Goal: Task Accomplishment & Management: Complete application form

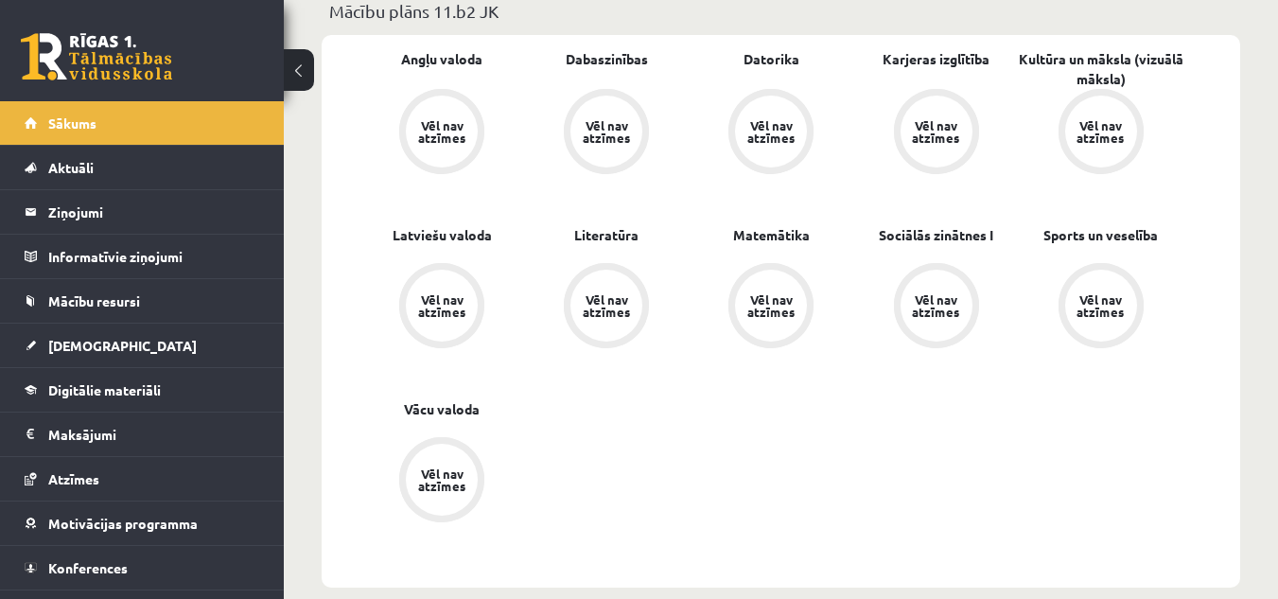
scroll to position [605, 0]
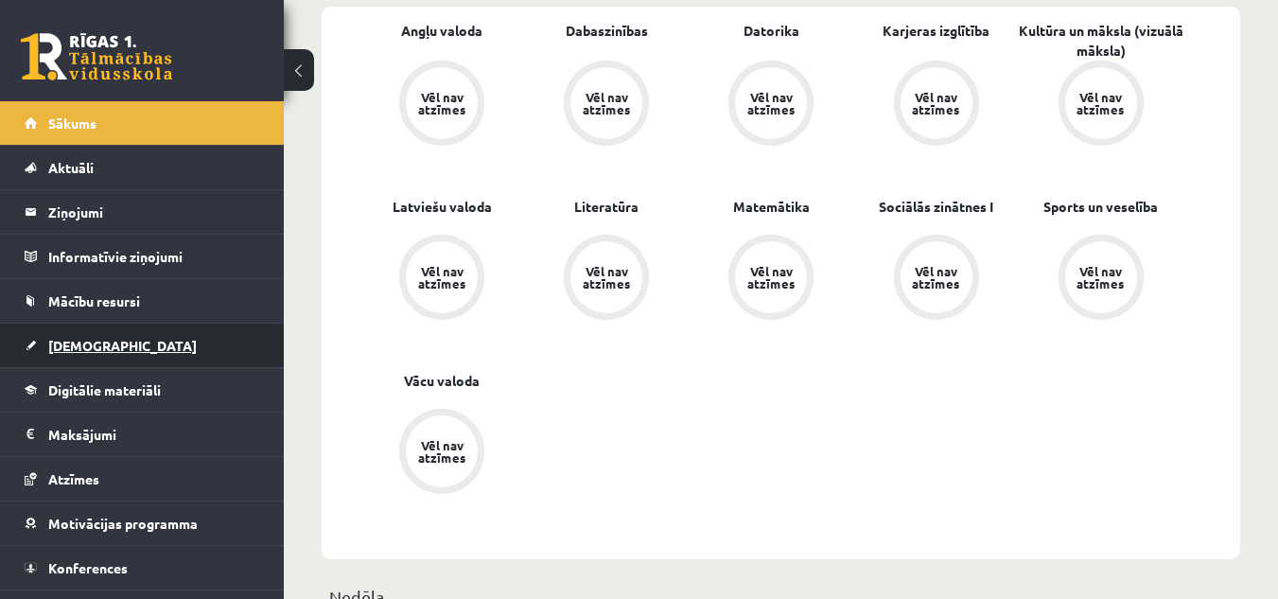
click at [126, 338] on link "[DEMOGRAPHIC_DATA]" at bounding box center [143, 345] width 236 height 44
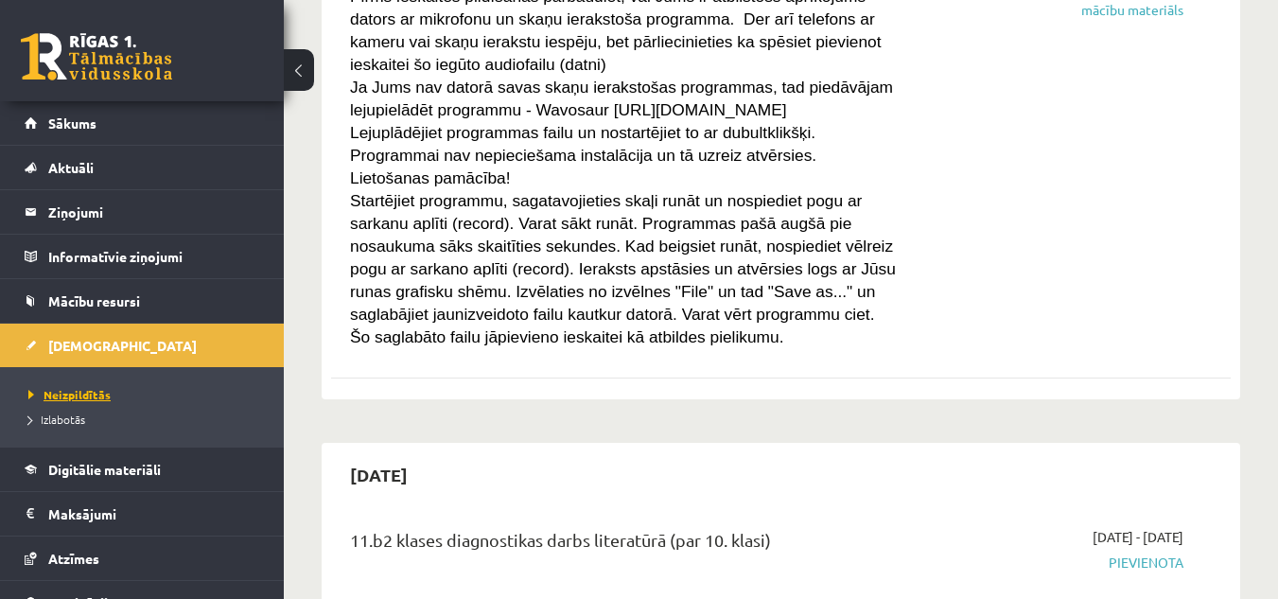
click at [70, 393] on span "Neizpildītās" at bounding box center [69, 394] width 82 height 15
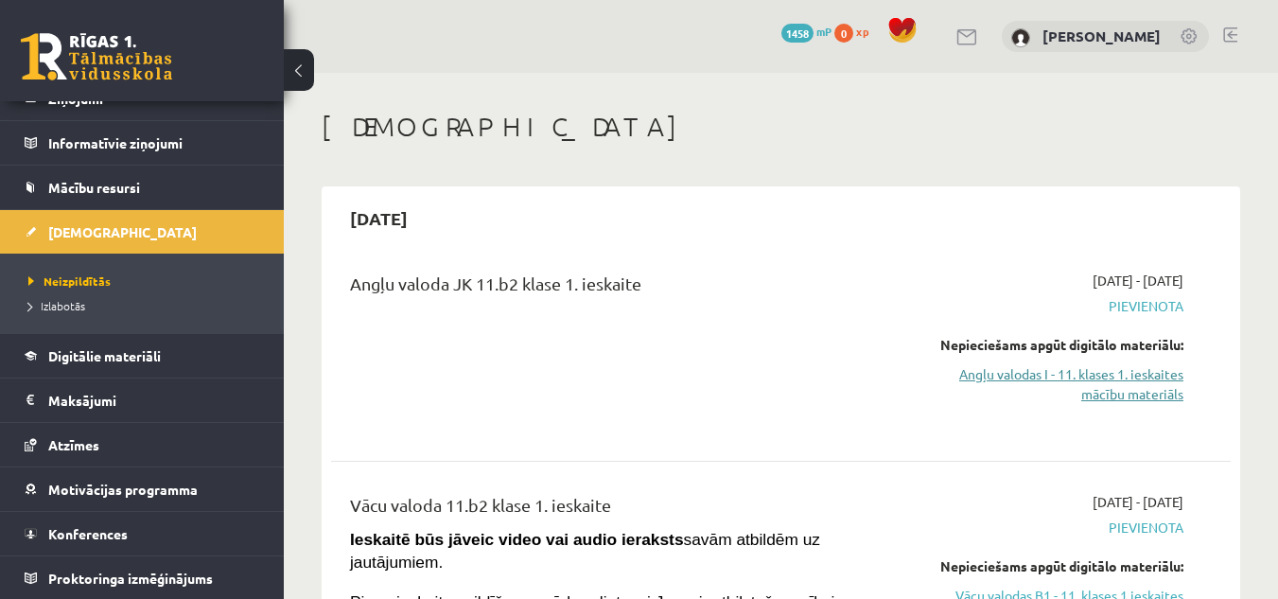
click at [1153, 387] on link "Angļu valodas I - 11. klases 1. ieskaites mācību materiāls" at bounding box center [1053, 384] width 259 height 40
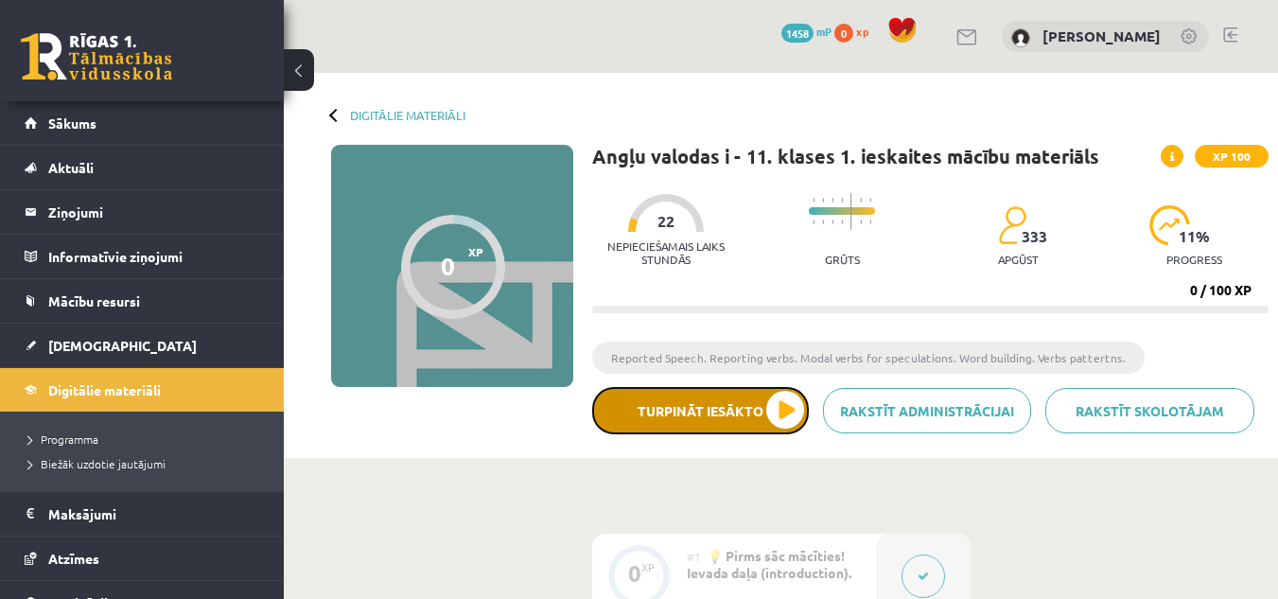
click at [743, 411] on button "Turpināt iesākto" at bounding box center [700, 410] width 217 height 47
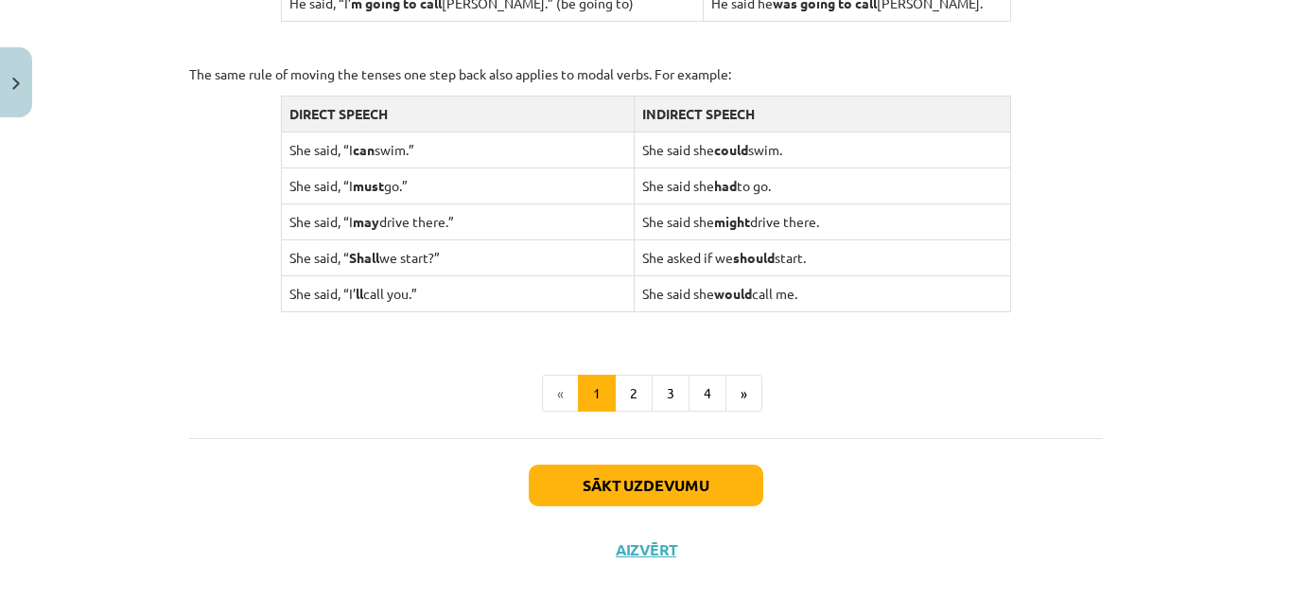
scroll to position [1958, 0]
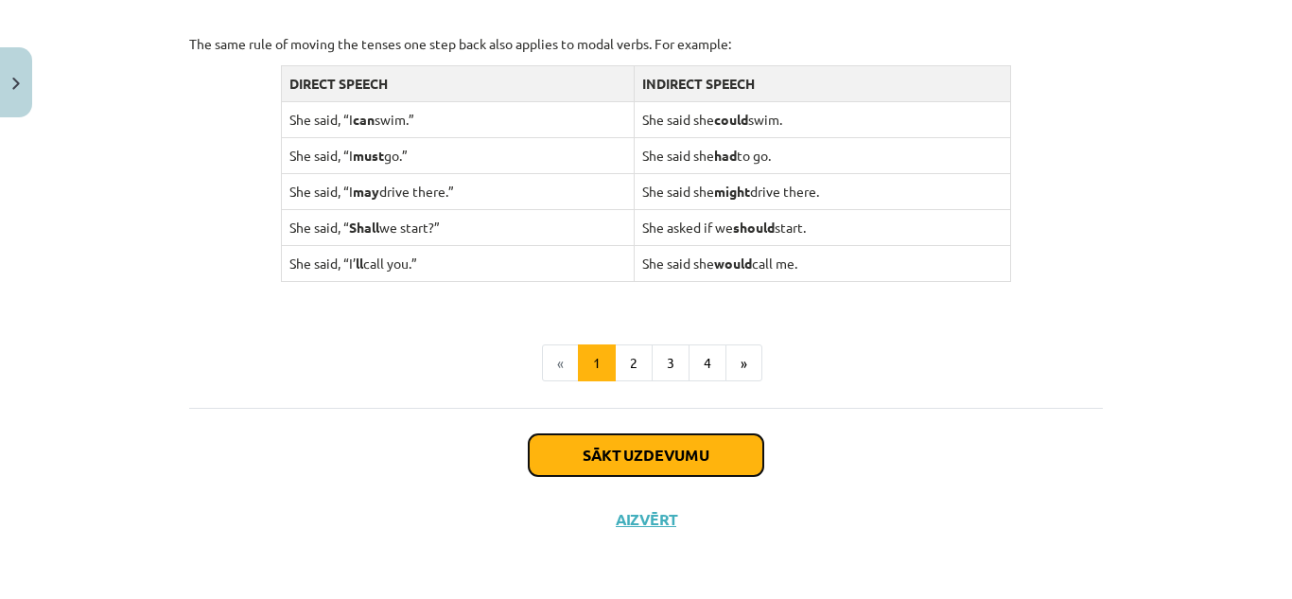
click at [691, 455] on button "Sākt uzdevumu" at bounding box center [646, 455] width 235 height 42
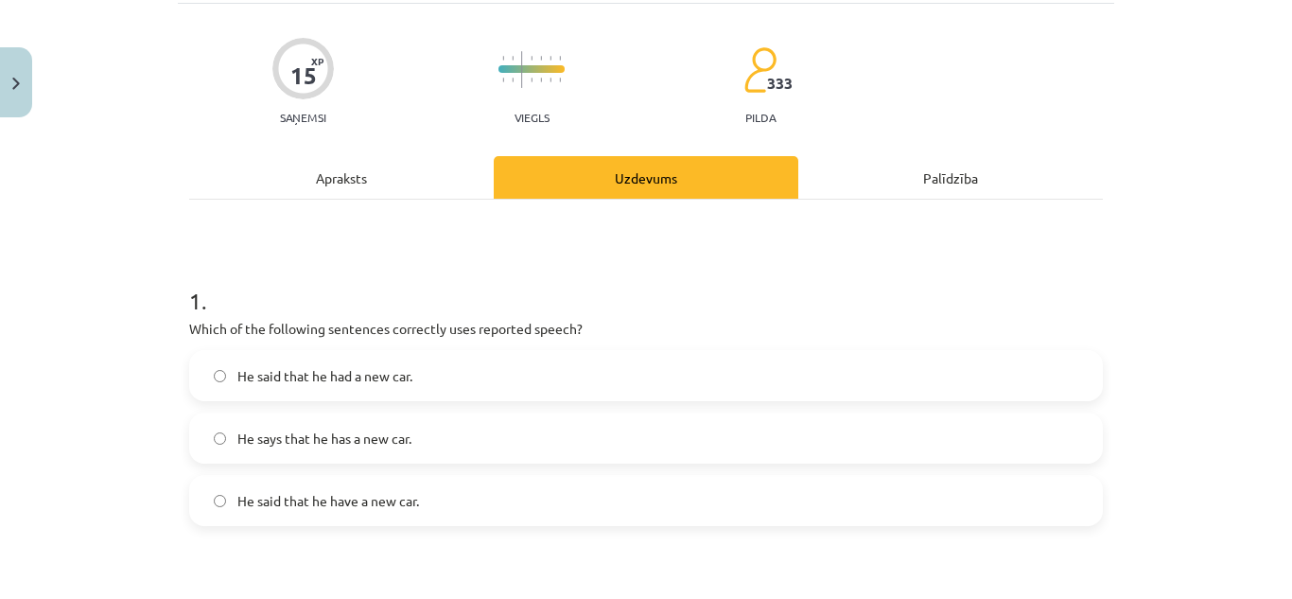
scroll to position [47, 0]
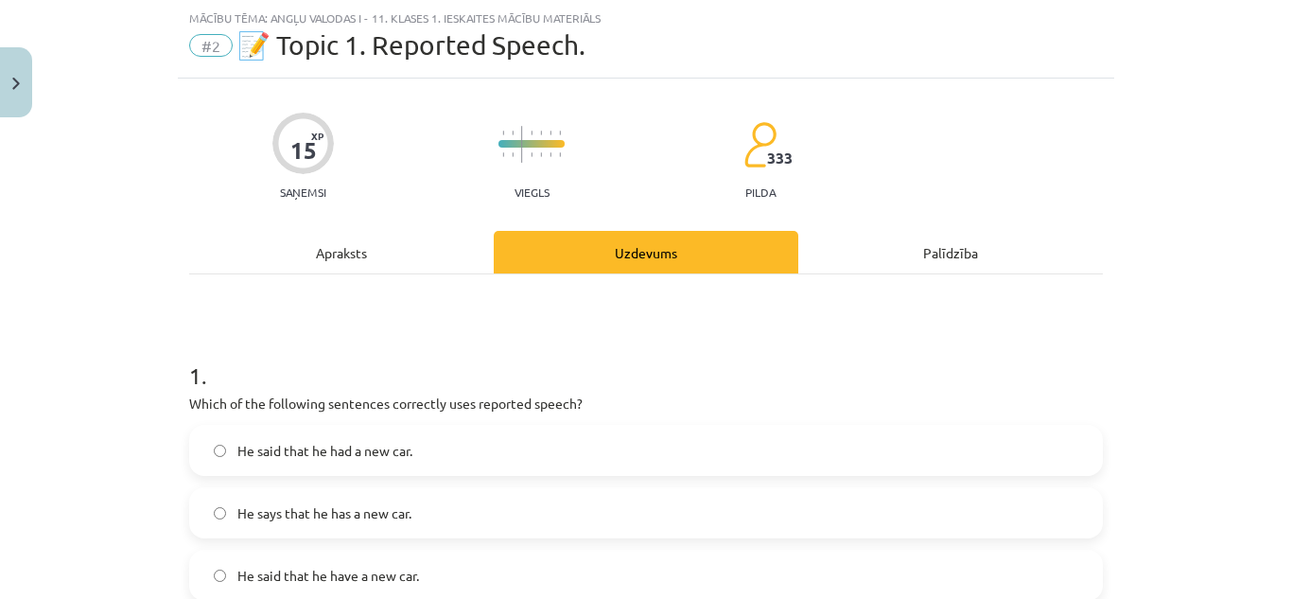
click at [377, 262] on div "Apraksts" at bounding box center [341, 252] width 305 height 43
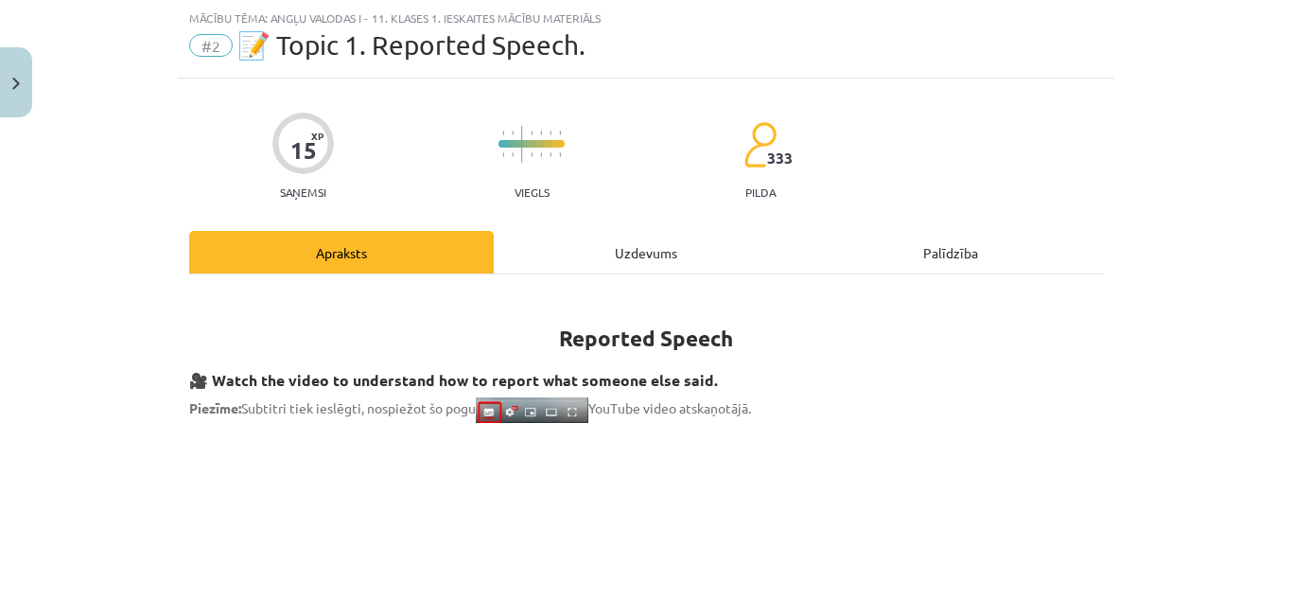
drag, startPoint x: 1277, startPoint y: 122, endPoint x: 1284, endPoint y: 142, distance: 20.9
click at [1284, 142] on div "Mācību tēma: Angļu valodas i - 11. klases 1. ieskaites mācību materiāls #2 📝 To…" at bounding box center [646, 299] width 1292 height 599
drag, startPoint x: 1275, startPoint y: 97, endPoint x: 1275, endPoint y: 110, distance: 12.3
click at [1275, 110] on div "Mācību tēma: Angļu valodas i - 11. klases 1. ieskaites mācību materiāls #2 📝 To…" at bounding box center [646, 299] width 1292 height 599
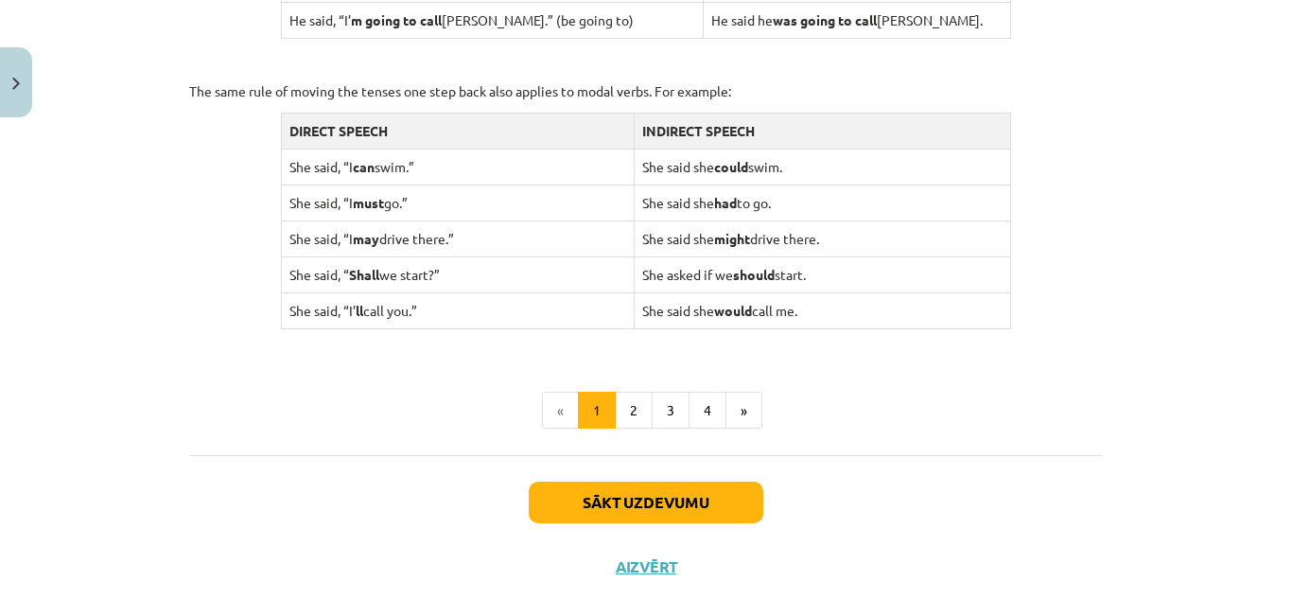
scroll to position [1958, 0]
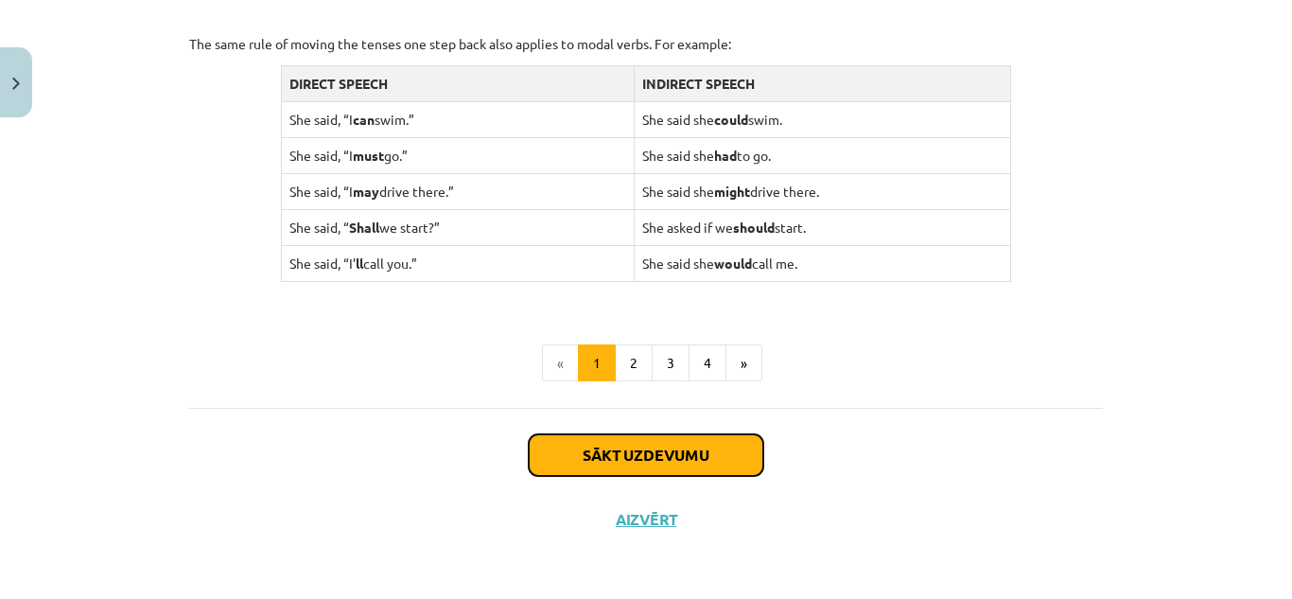
click at [735, 443] on button "Sākt uzdevumu" at bounding box center [646, 455] width 235 height 42
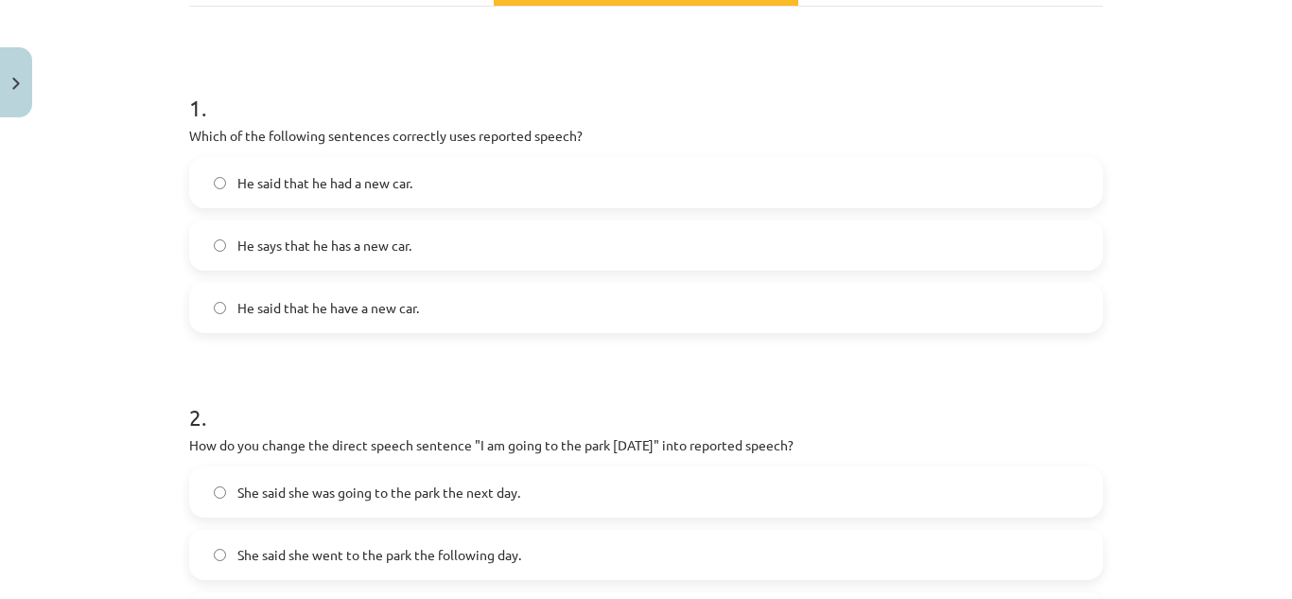
scroll to position [326, 0]
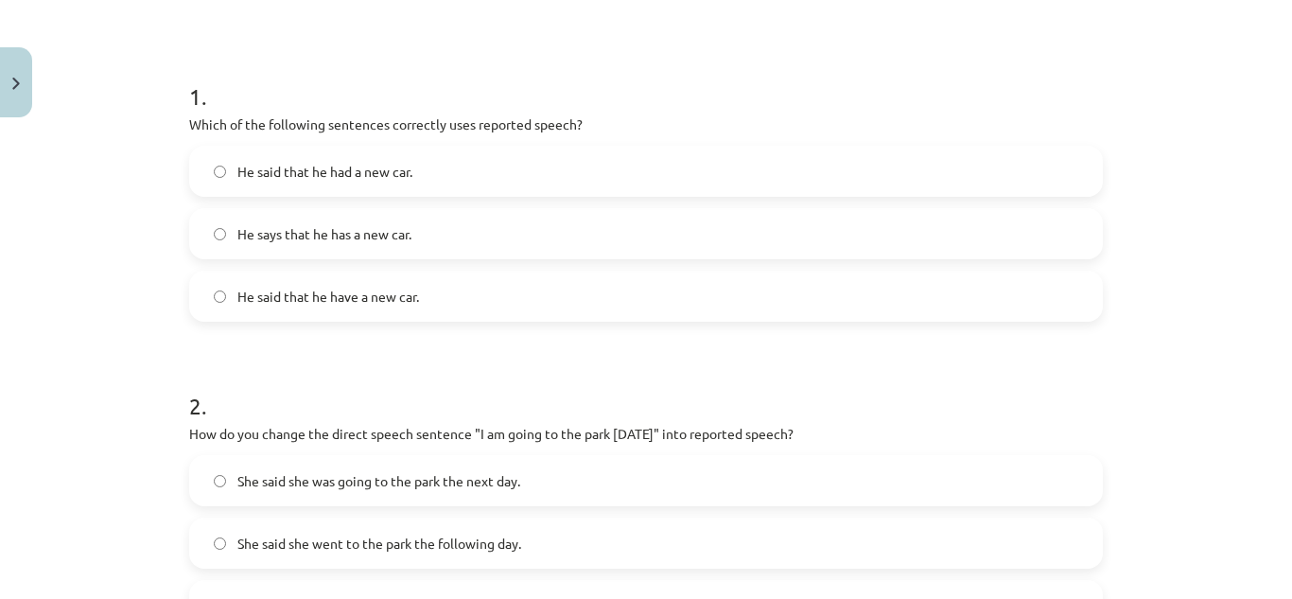
click at [578, 171] on label "He said that he had a new car." at bounding box center [646, 171] width 910 height 47
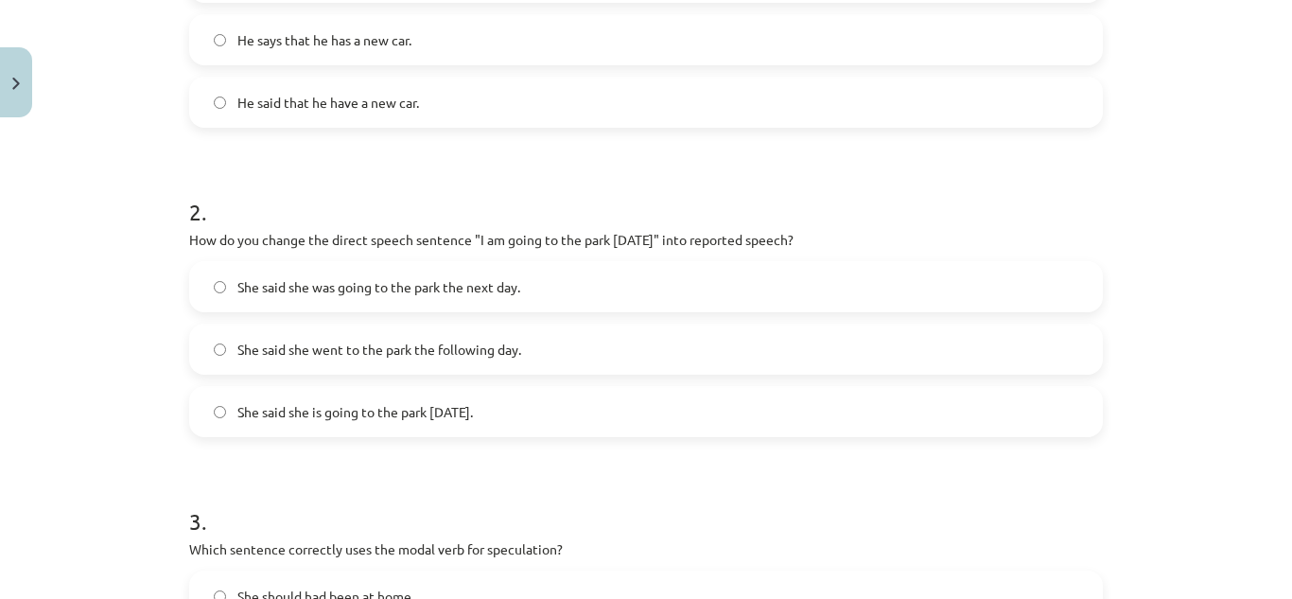
scroll to position [534, 0]
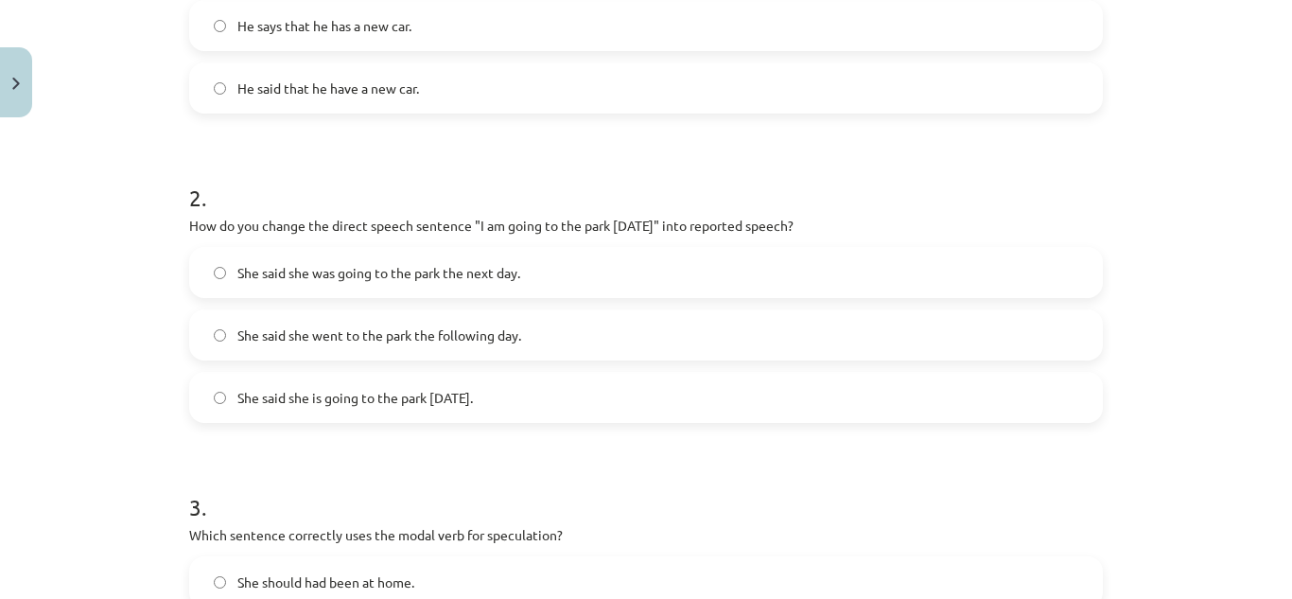
click at [821, 411] on label "She said she is going to the park tomorrow." at bounding box center [646, 397] width 910 height 47
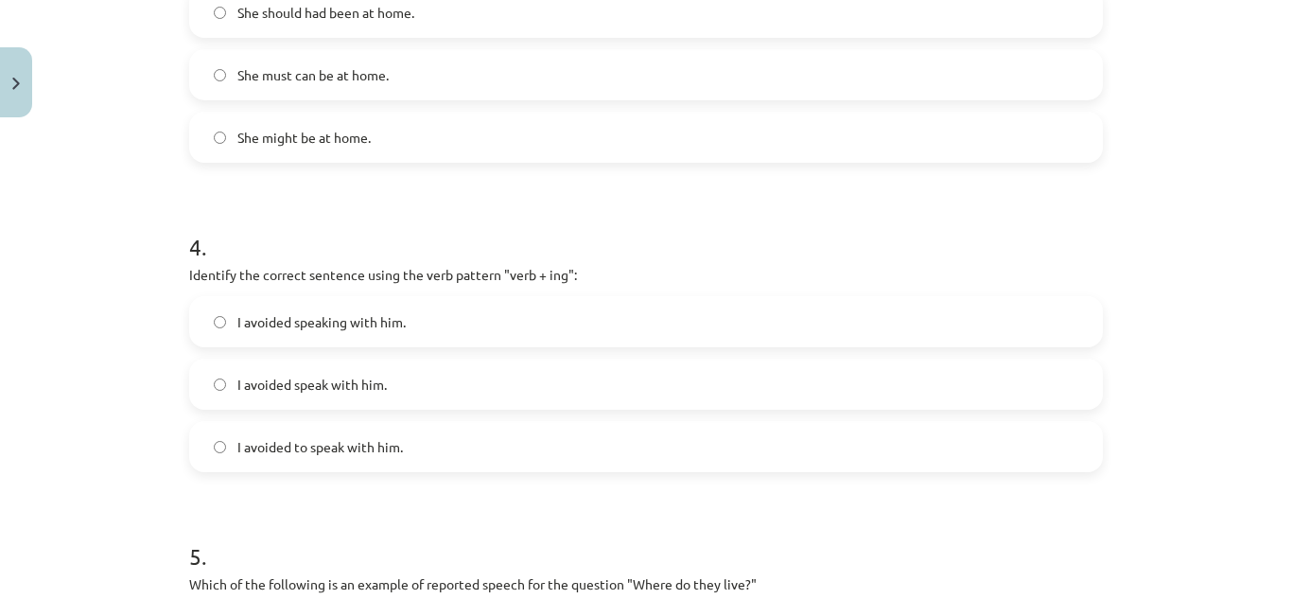
scroll to position [1506, 0]
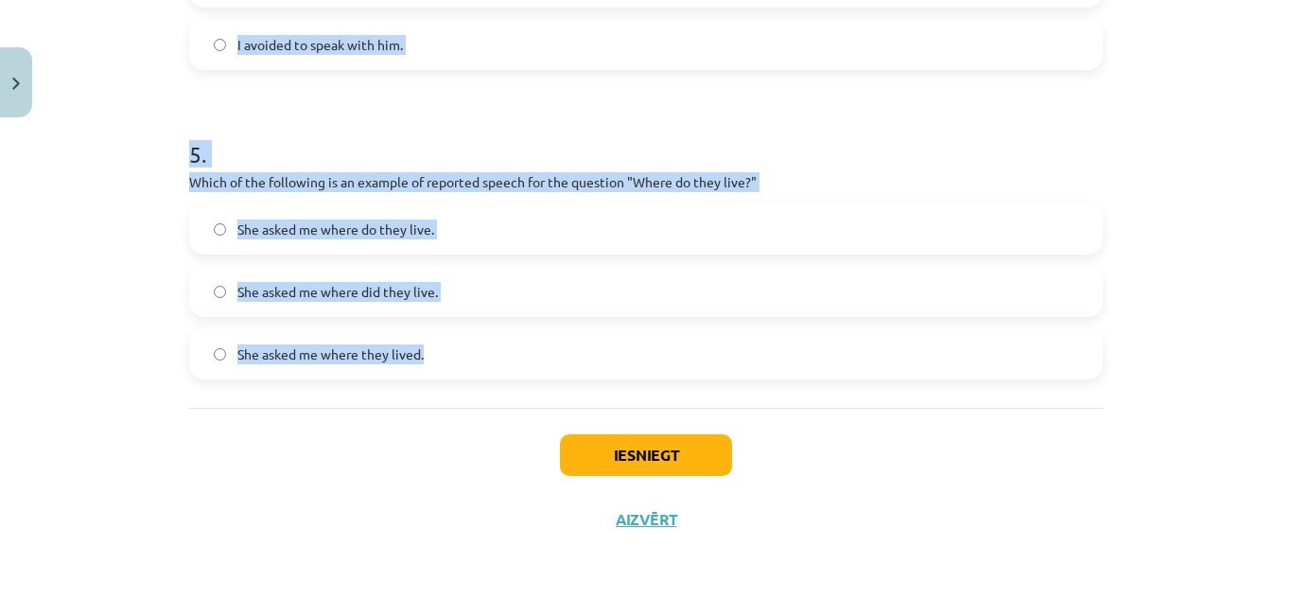
drag, startPoint x: 182, startPoint y: 171, endPoint x: 425, endPoint y: 370, distance: 313.9
copy form "Which sentence correctly uses the modal verb for speculation? She should had be…"
click at [1180, 316] on div "Mācību tēma: Angļu valodas i - 11. klases 1. ieskaites mācību materiāls #2 📝 To…" at bounding box center [646, 299] width 1292 height 599
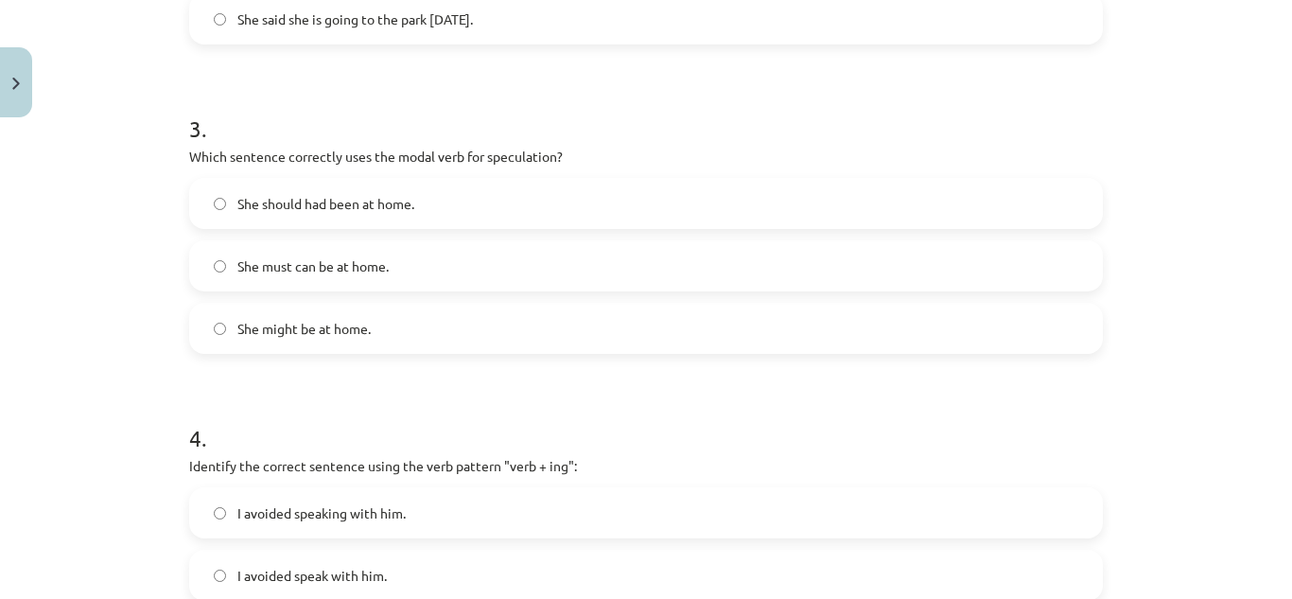
scroll to position [896, 0]
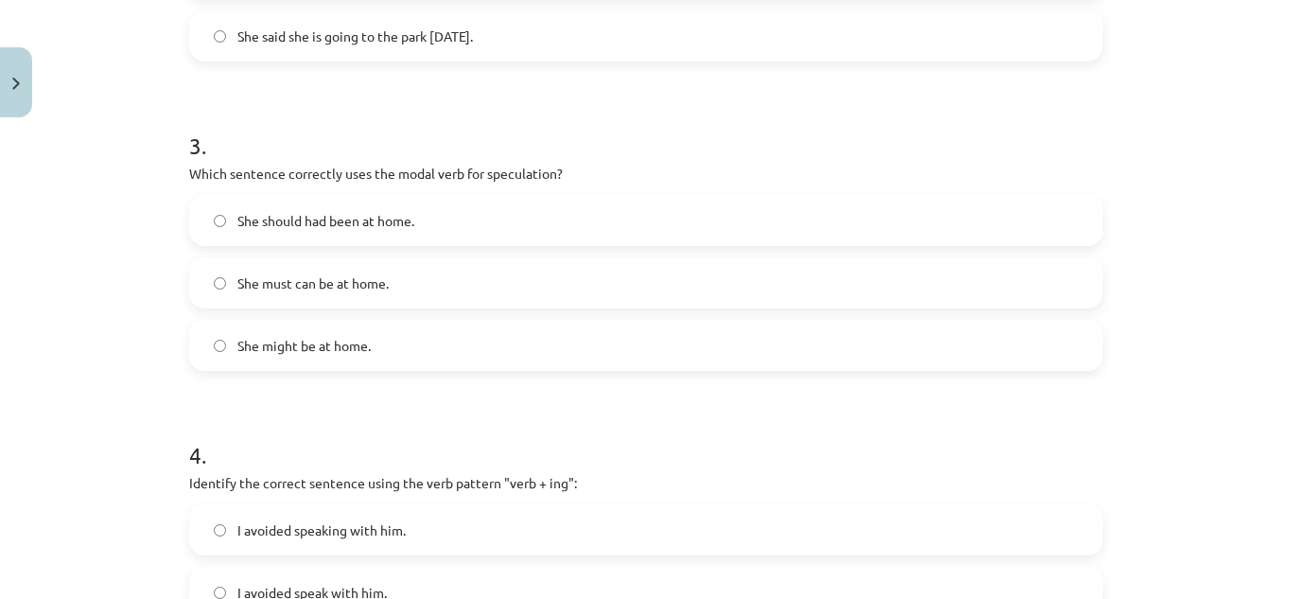
click at [446, 345] on label "She might be at home." at bounding box center [646, 345] width 910 height 47
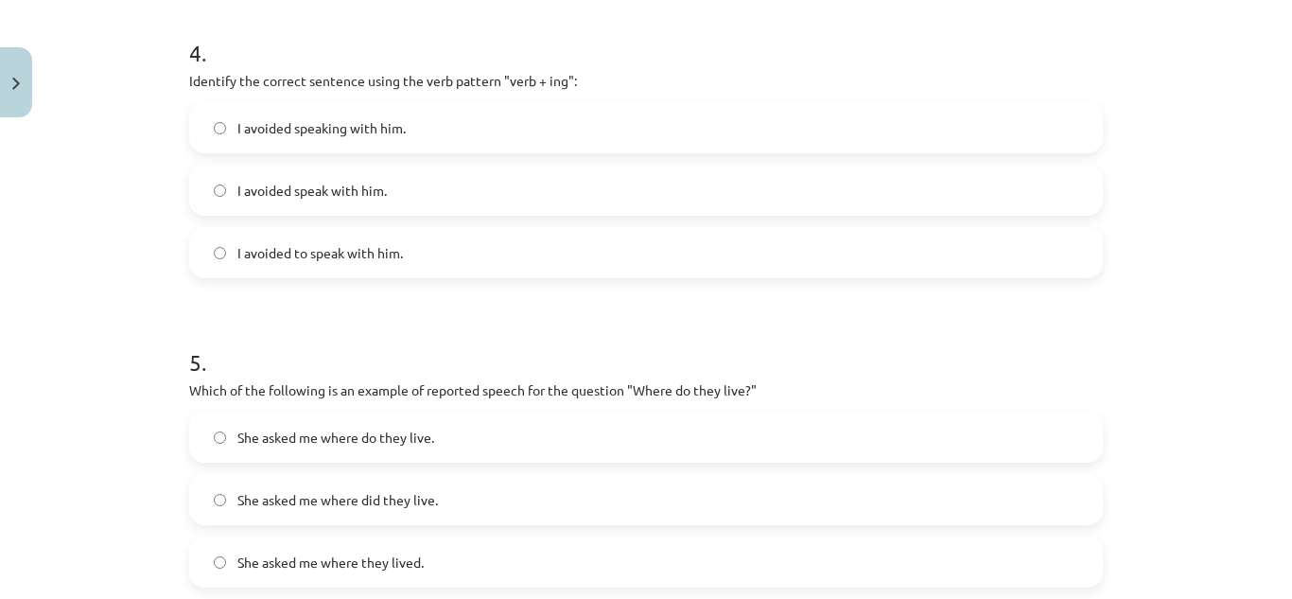
scroll to position [1326, 0]
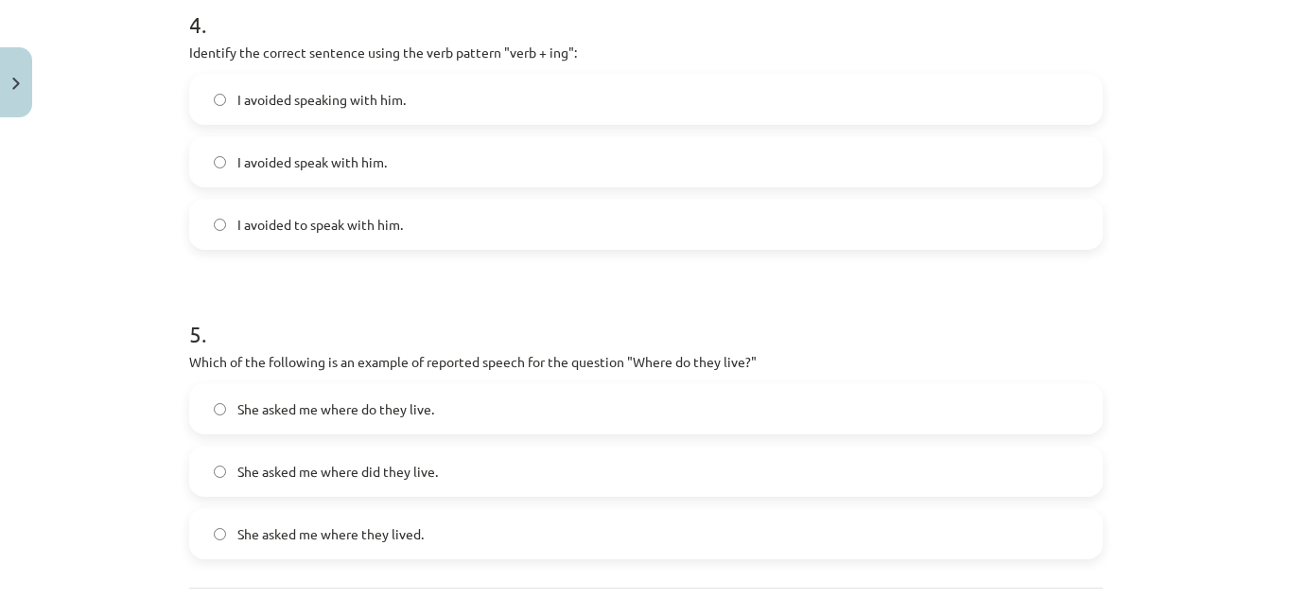
click at [458, 95] on label "I avoided speaking with him." at bounding box center [646, 99] width 910 height 47
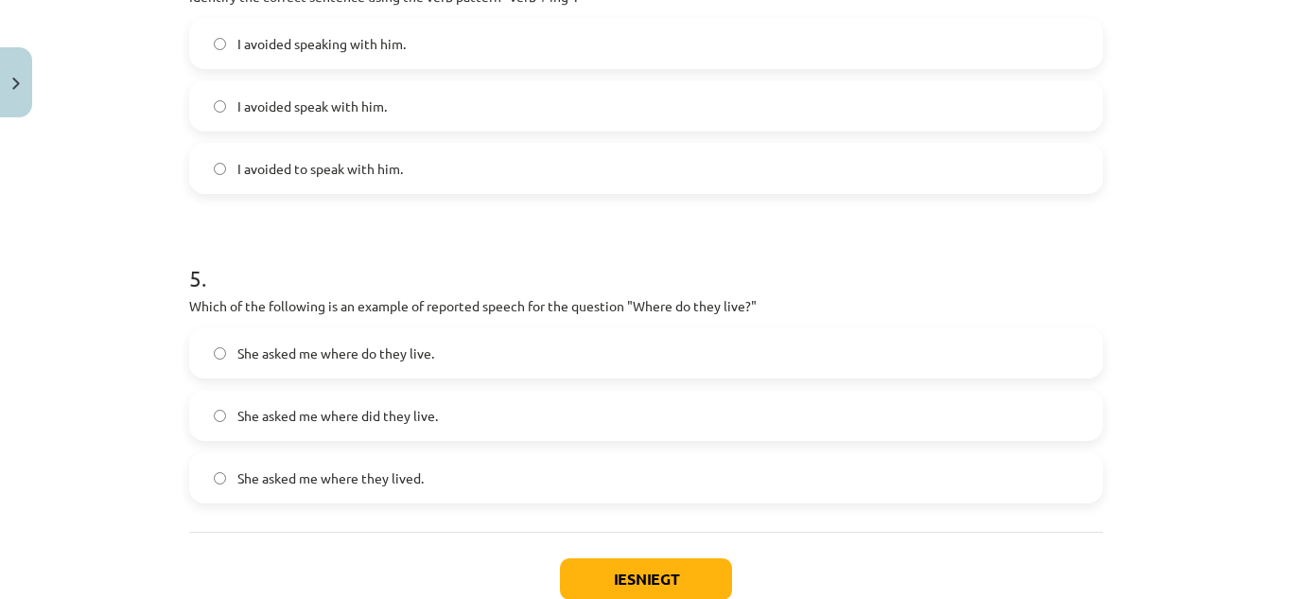
scroll to position [1425, 0]
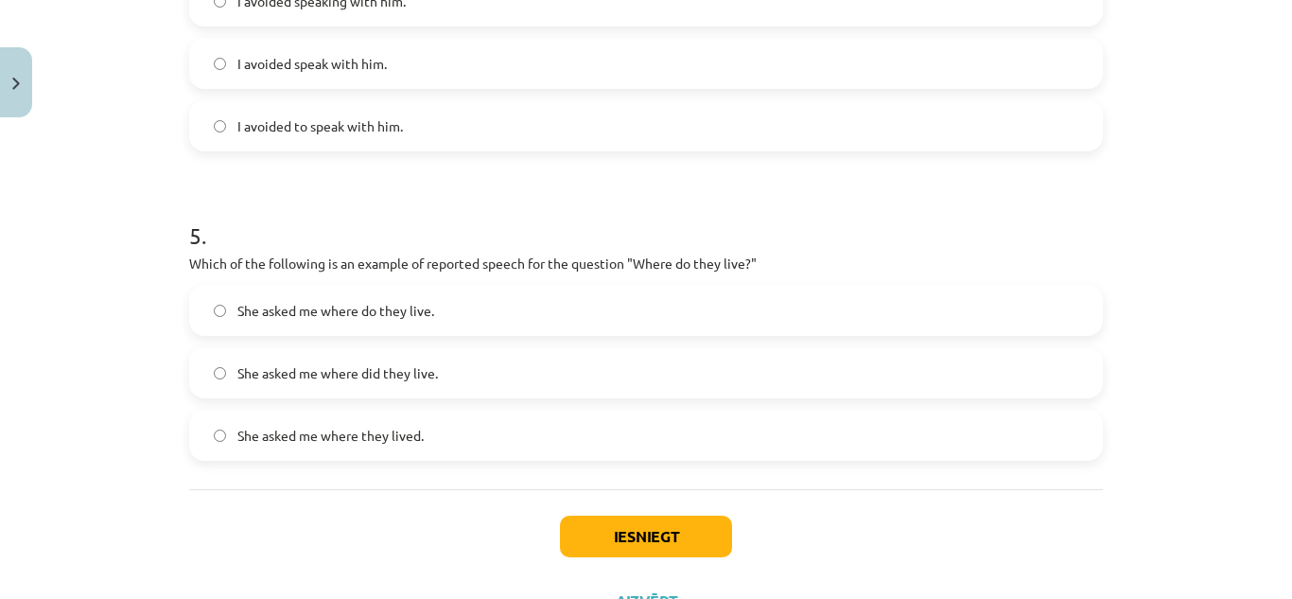
click at [357, 414] on label "She asked me where they lived." at bounding box center [646, 434] width 910 height 47
click at [627, 533] on button "Iesniegt" at bounding box center [646, 537] width 172 height 42
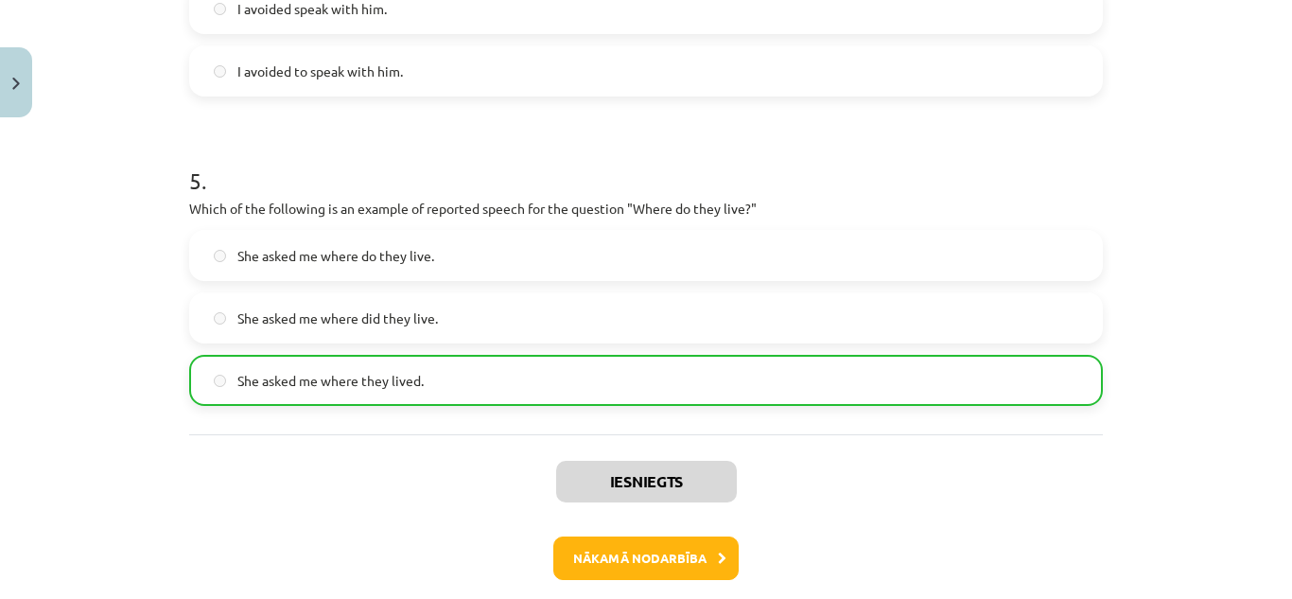
scroll to position [1566, 0]
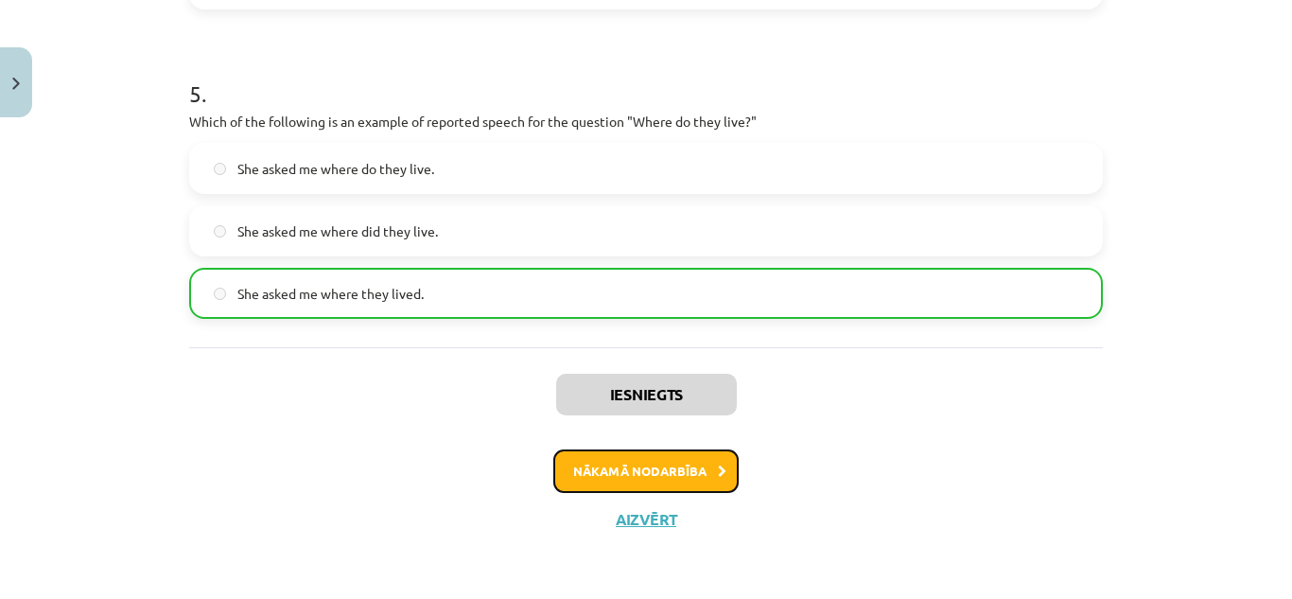
click at [673, 464] on button "Nākamā nodarbība" at bounding box center [645, 471] width 185 height 44
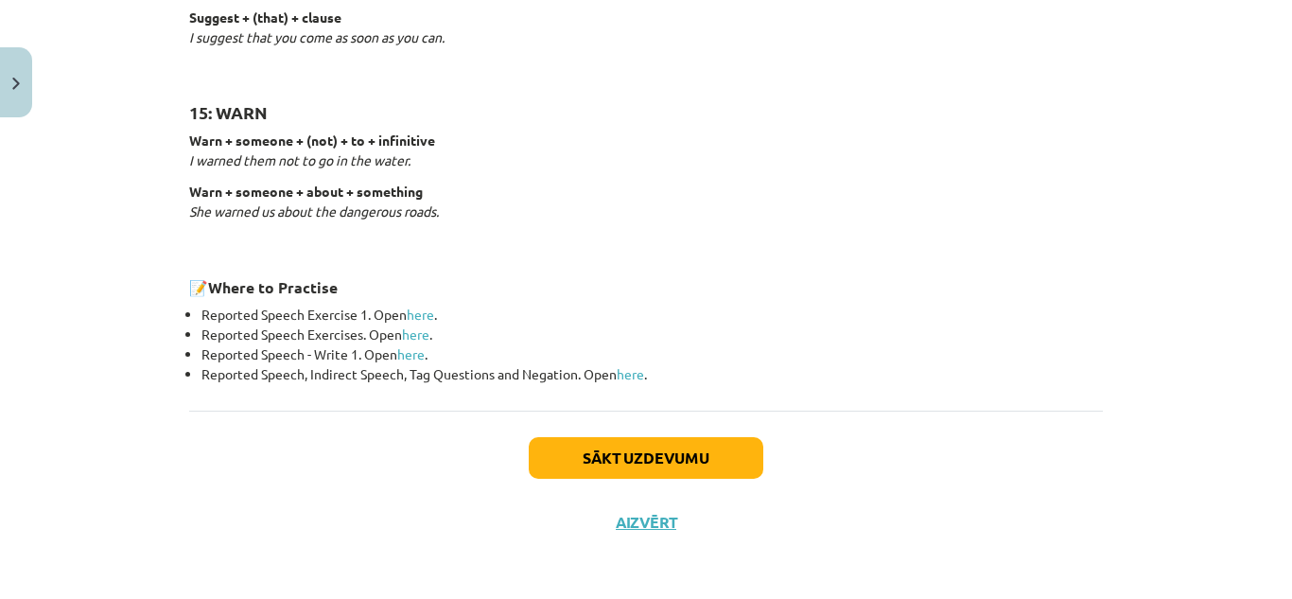
scroll to position [3052, 0]
click at [680, 466] on button "Sākt uzdevumu" at bounding box center [646, 457] width 235 height 42
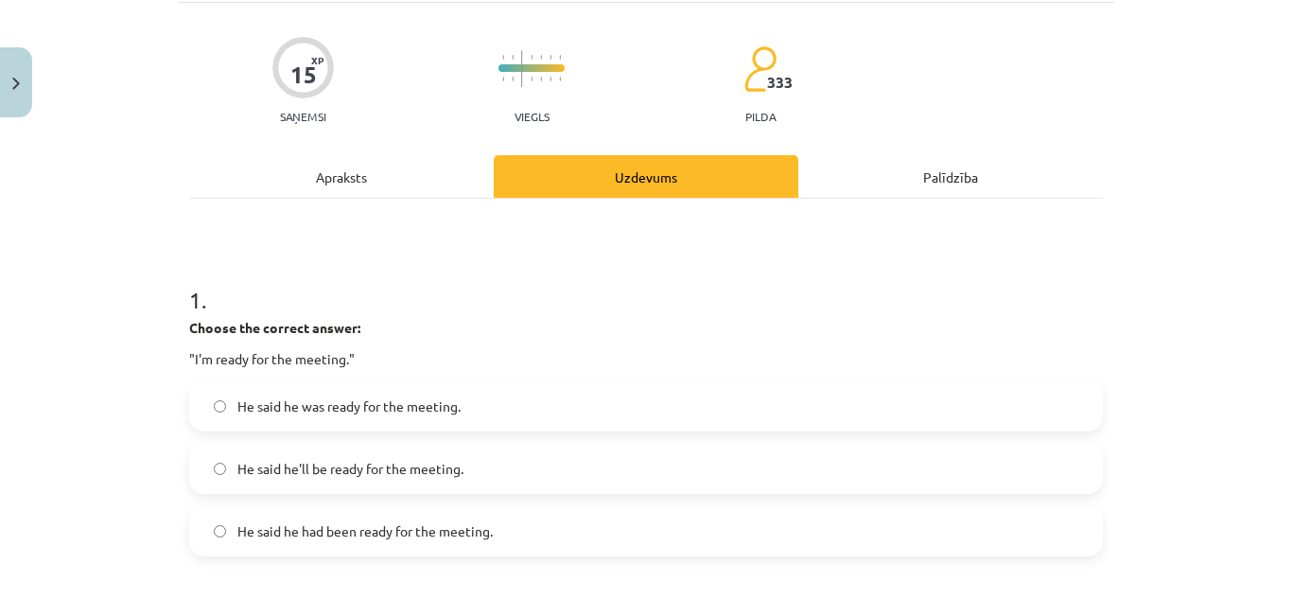
scroll to position [161, 0]
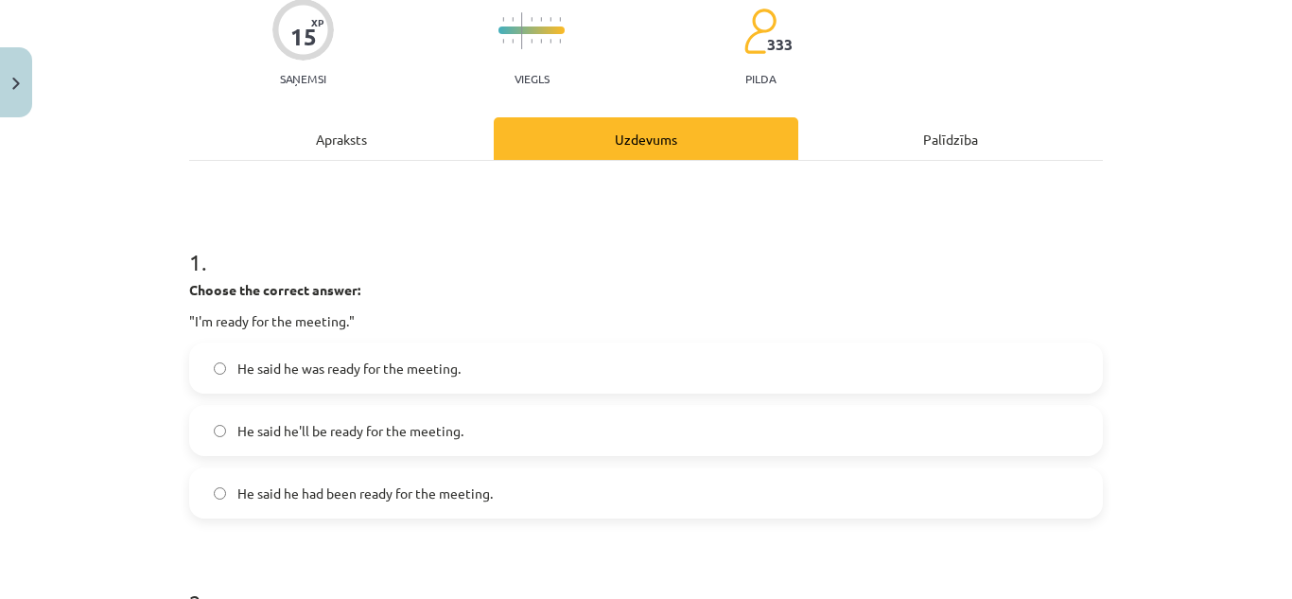
click at [370, 488] on span "He said he had been ready for the meeting." at bounding box center [364, 493] width 255 height 20
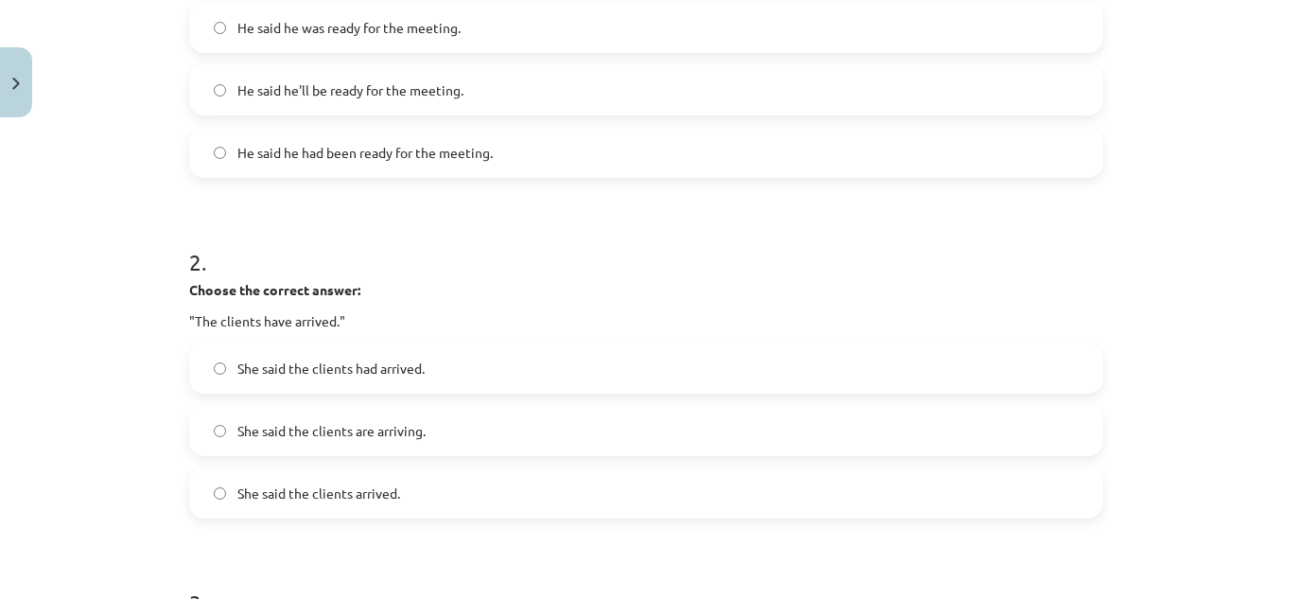
scroll to position [505, 0]
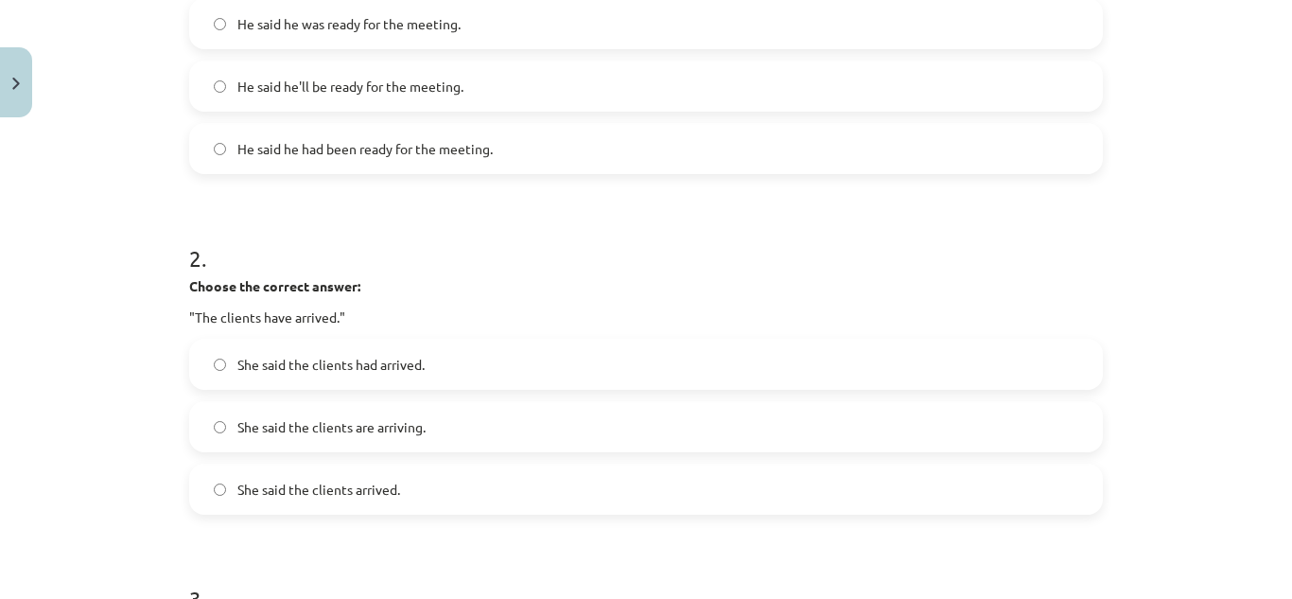
click at [934, 357] on label "She said the clients had arrived." at bounding box center [646, 364] width 910 height 47
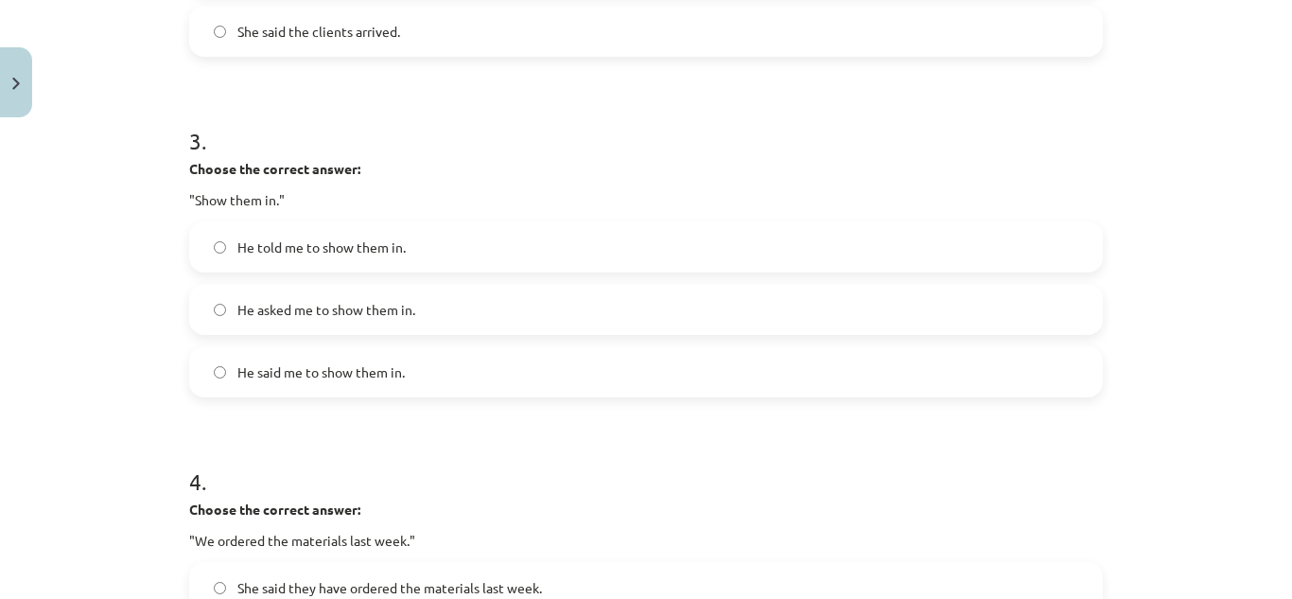
scroll to position [974, 0]
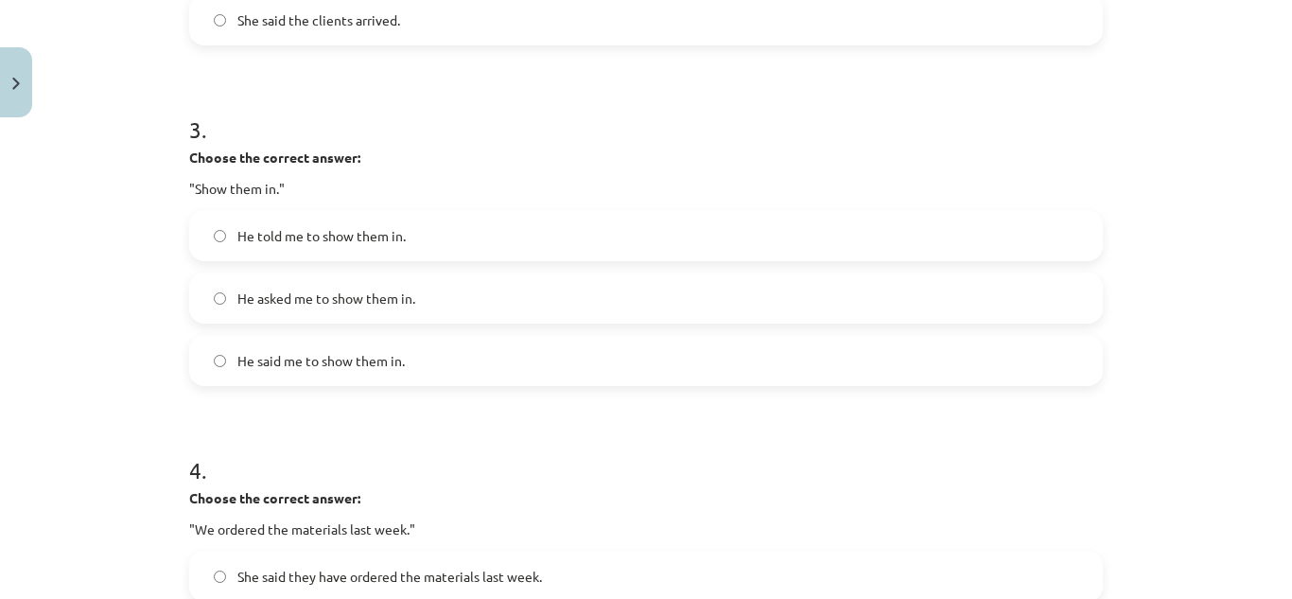
click at [842, 233] on label "He told me to show them in." at bounding box center [646, 235] width 910 height 47
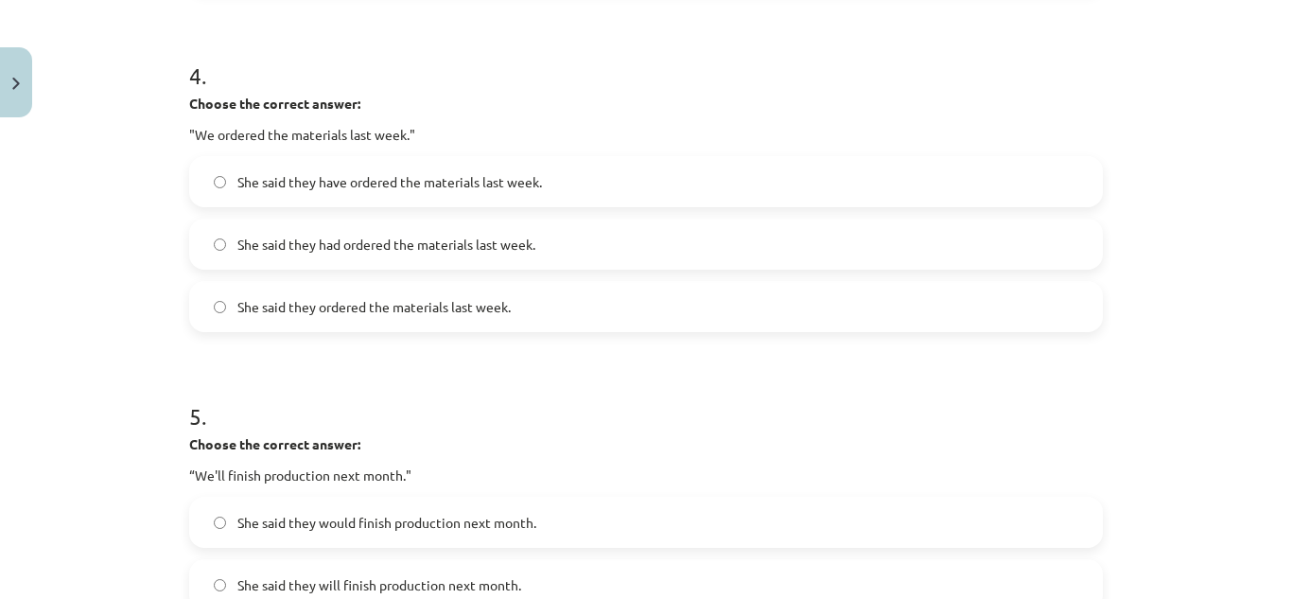
scroll to position [1350, 0]
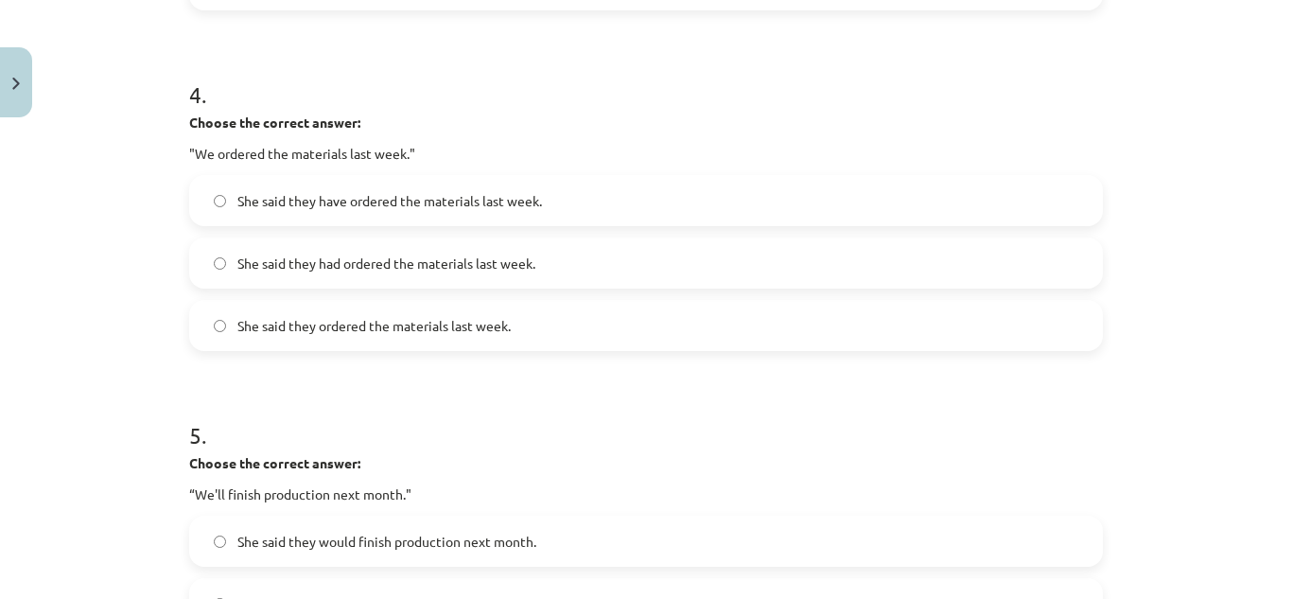
click at [709, 348] on label "She said they ordered the materials last week." at bounding box center [646, 325] width 910 height 47
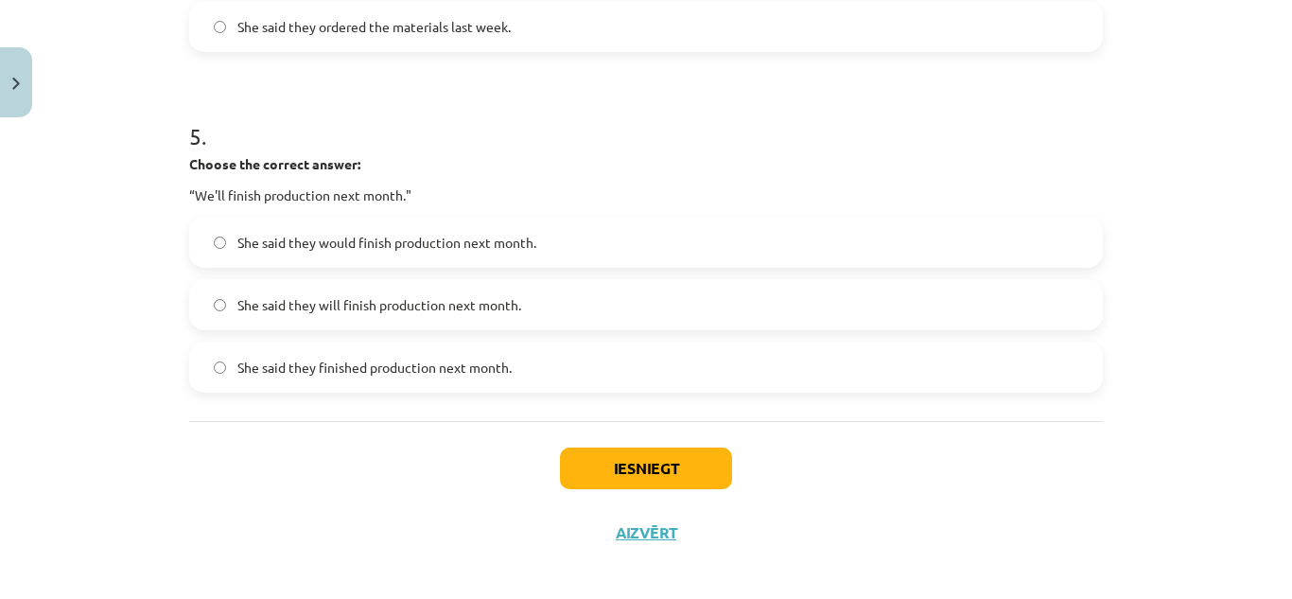
scroll to position [1662, 0]
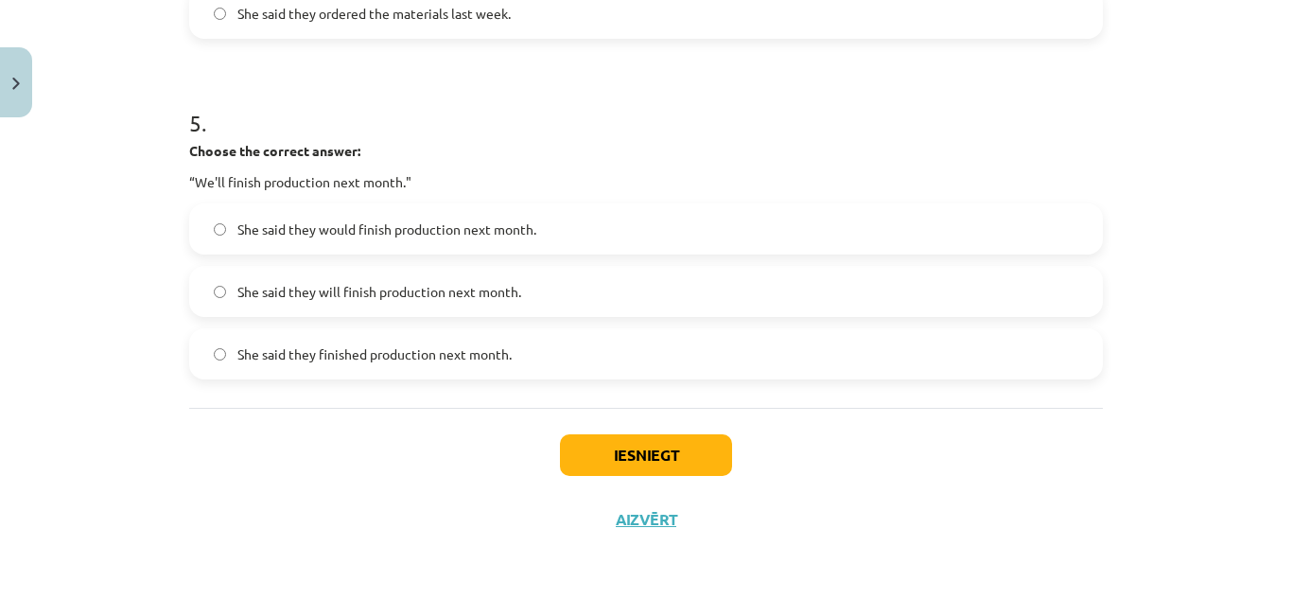
click at [824, 290] on label "She said they will finish production next month." at bounding box center [646, 291] width 910 height 47
click at [633, 463] on button "Iesniegt" at bounding box center [646, 455] width 172 height 42
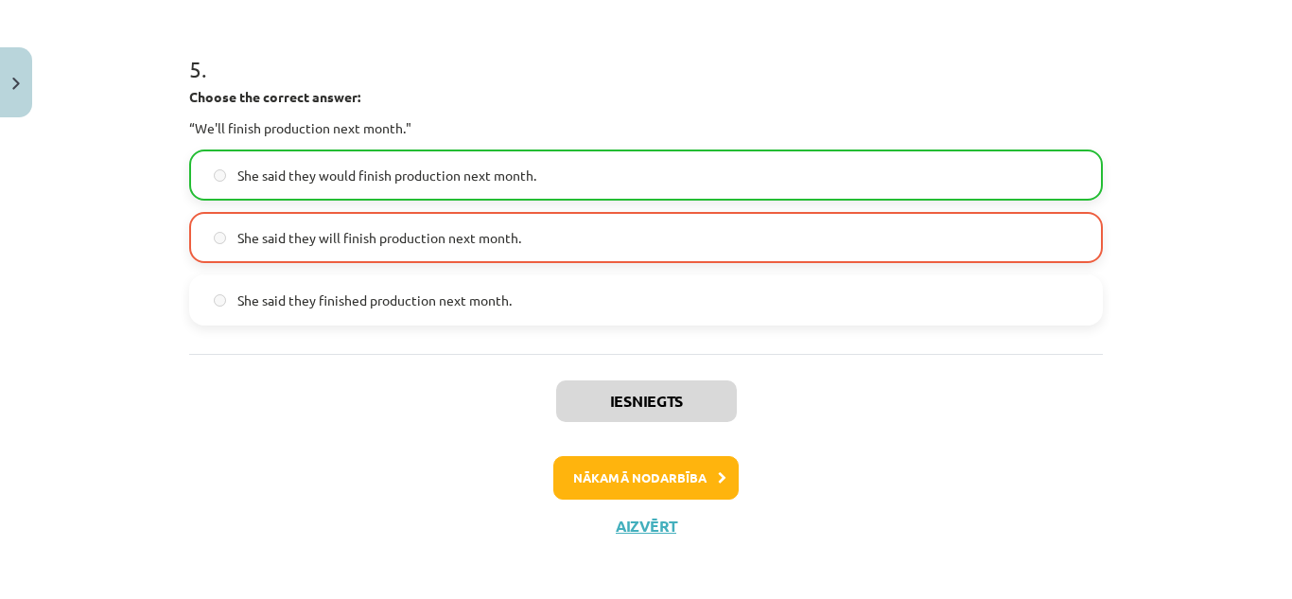
scroll to position [1722, 0]
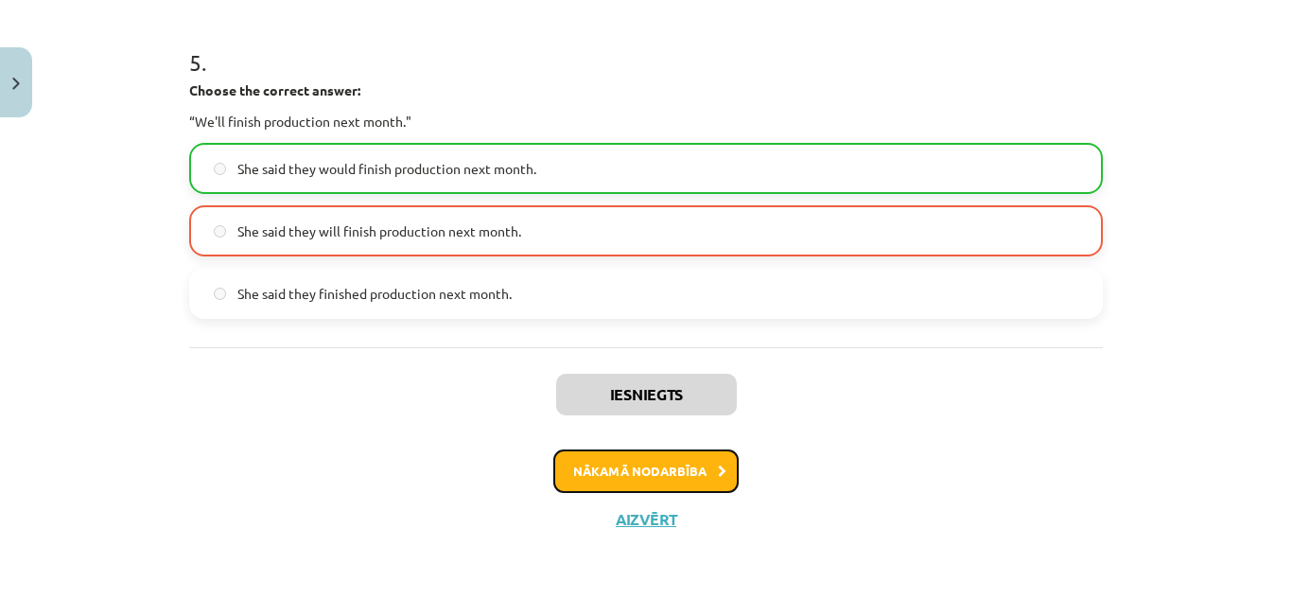
click at [641, 476] on button "Nākamā nodarbība" at bounding box center [645, 471] width 185 height 44
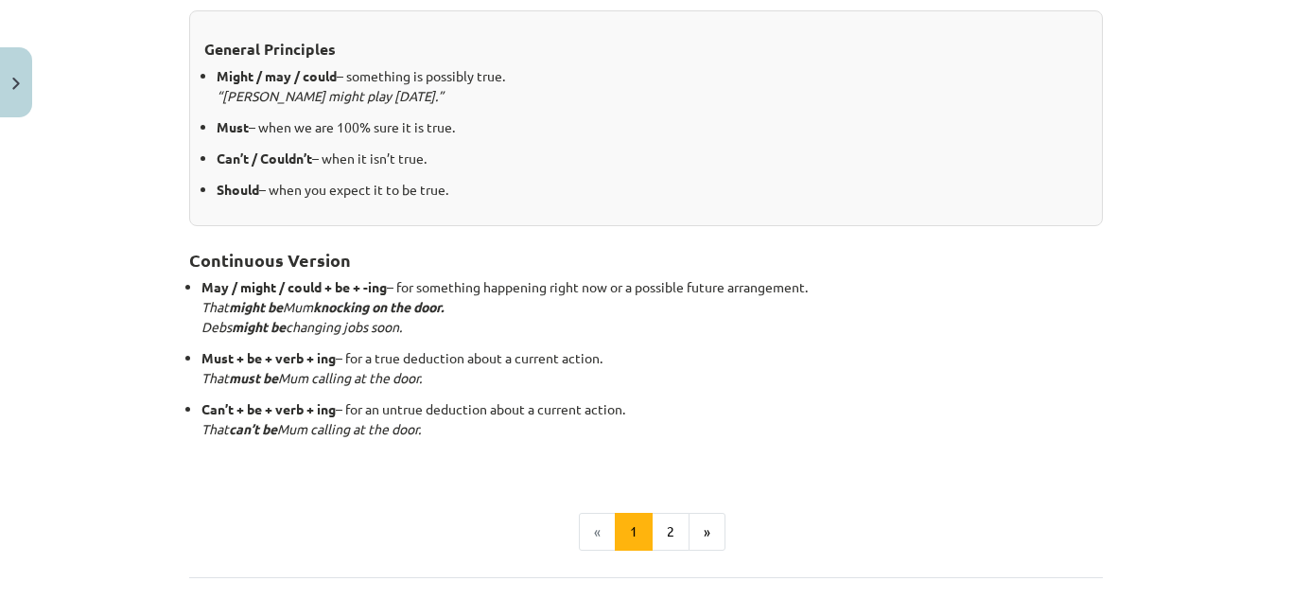
scroll to position [501, 0]
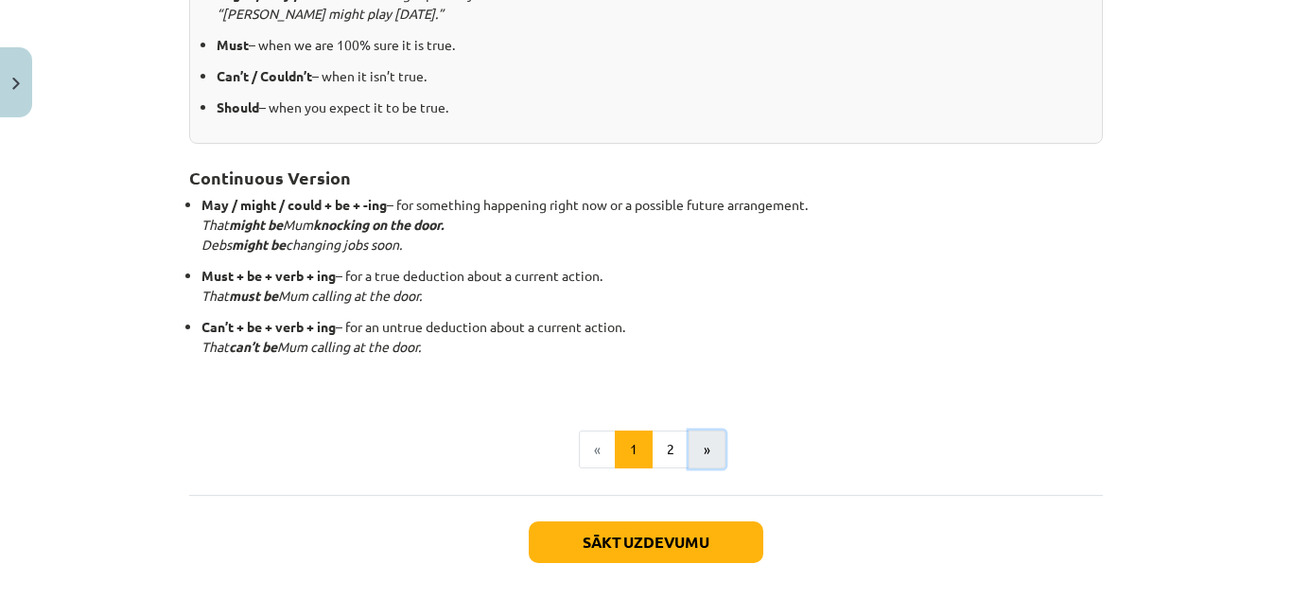
click at [698, 445] on button "»" at bounding box center [707, 449] width 37 height 38
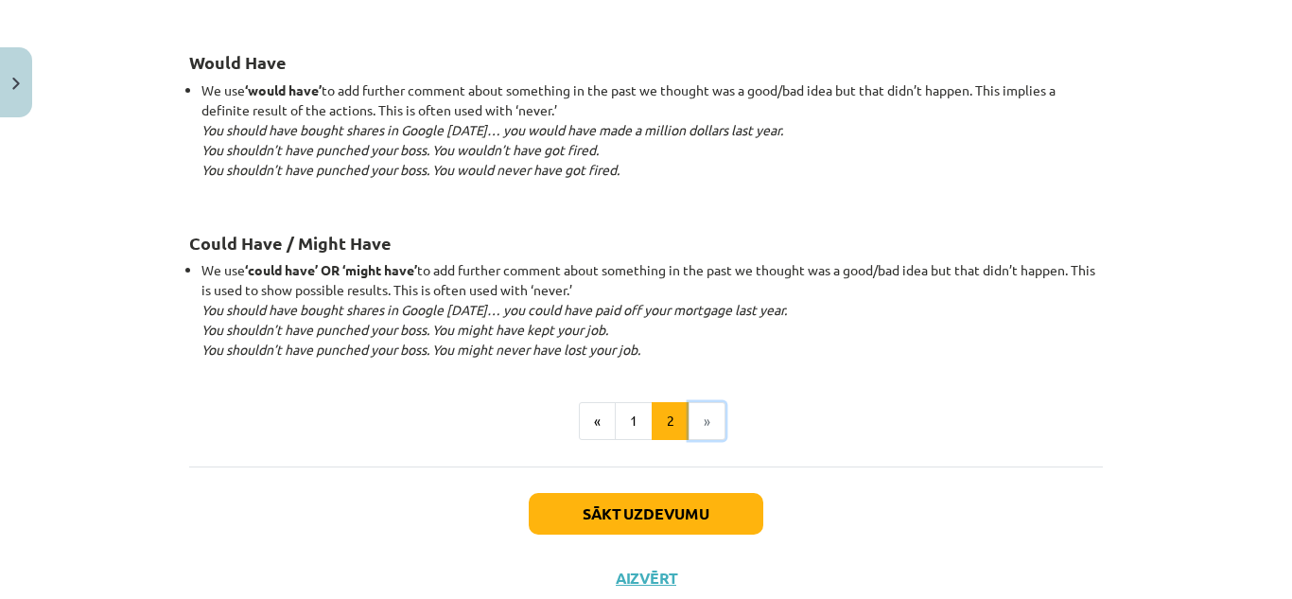
scroll to position [1945, 0]
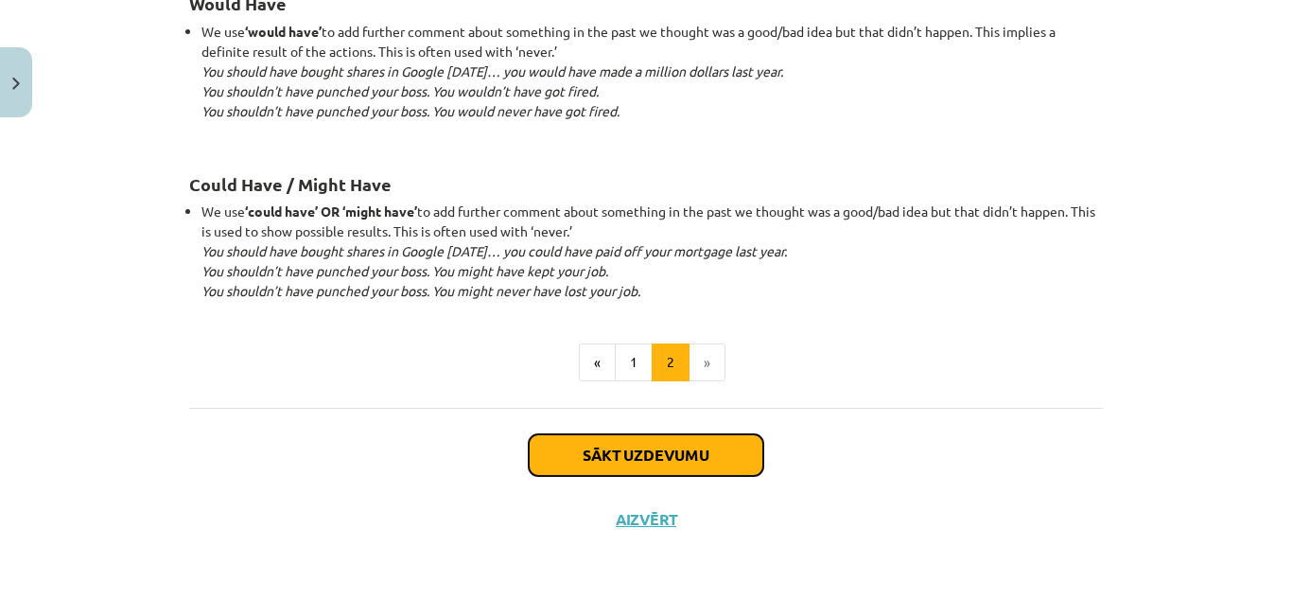
click at [698, 445] on button "Sākt uzdevumu" at bounding box center [646, 455] width 235 height 42
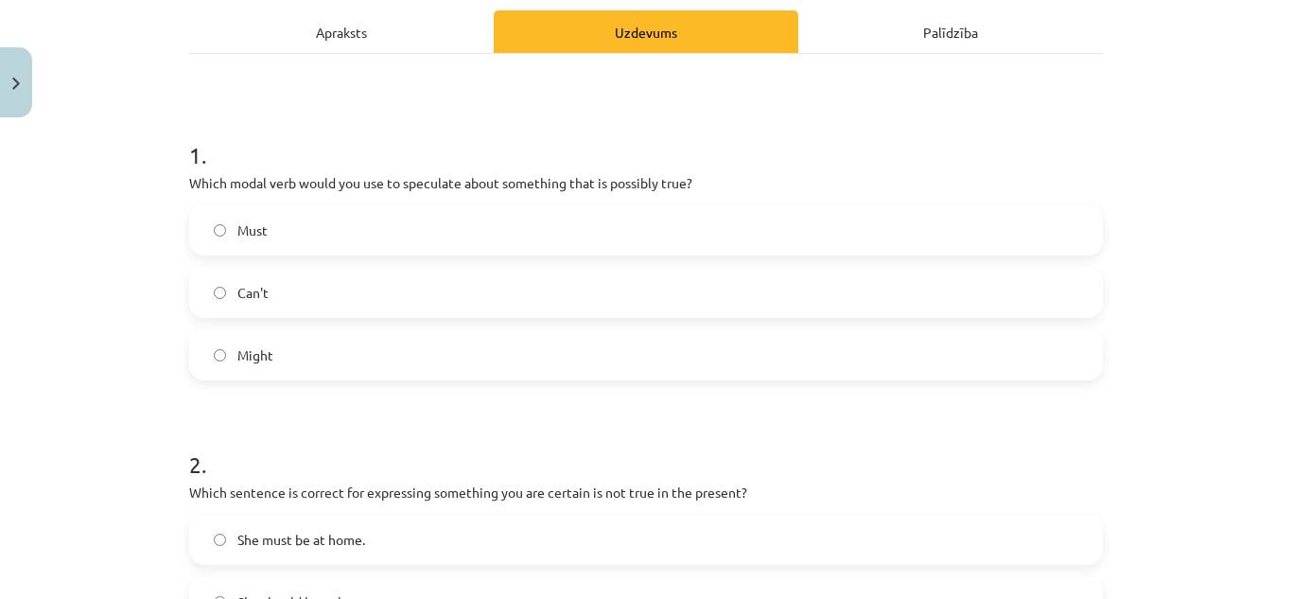
scroll to position [274, 0]
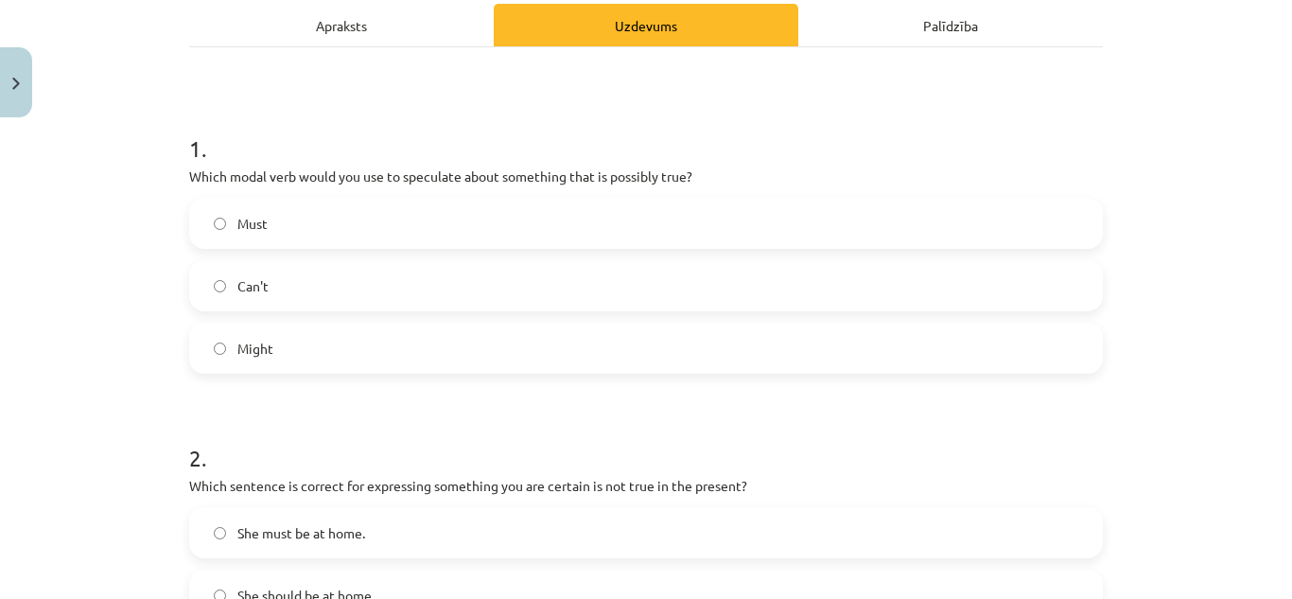
click at [529, 373] on div "Might" at bounding box center [646, 348] width 914 height 51
click at [526, 356] on label "Might" at bounding box center [646, 347] width 910 height 47
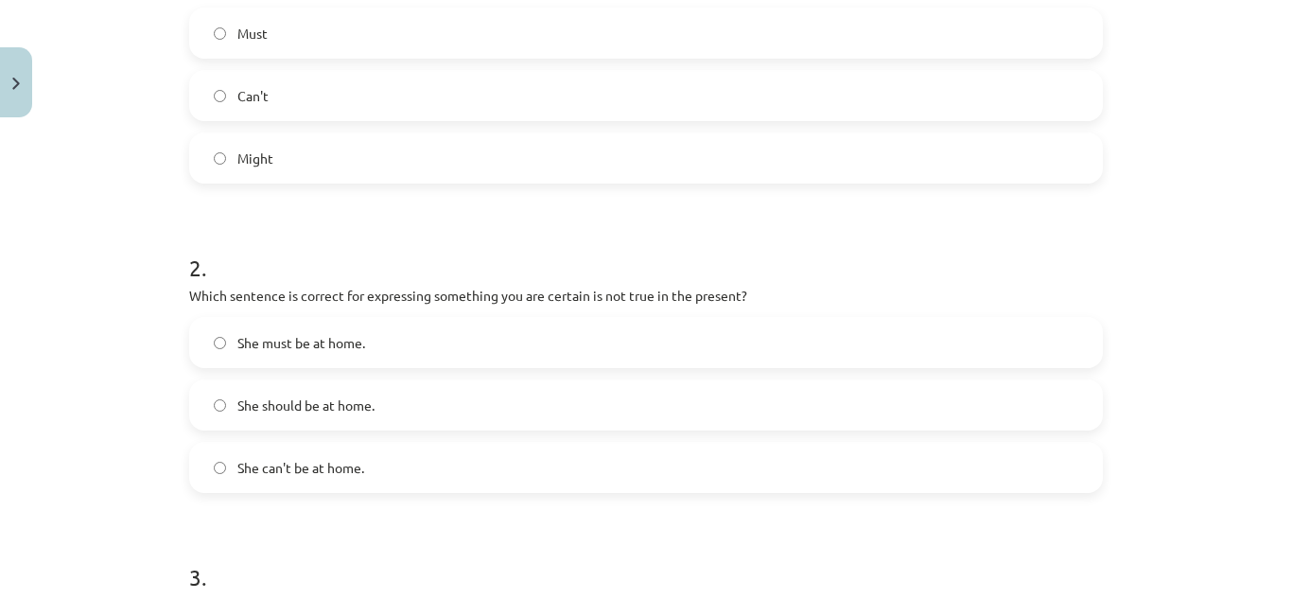
scroll to position [479, 0]
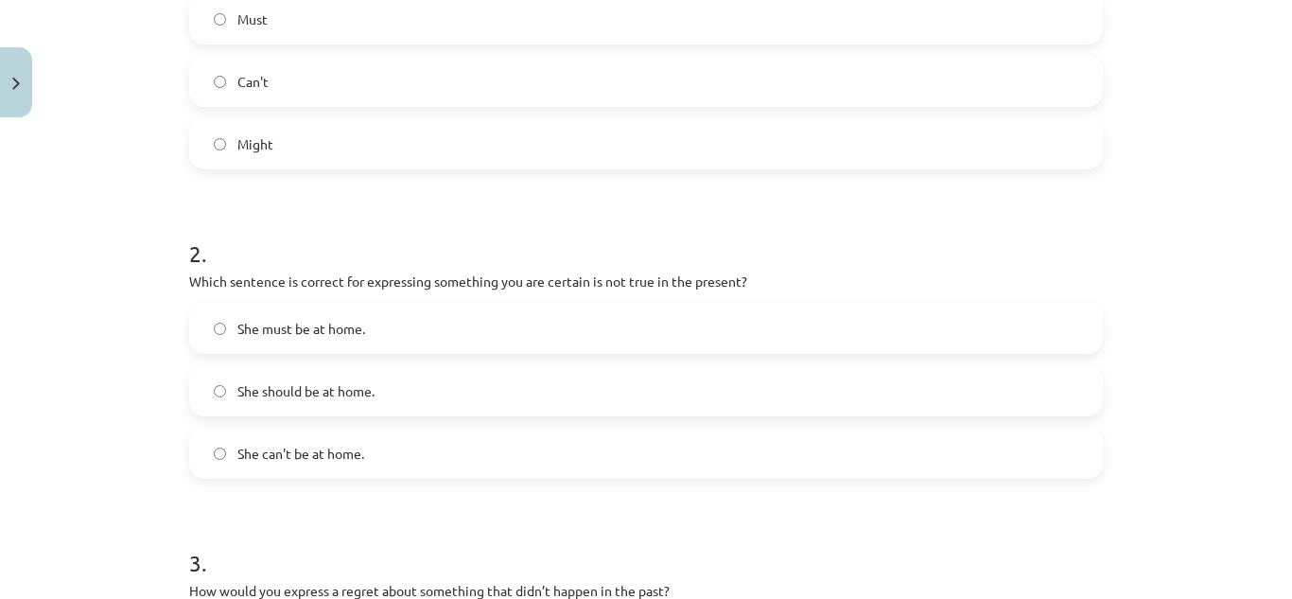
click at [817, 454] on label "She can't be at home." at bounding box center [646, 452] width 910 height 47
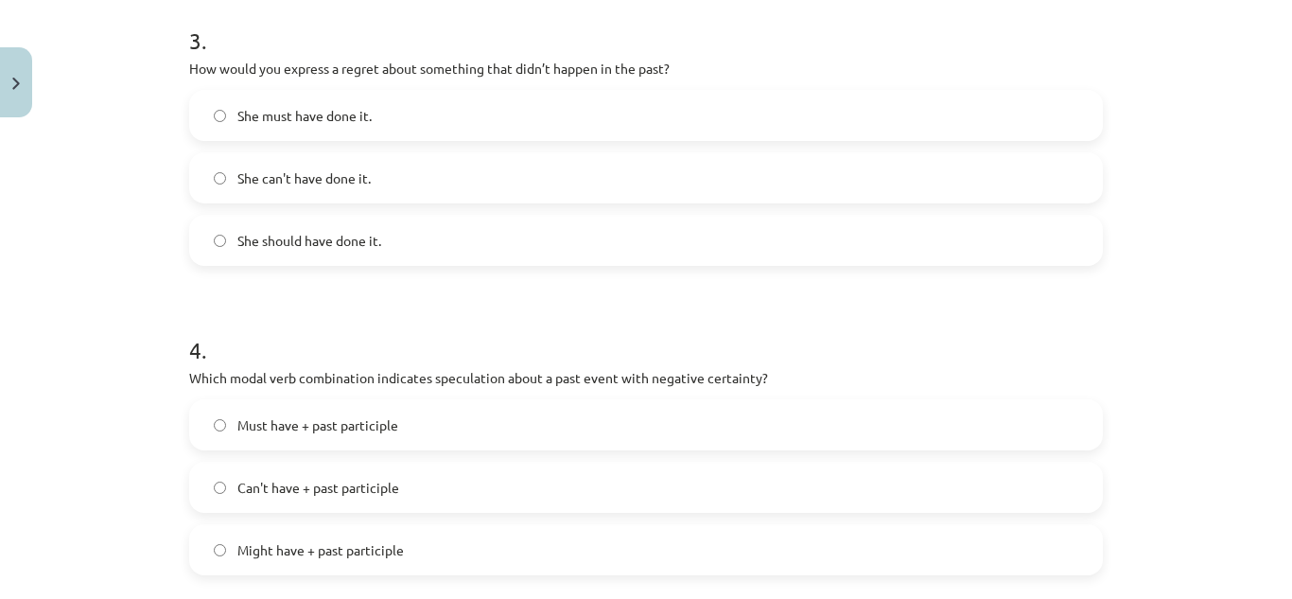
scroll to position [987, 0]
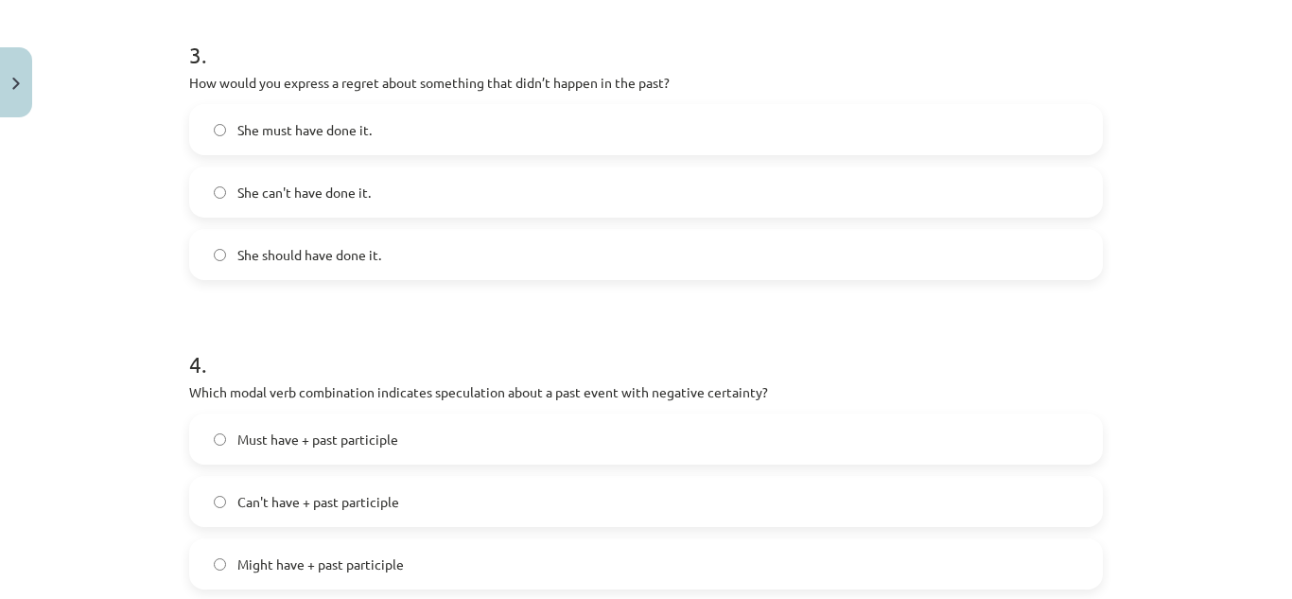
click at [1048, 187] on label "She can't have done it." at bounding box center [646, 191] width 910 height 47
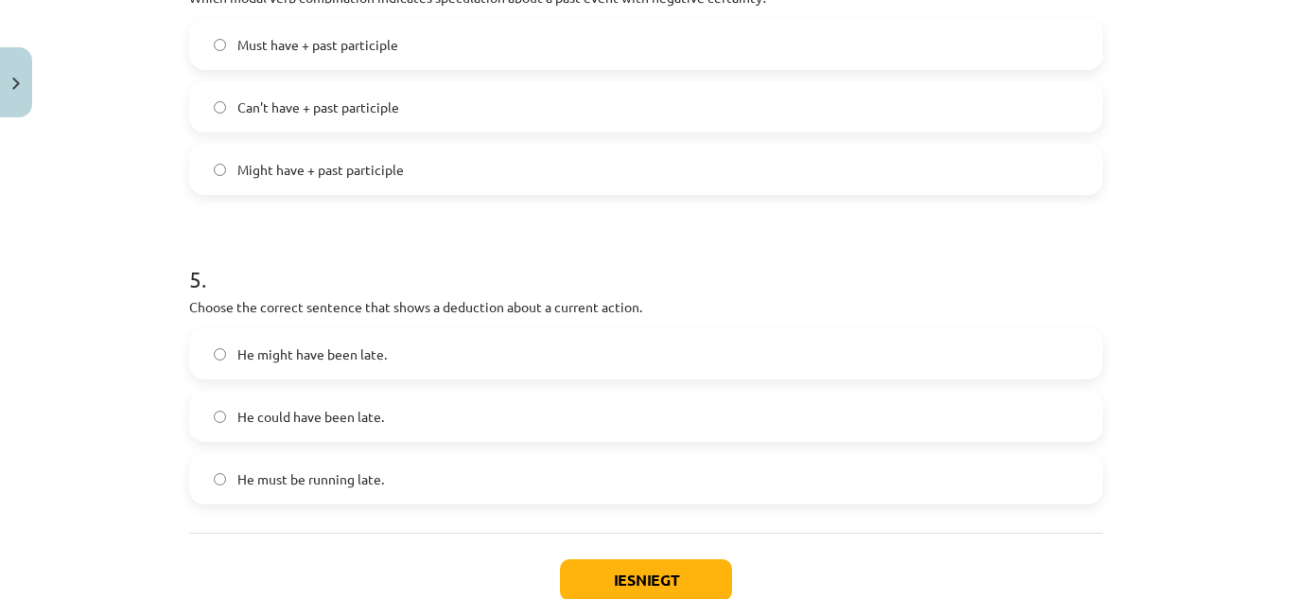
scroll to position [1506, 0]
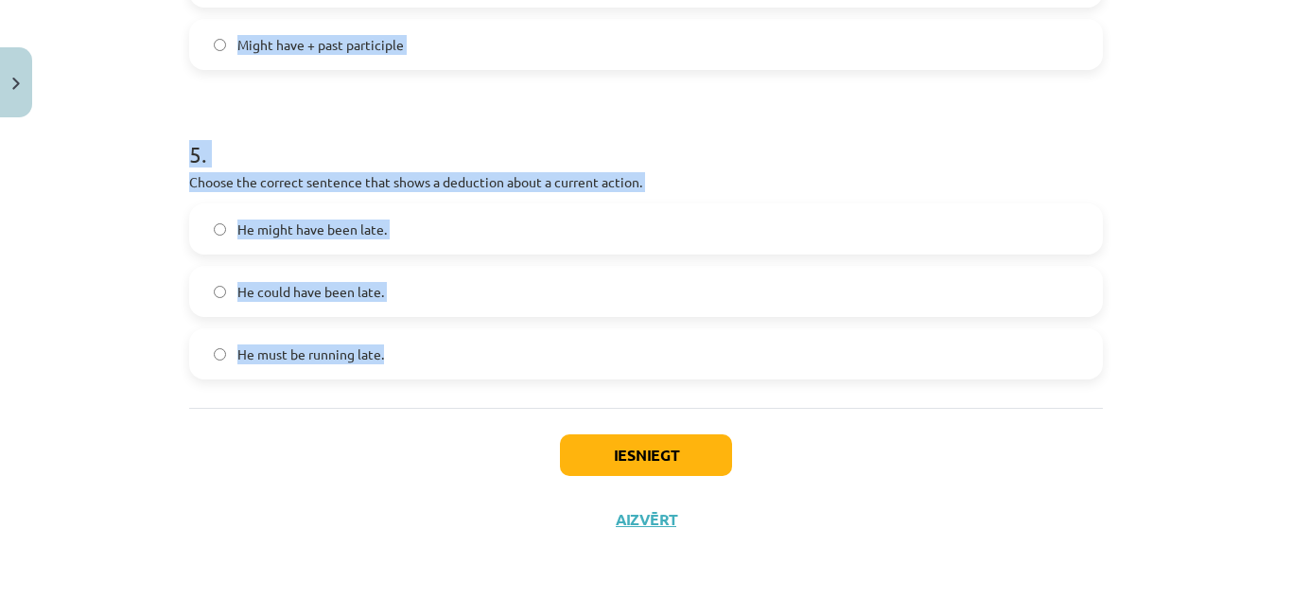
drag, startPoint x: 182, startPoint y: 98, endPoint x: 417, endPoint y: 353, distance: 346.7
copy form "Which modal verb combination indicates speculation about a past event with nega…"
click at [1212, 353] on div "Mācību tēma: Angļu valodas i - 11. klases 1. ieskaites mācību materiāls #4 📝 To…" at bounding box center [646, 299] width 1292 height 599
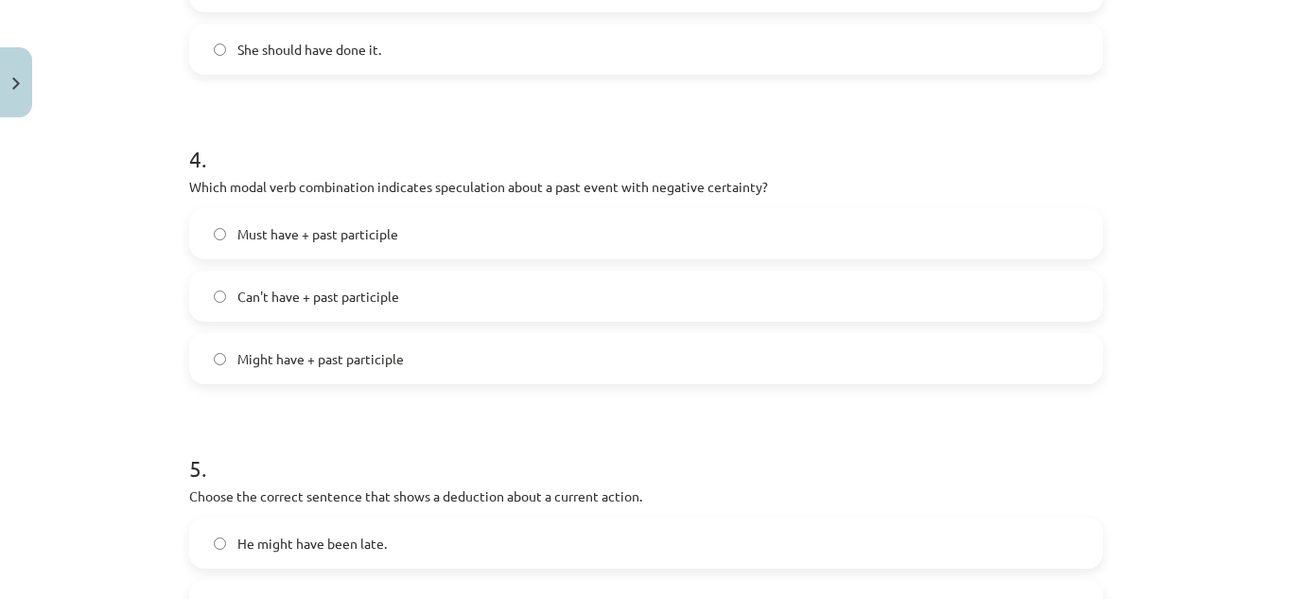
scroll to position [1188, 0]
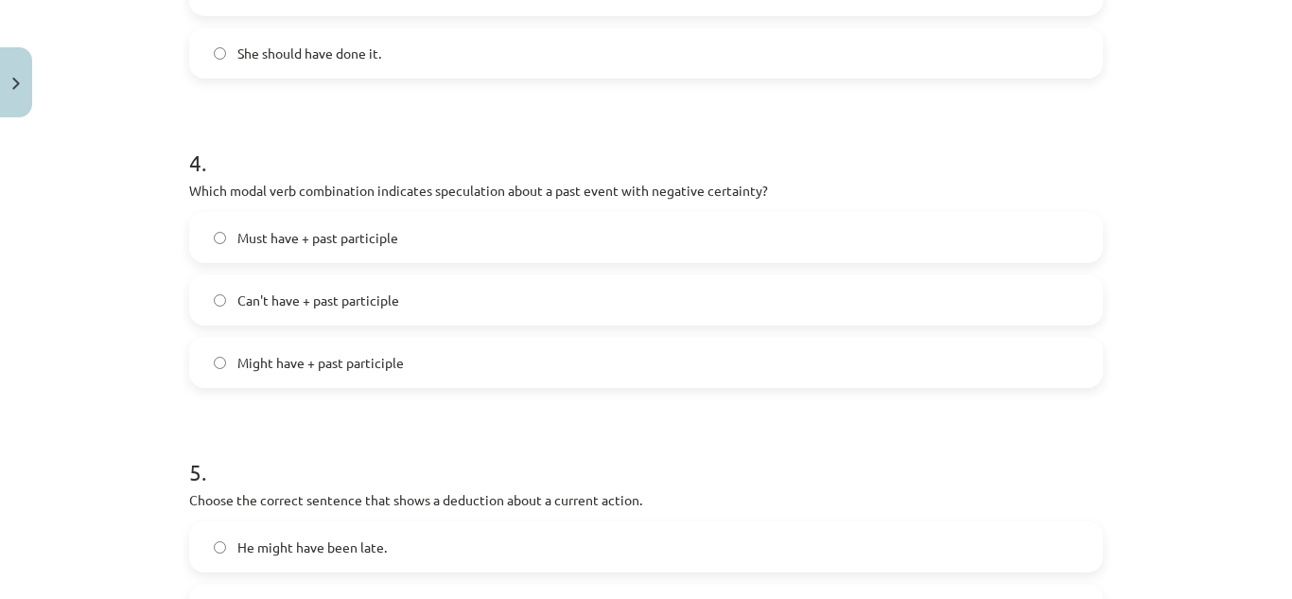
click at [701, 291] on label "Can't have + past participle" at bounding box center [646, 299] width 910 height 47
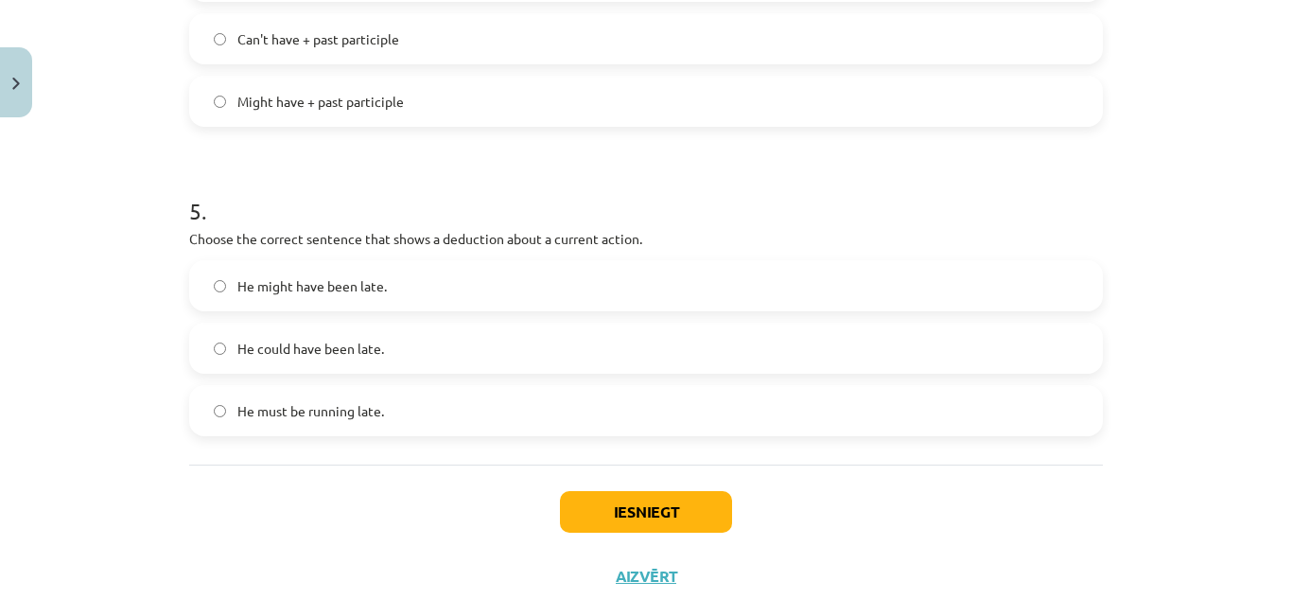
scroll to position [1470, 0]
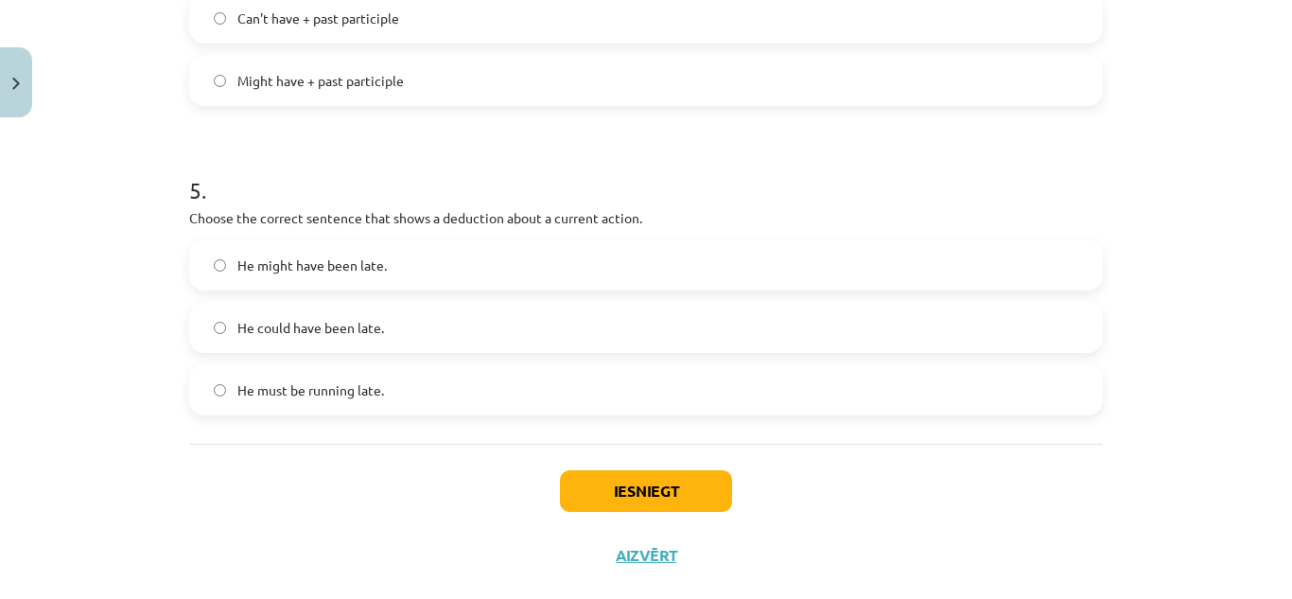
click at [278, 399] on span "He must be running late." at bounding box center [310, 390] width 147 height 20
click at [650, 498] on button "Iesniegt" at bounding box center [646, 491] width 172 height 42
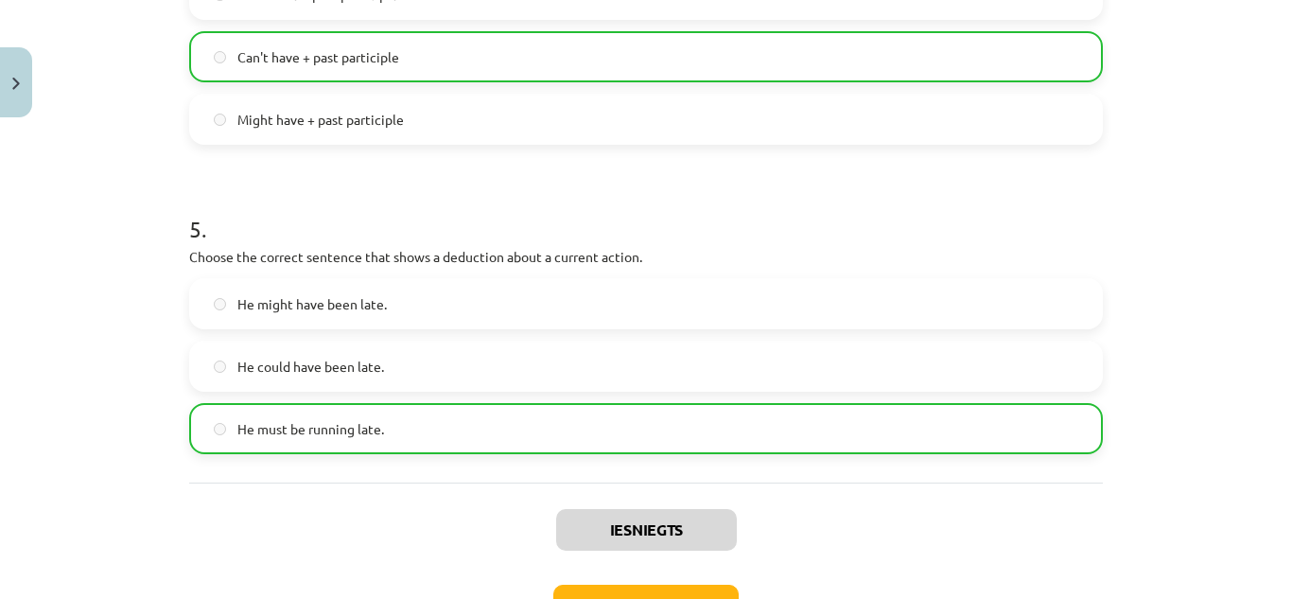
scroll to position [1566, 0]
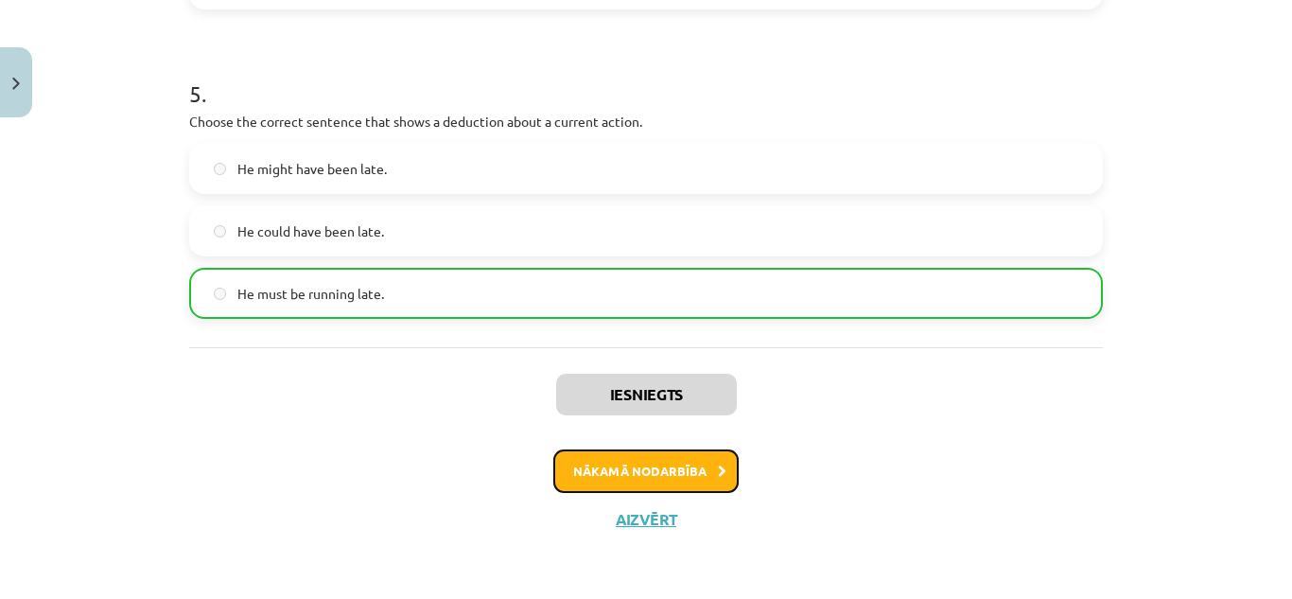
click at [656, 463] on button "Nākamā nodarbība" at bounding box center [645, 471] width 185 height 44
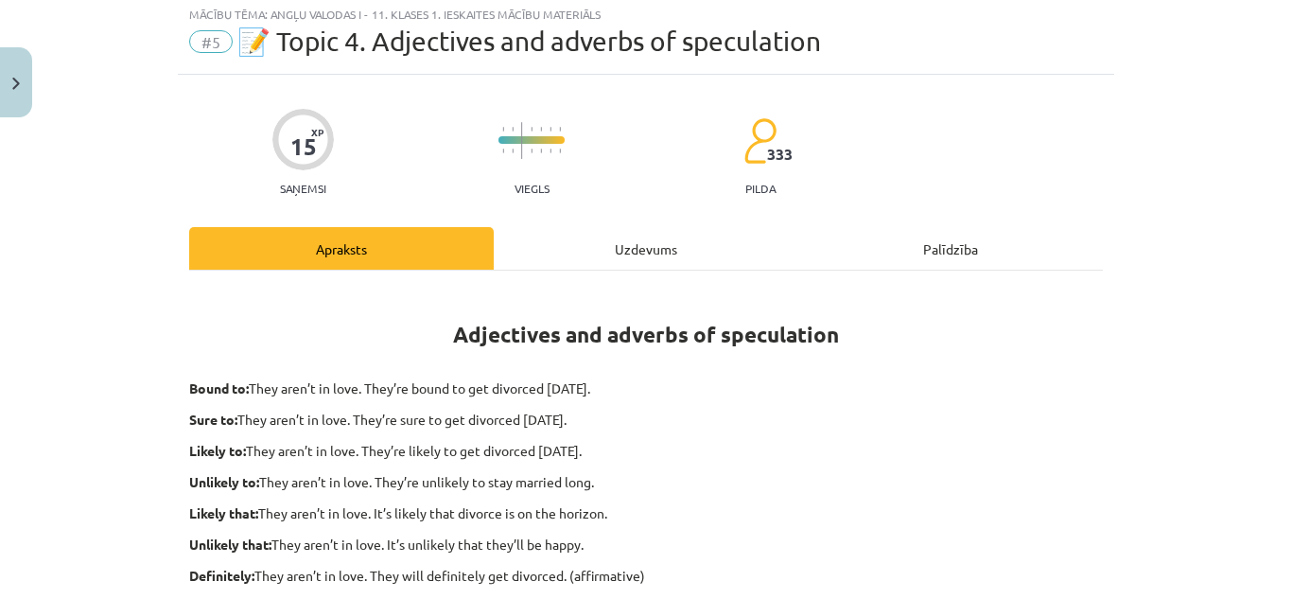
scroll to position [47, 0]
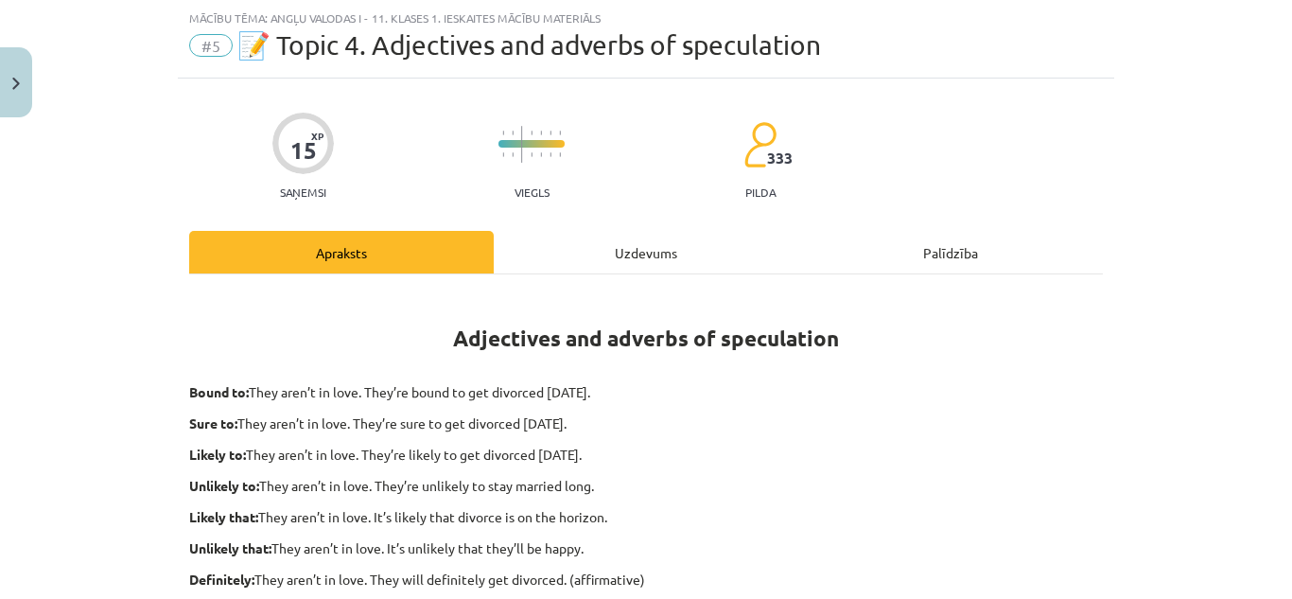
click at [631, 244] on div "Uzdevums" at bounding box center [646, 252] width 305 height 43
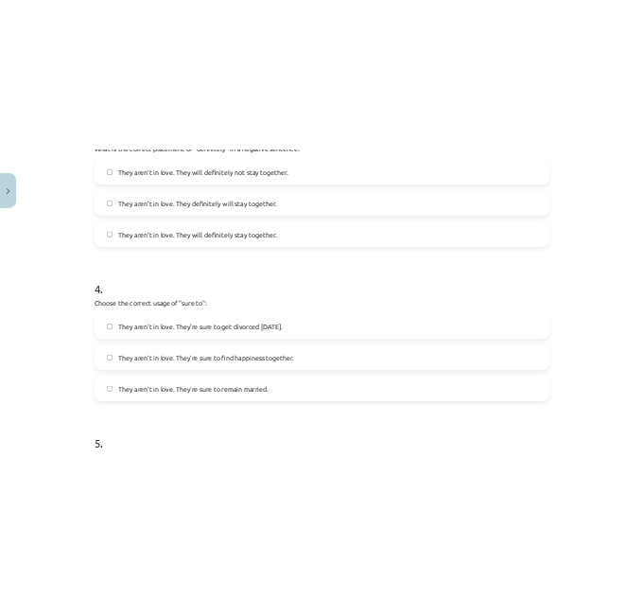
scroll to position [1537, 0]
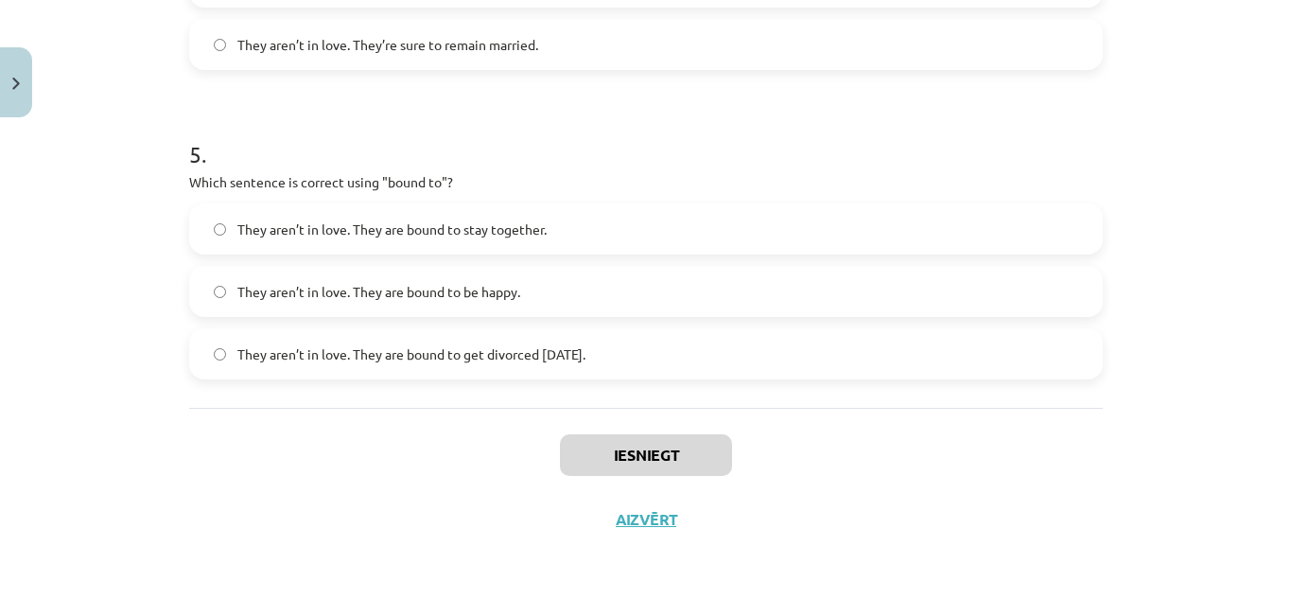
drag, startPoint x: 170, startPoint y: 397, endPoint x: 663, endPoint y: 375, distance: 493.3
copy form "Choose the correct sentence using "probably" in an affirmative context: They ar…"
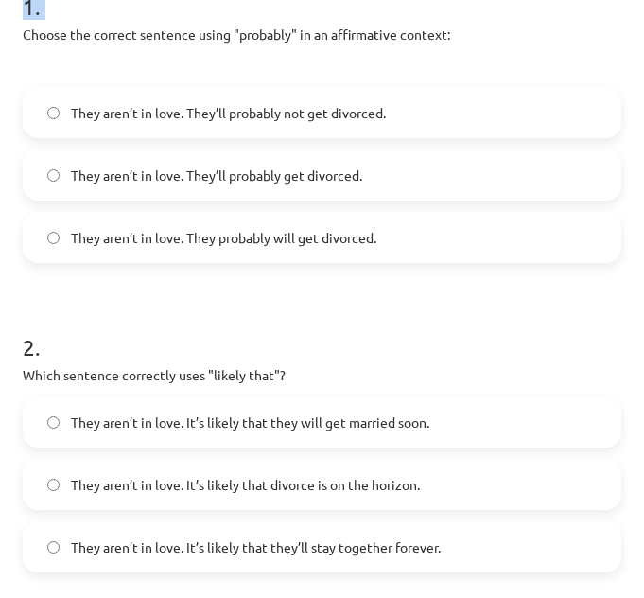
scroll to position [383, 0]
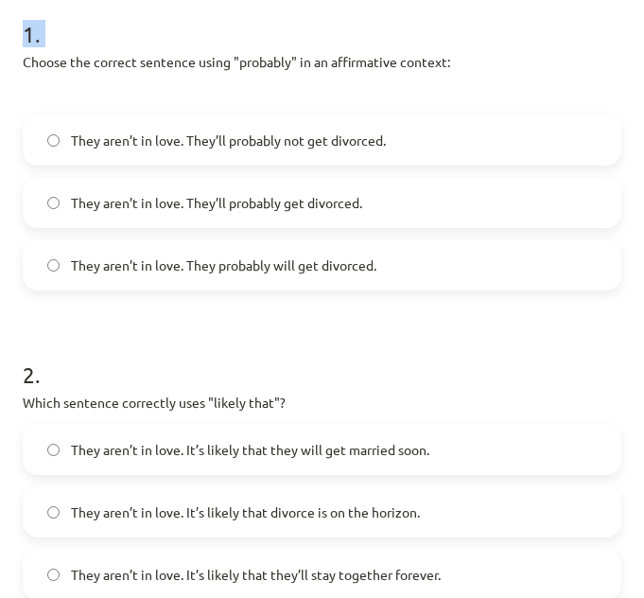
click at [280, 201] on span "They aren’t in love. They’ll probably get divorced." at bounding box center [216, 203] width 291 height 20
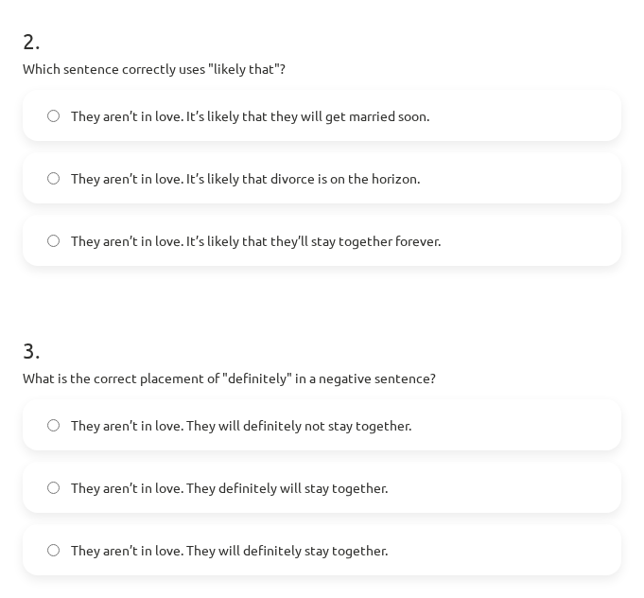
scroll to position [727, 0]
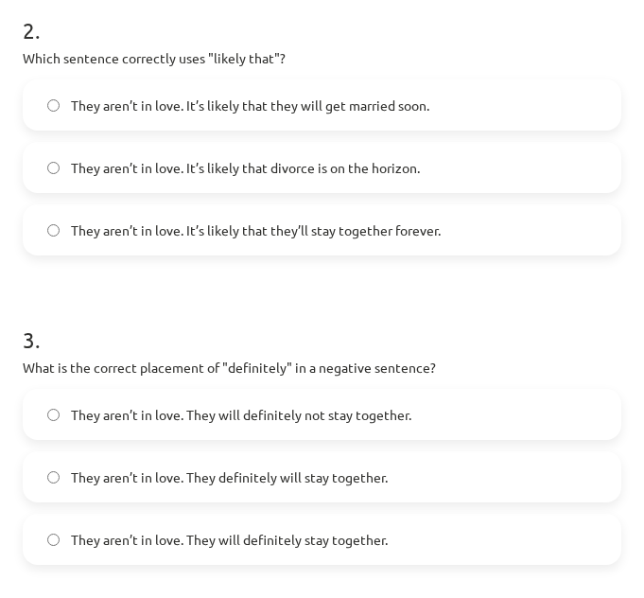
click at [429, 176] on label "They aren’t in love. It’s likely that divorce is on the horizon." at bounding box center [322, 167] width 595 height 47
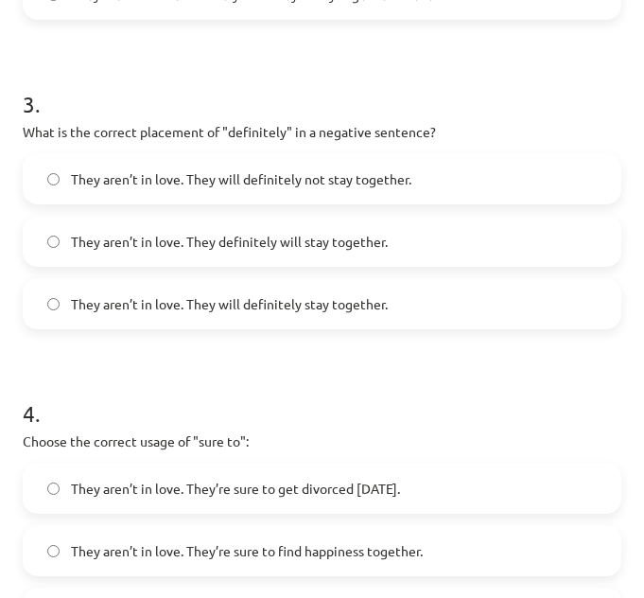
scroll to position [973, 0]
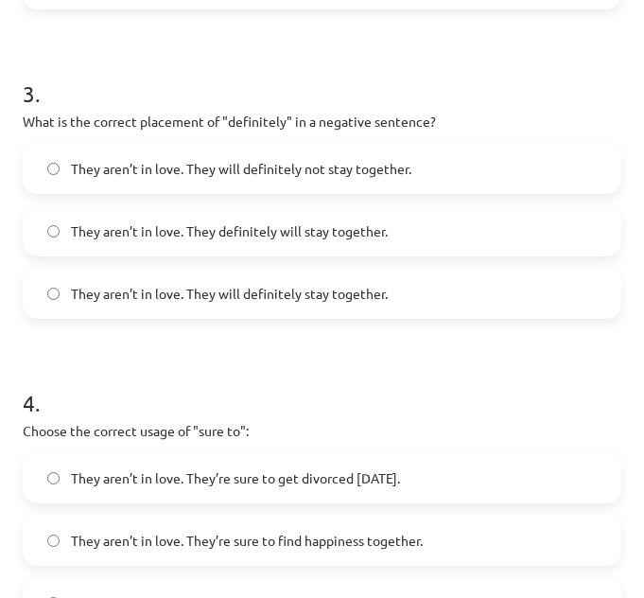
click at [482, 168] on label "They aren’t in love. They will definitely not stay together." at bounding box center [322, 168] width 595 height 47
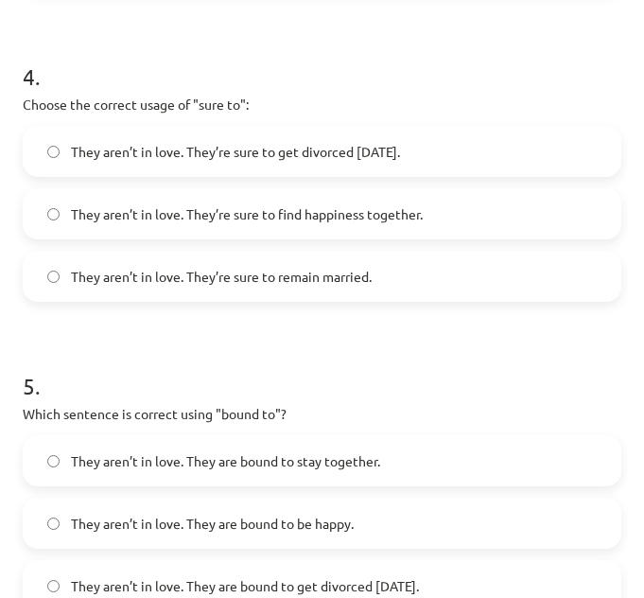
scroll to position [1331, 0]
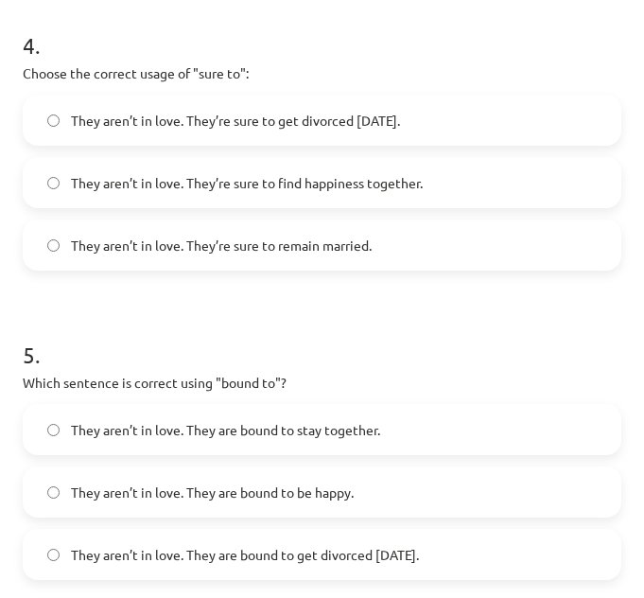
click at [560, 117] on label "They aren’t in love. They’re sure to get divorced within six months." at bounding box center [322, 119] width 595 height 47
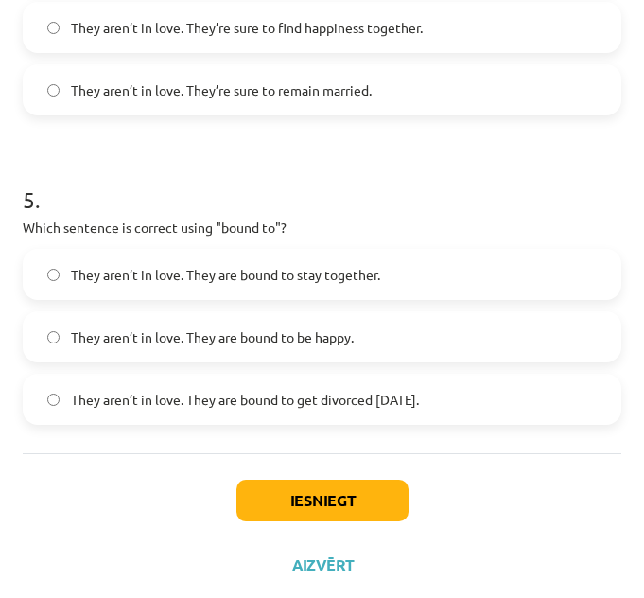
scroll to position [1496, 0]
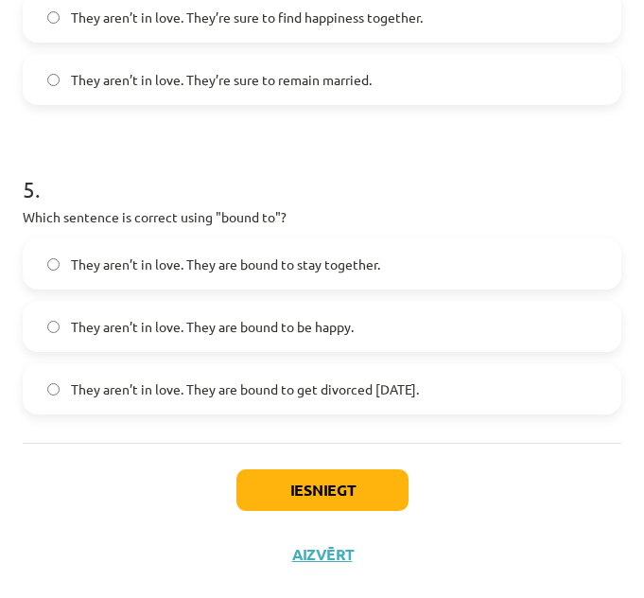
click at [507, 385] on label "They aren’t in love. They are bound to get divorced within six months." at bounding box center [322, 388] width 595 height 47
click at [369, 481] on button "Iesniegt" at bounding box center [322, 490] width 172 height 42
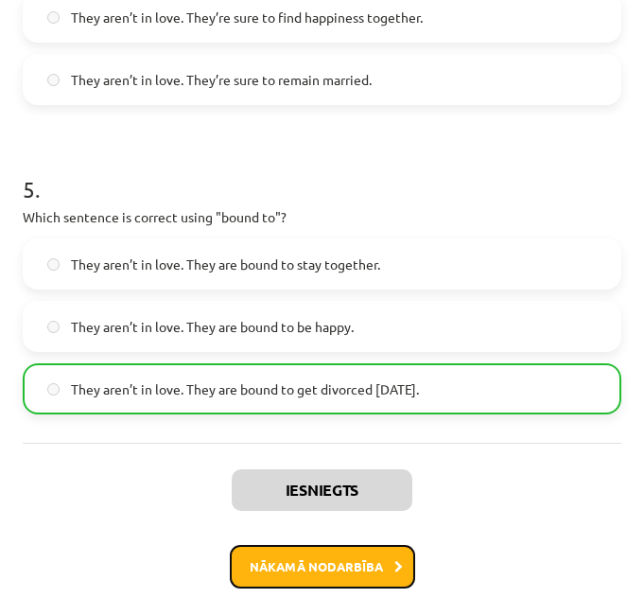
click at [347, 564] on button "Nākamā nodarbība" at bounding box center [322, 567] width 185 height 44
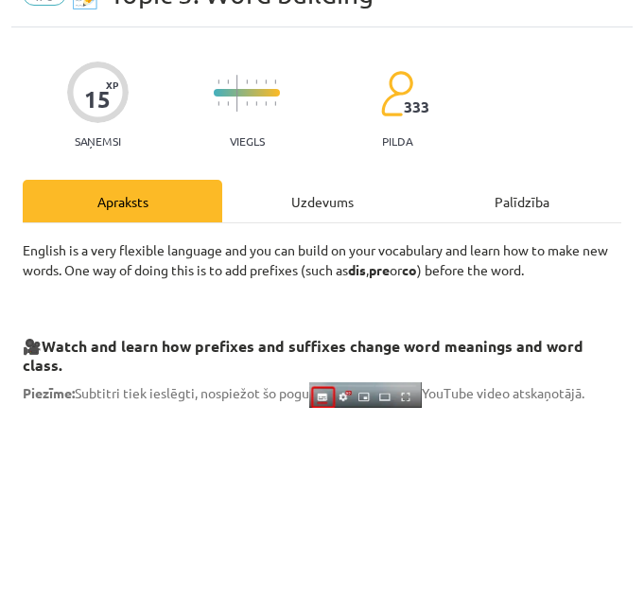
scroll to position [11, 0]
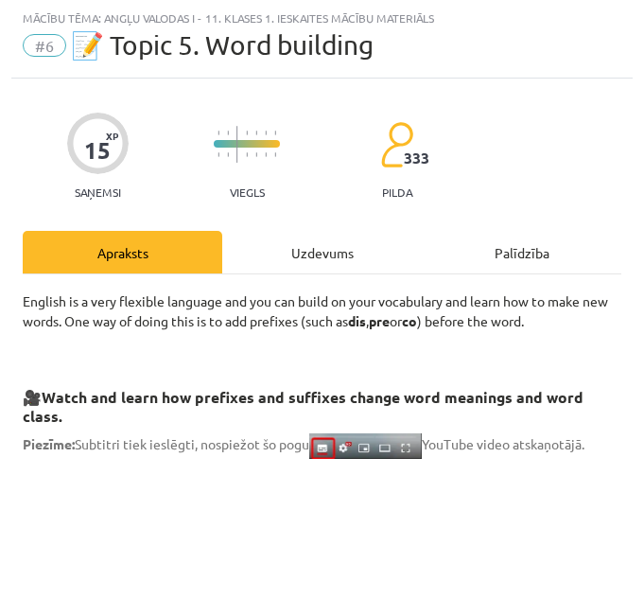
click at [311, 260] on div "Uzdevums" at bounding box center [322, 252] width 200 height 43
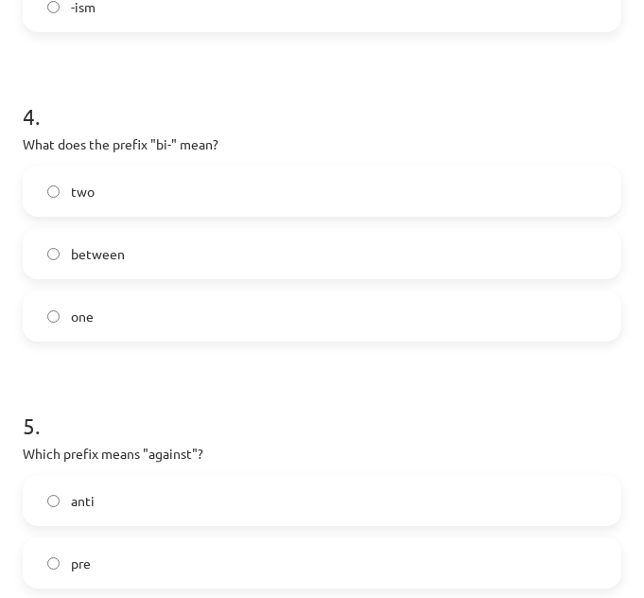
scroll to position [1466, 0]
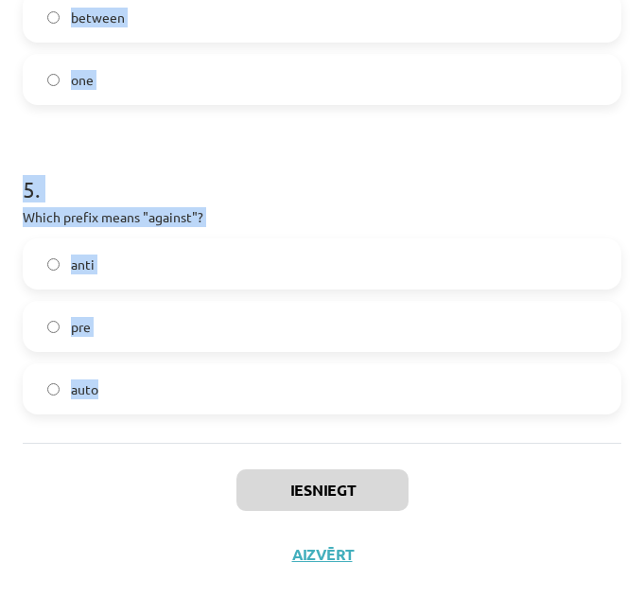
drag, startPoint x: 21, startPoint y: 209, endPoint x: 151, endPoint y: 408, distance: 237.7
copy form "What does the prefix "sub-" mean? under across above 2 . Which of the following…"
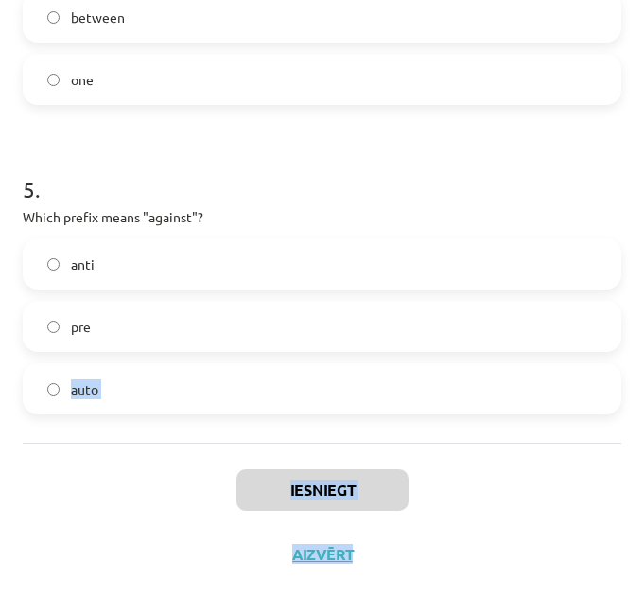
drag, startPoint x: 570, startPoint y: 517, endPoint x: 622, endPoint y: 299, distance: 224.6
click at [622, 299] on div "Mācību tēma: Angļu valodas i - 11. klases 1. ieskaites mācību materiāls #6 📝 To…" at bounding box center [322, 299] width 644 height 598
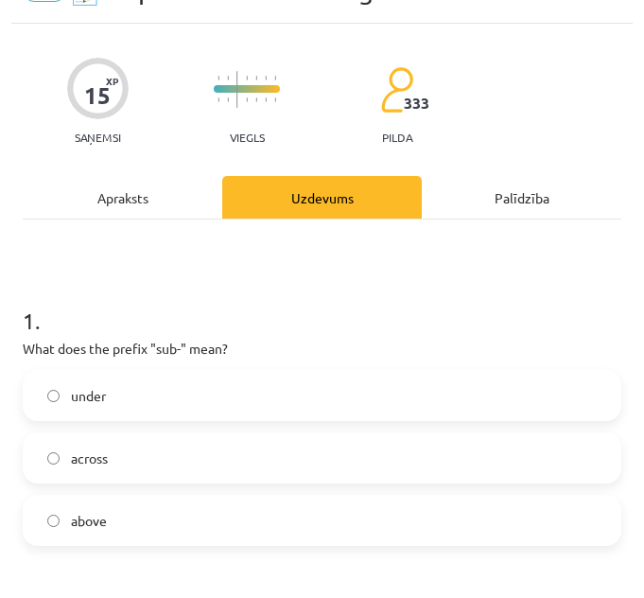
scroll to position [53, 0]
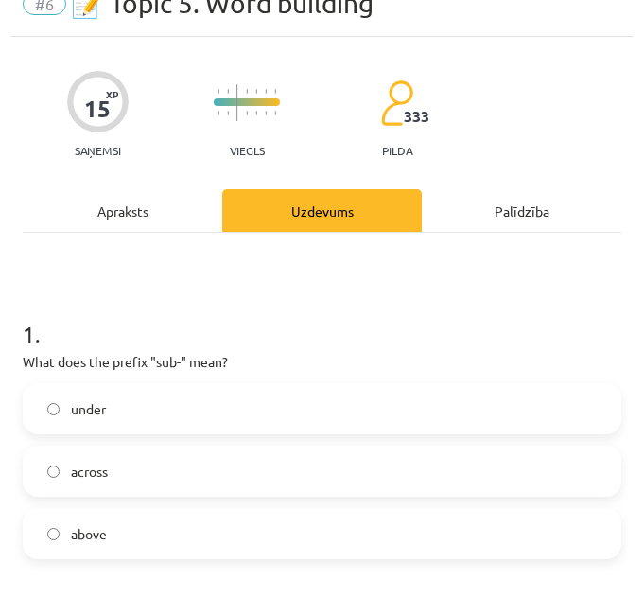
click at [238, 397] on label "under" at bounding box center [322, 408] width 595 height 47
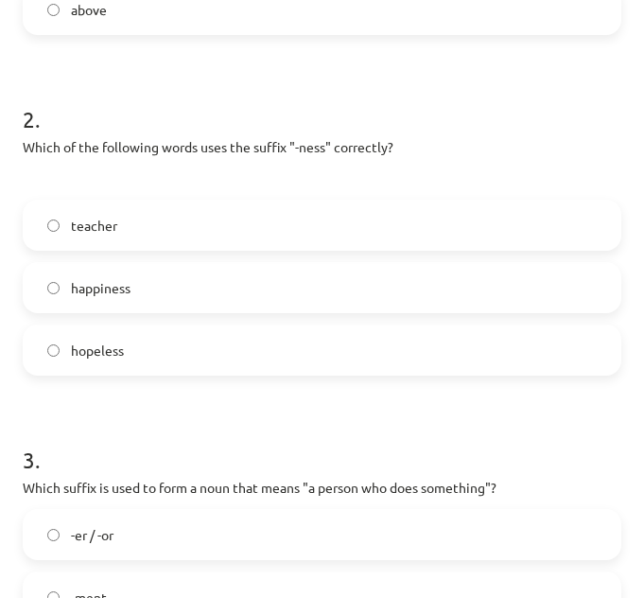
scroll to position [601, 0]
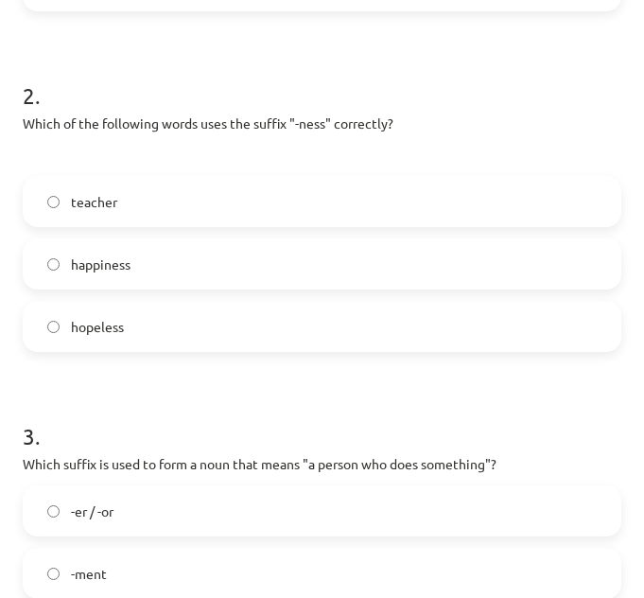
click at [412, 258] on label "happiness" at bounding box center [322, 263] width 595 height 47
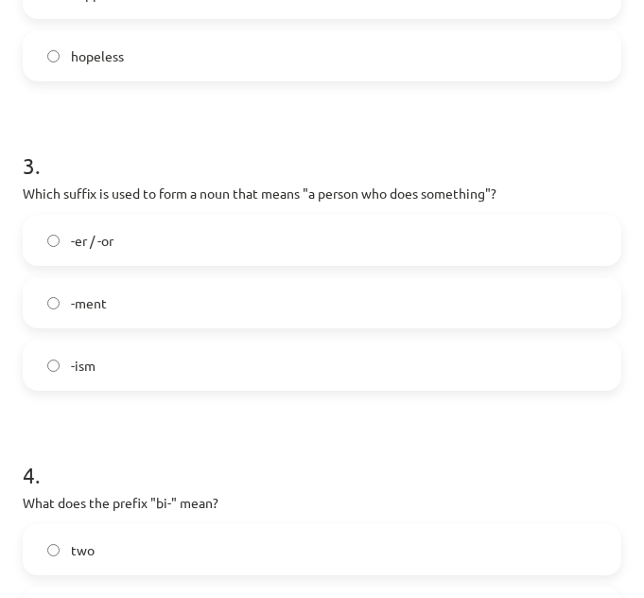
scroll to position [878, 0]
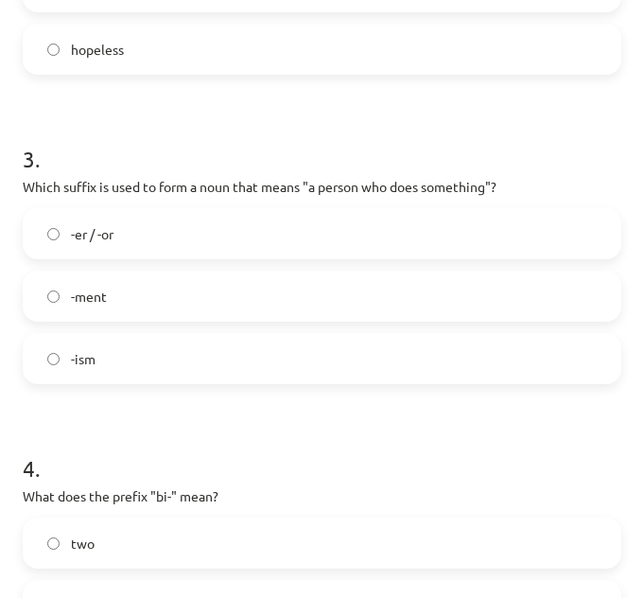
click at [411, 225] on label "-er / -or" at bounding box center [322, 233] width 595 height 47
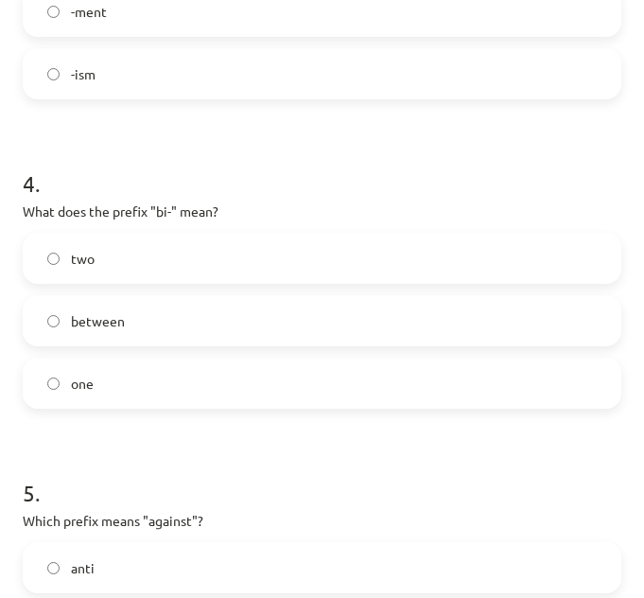
scroll to position [1176, 0]
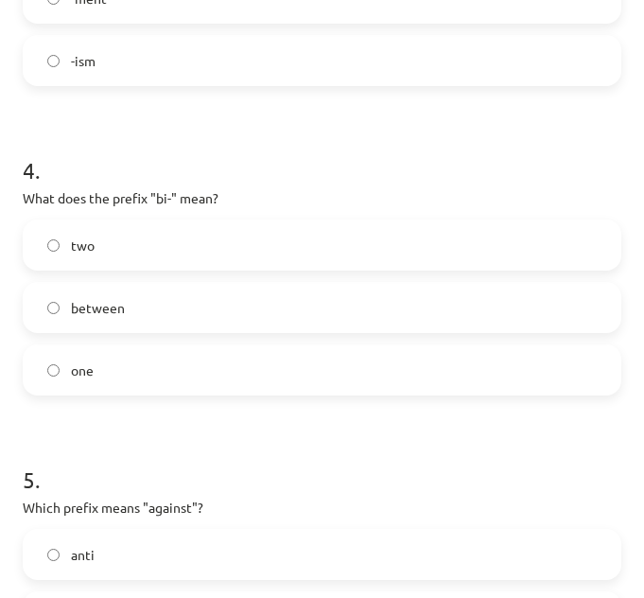
click at [414, 247] on label "two" at bounding box center [322, 244] width 595 height 47
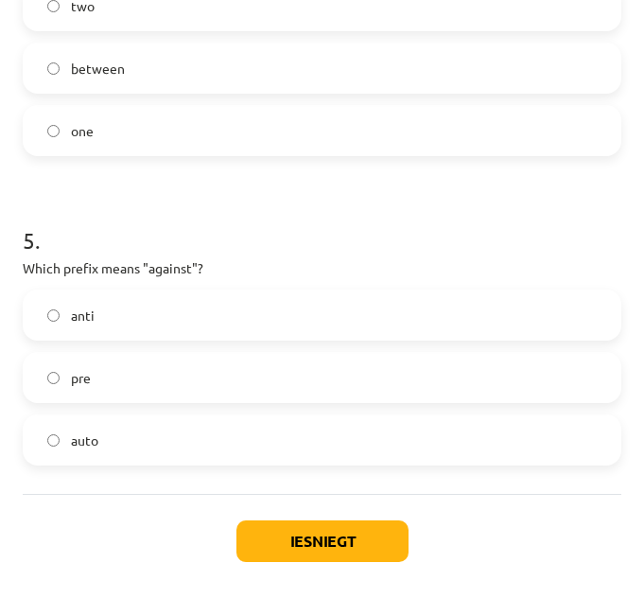
scroll to position [1425, 0]
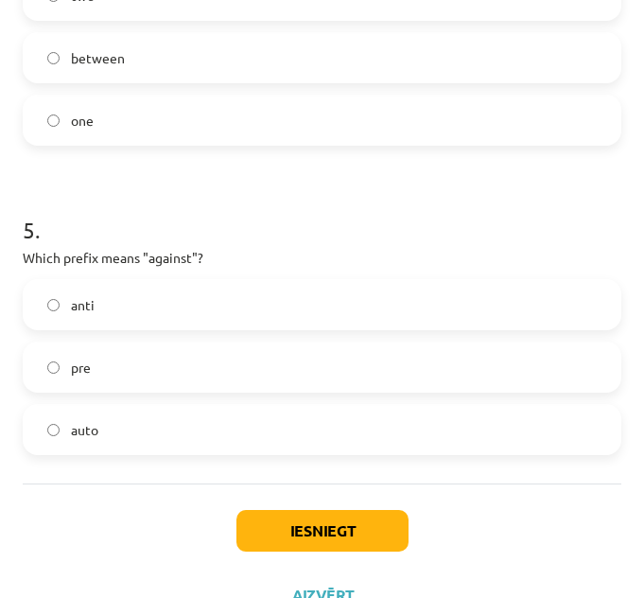
click at [405, 320] on label "anti" at bounding box center [322, 304] width 595 height 47
click at [353, 524] on button "Iesniegt" at bounding box center [322, 531] width 172 height 42
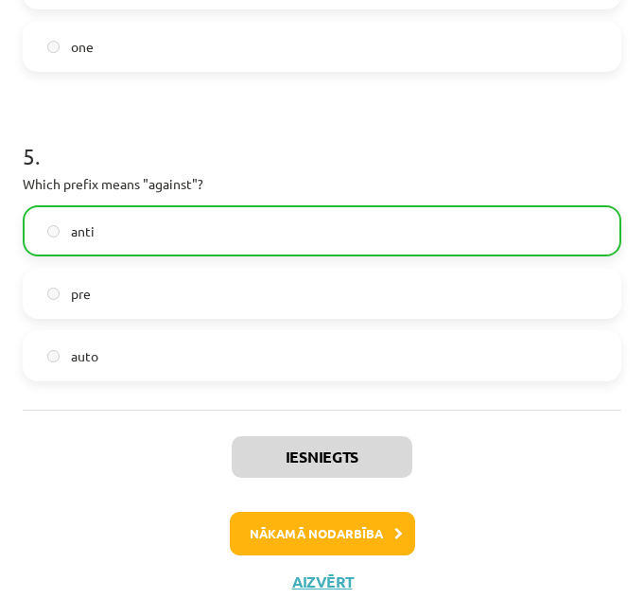
scroll to position [1501, 0]
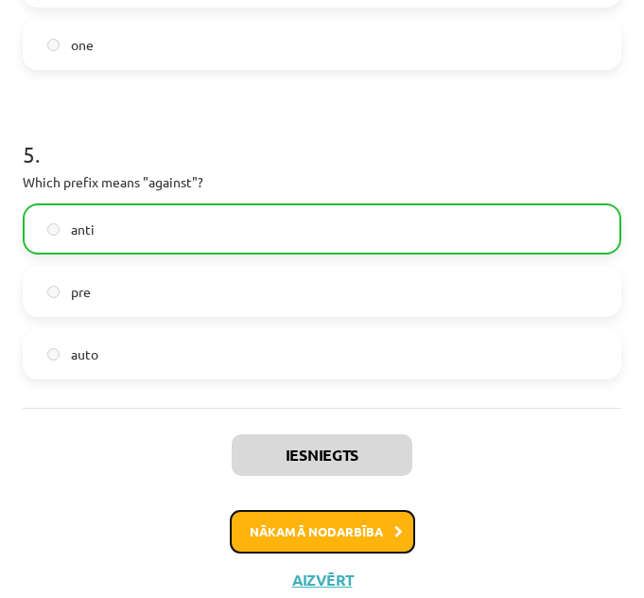
click at [353, 524] on button "Nākamā nodarbība" at bounding box center [322, 532] width 185 height 44
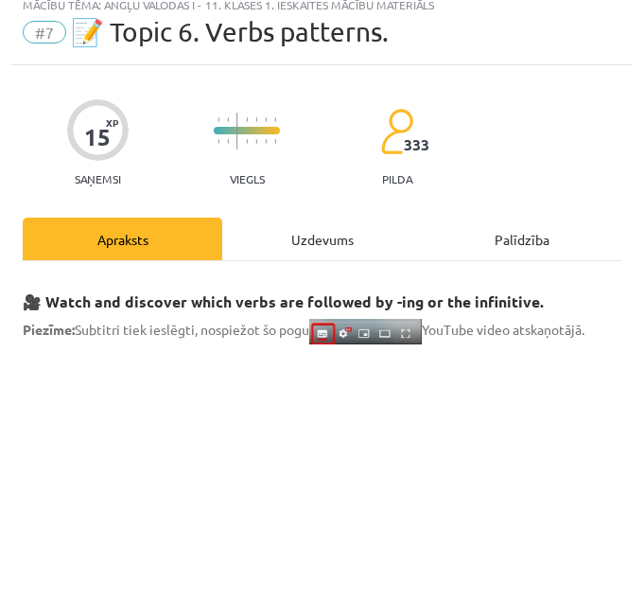
scroll to position [11, 0]
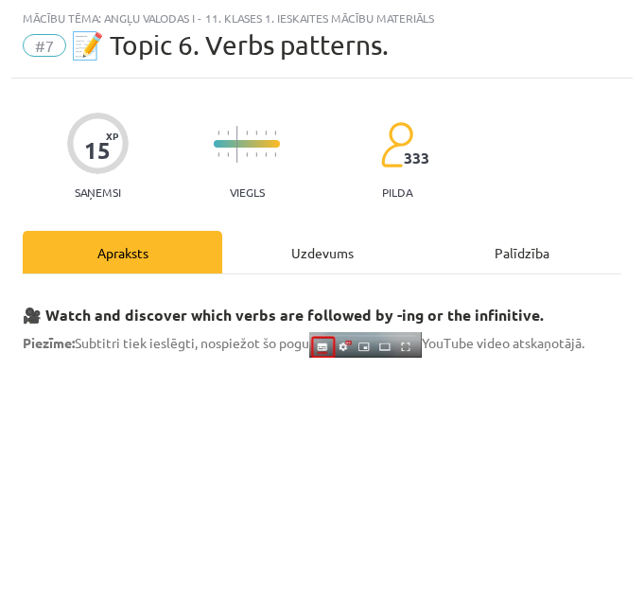
click at [319, 243] on div "Uzdevums" at bounding box center [322, 252] width 200 height 43
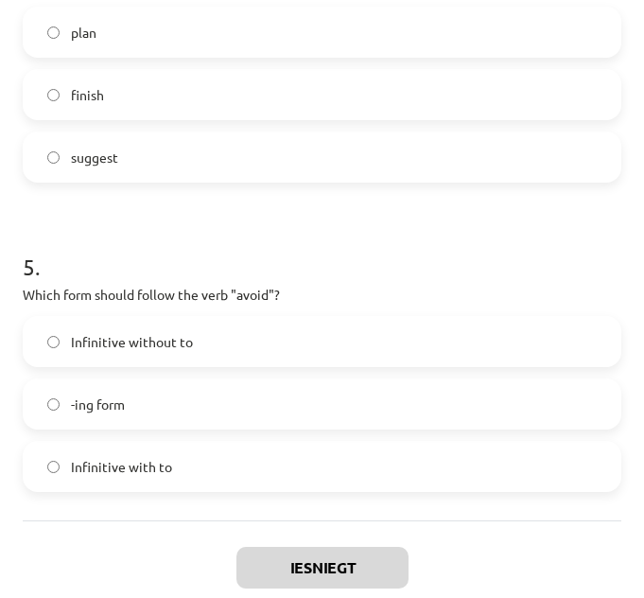
scroll to position [1435, 0]
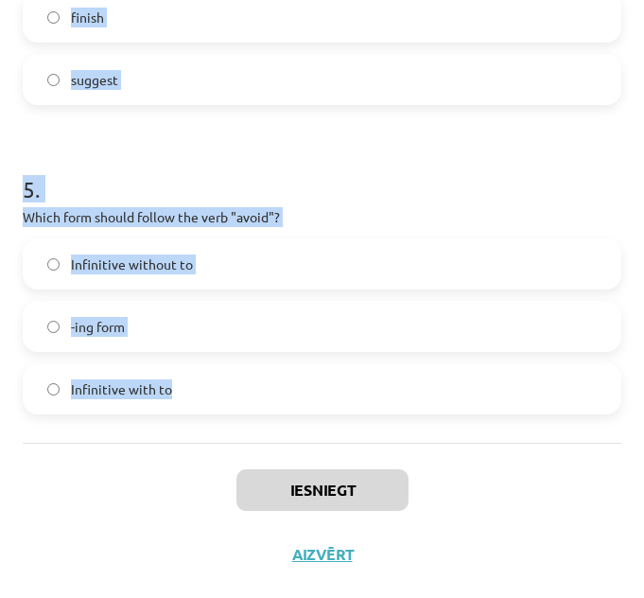
drag, startPoint x: 23, startPoint y: 400, endPoint x: 209, endPoint y: 403, distance: 186.4
copy form "What is the difference in meaning between "stop talking" and "stop to talk"? "S…"
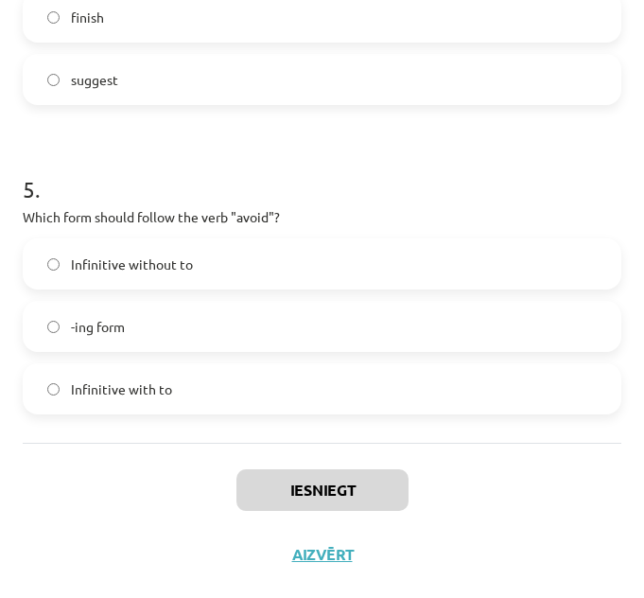
click at [585, 494] on div "Iesniegt Aizvērt" at bounding box center [322, 509] width 599 height 132
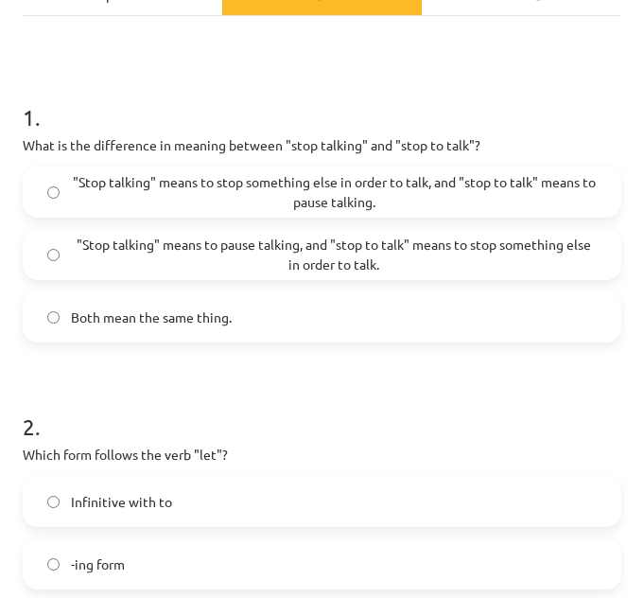
scroll to position [272, 0]
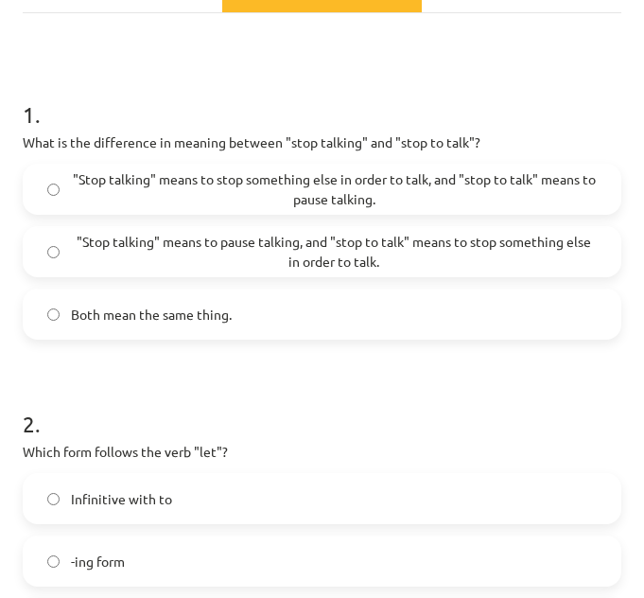
click at [493, 226] on div ""Stop talking" means to pause talking, and "stop to talk" means to stop somethi…" at bounding box center [322, 251] width 599 height 51
click at [471, 258] on span ""Stop talking" means to pause talking, and "stop to talk" means to stop somethi…" at bounding box center [334, 252] width 526 height 40
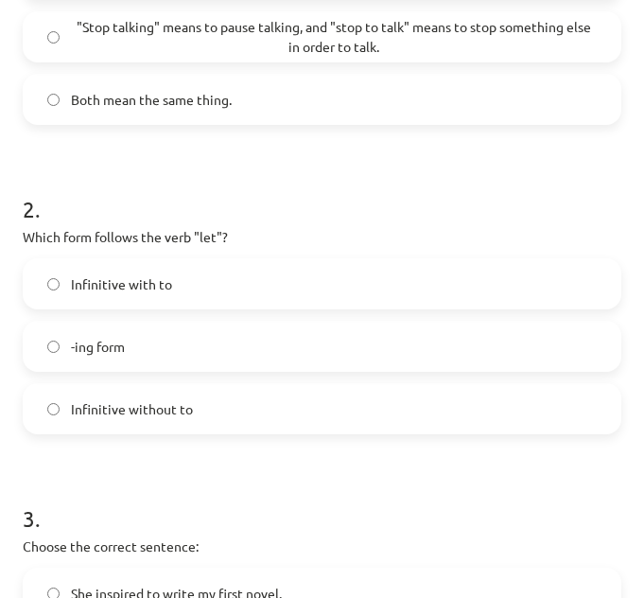
scroll to position [546, 0]
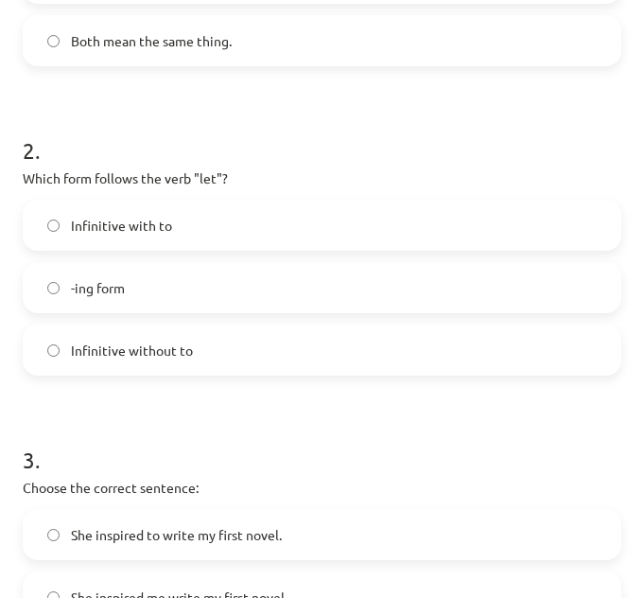
click at [340, 359] on label "Infinitive without to" at bounding box center [322, 349] width 595 height 47
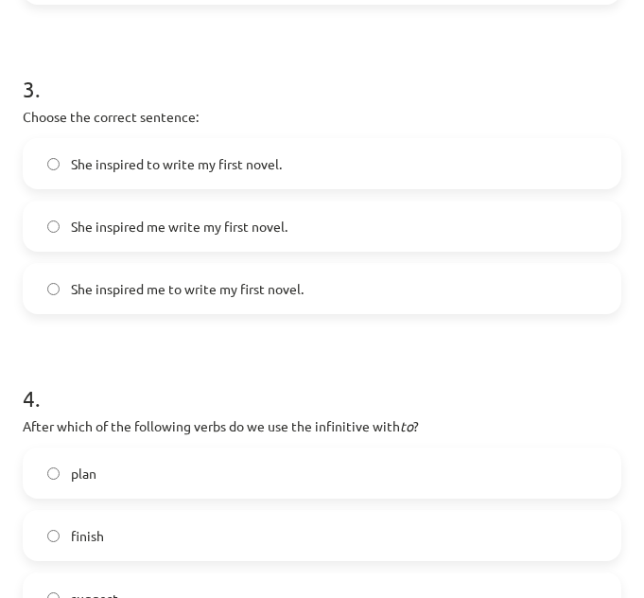
scroll to position [931, 0]
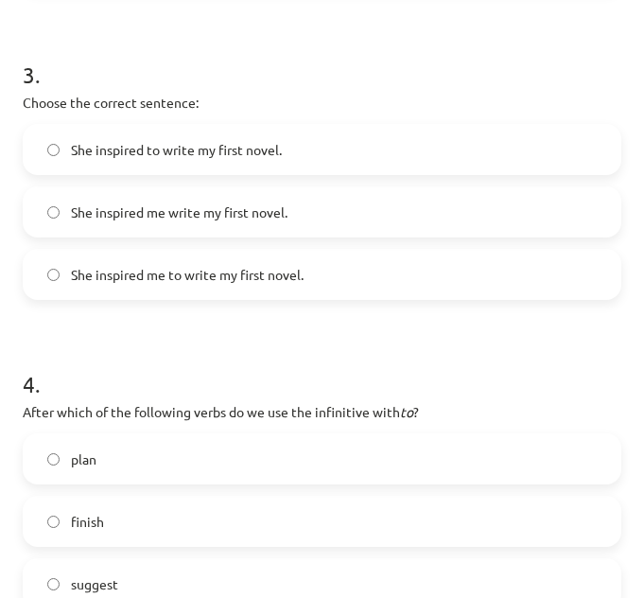
click at [400, 162] on label "She inspired to write my first novel." at bounding box center [322, 149] width 595 height 47
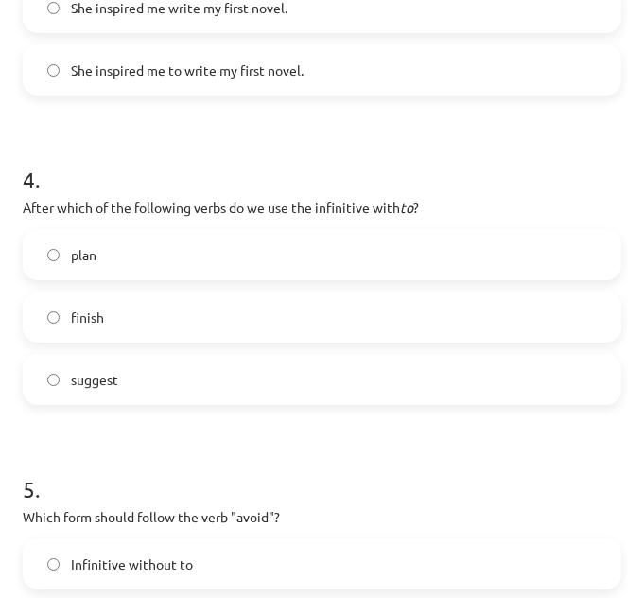
scroll to position [1163, 0]
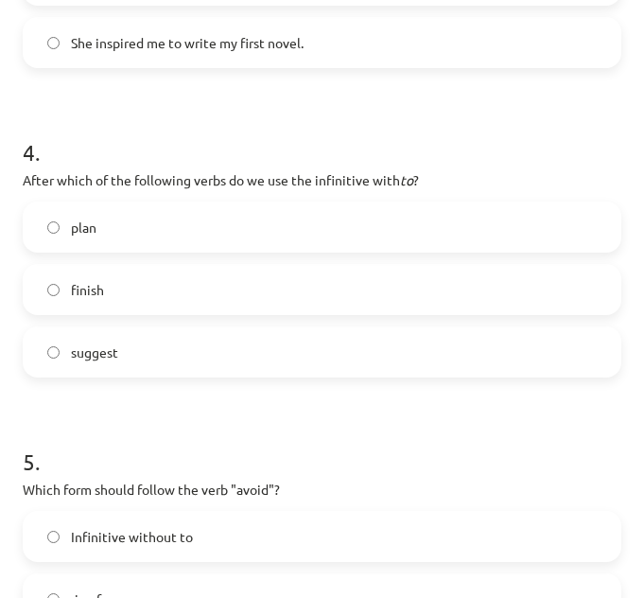
click at [252, 217] on label "plan" at bounding box center [322, 226] width 595 height 47
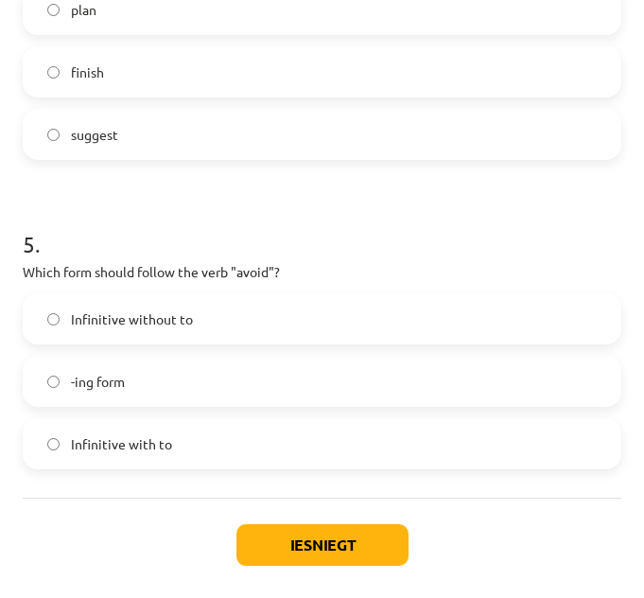
scroll to position [1435, 0]
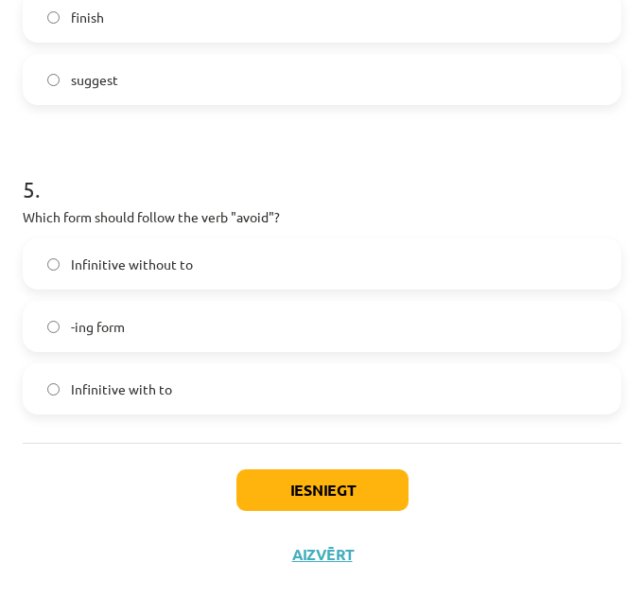
click at [383, 333] on label "-ing form" at bounding box center [322, 326] width 595 height 47
click at [364, 483] on button "Iesniegt" at bounding box center [322, 490] width 172 height 42
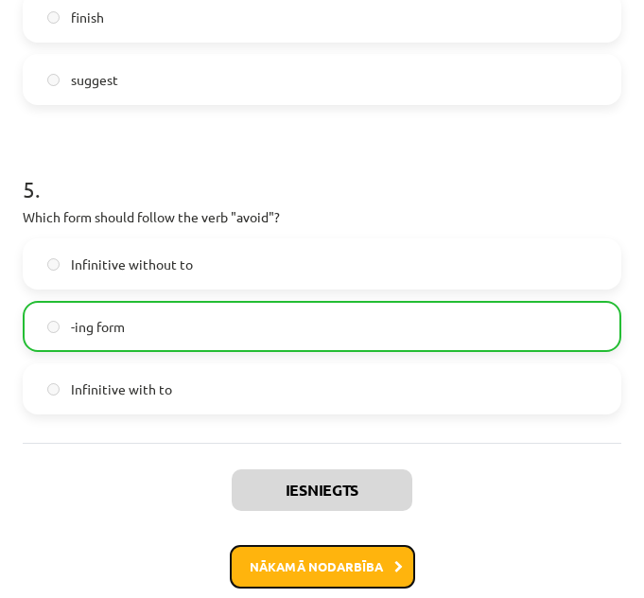
click at [347, 564] on button "Nākamā nodarbība" at bounding box center [322, 567] width 185 height 44
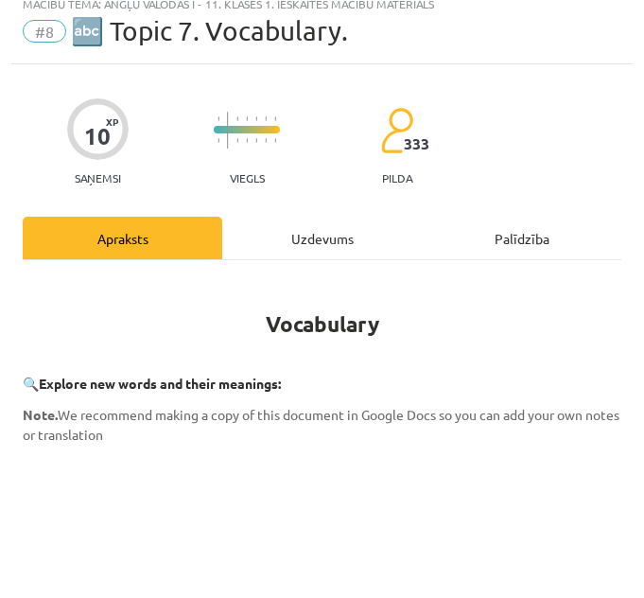
scroll to position [11, 0]
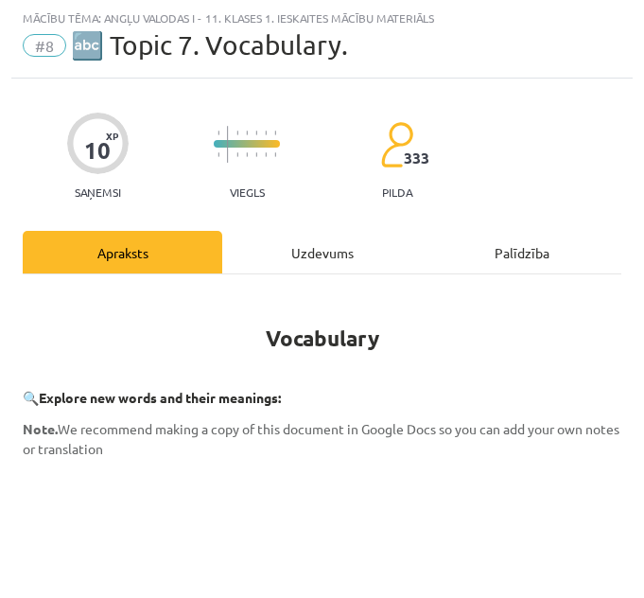
click at [339, 252] on div "Uzdevums" at bounding box center [322, 252] width 200 height 43
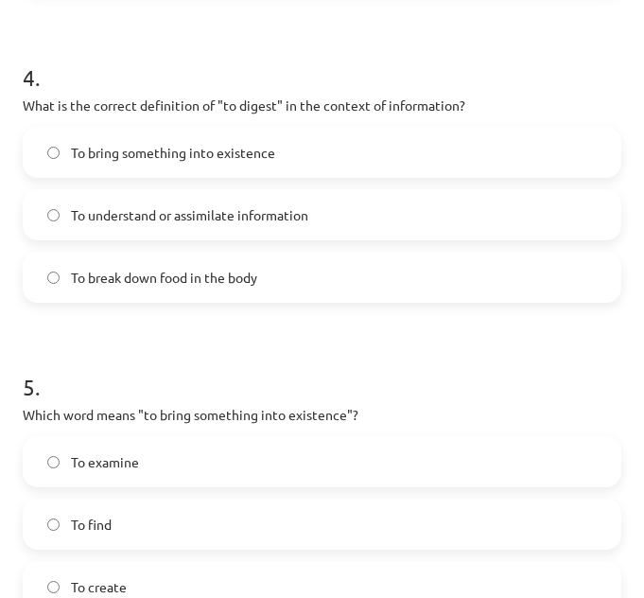
scroll to position [1418, 0]
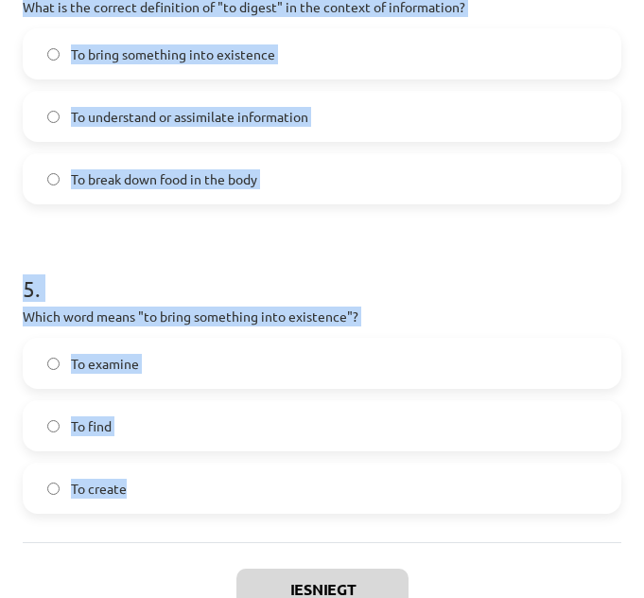
drag, startPoint x: 20, startPoint y: 404, endPoint x: 216, endPoint y: 460, distance: 203.6
copy form "Which of the following means "the surroundings or conditions in which a person,…"
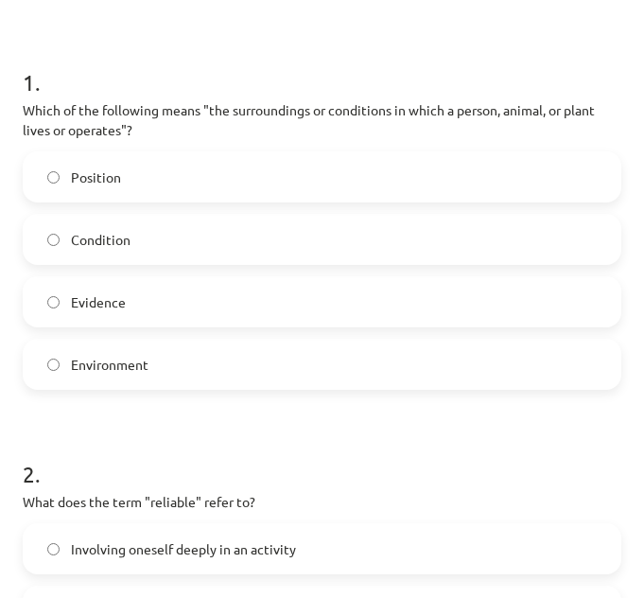
scroll to position [308, 0]
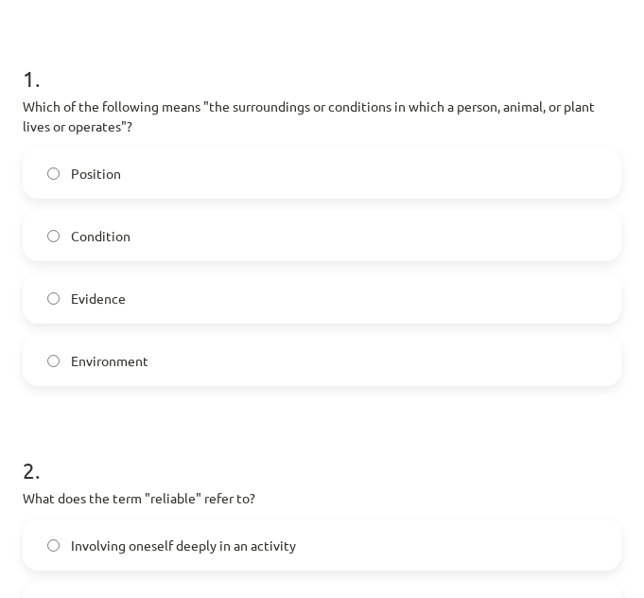
click at [279, 359] on label "Environment" at bounding box center [322, 360] width 595 height 47
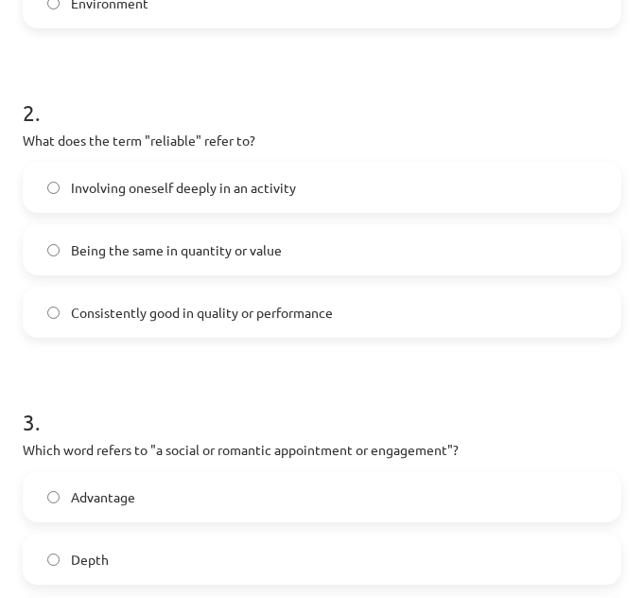
scroll to position [684, 0]
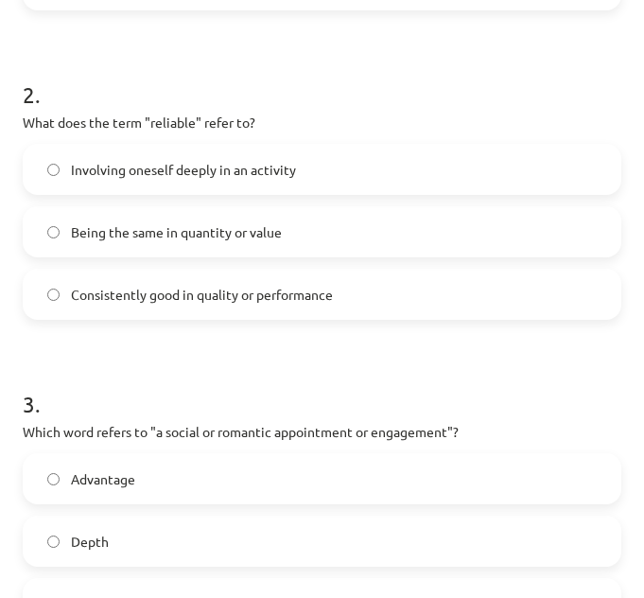
drag, startPoint x: 457, startPoint y: 297, endPoint x: 466, endPoint y: 292, distance: 10.6
click at [466, 292] on label "Consistently good in quality or performance" at bounding box center [322, 294] width 595 height 47
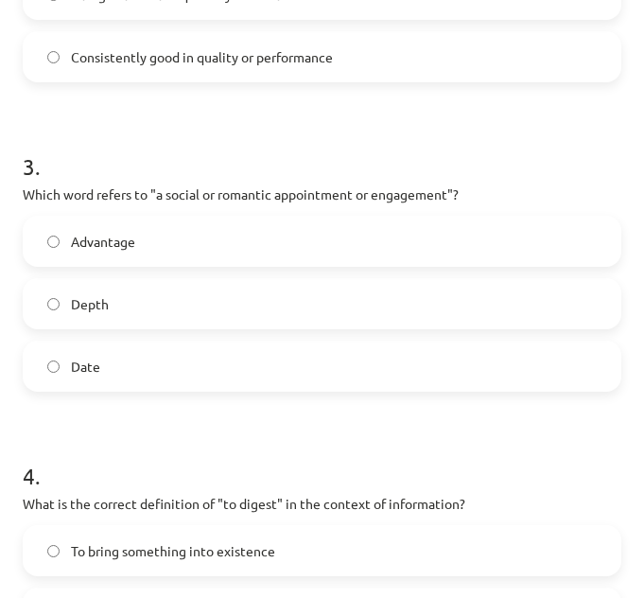
scroll to position [925, 0]
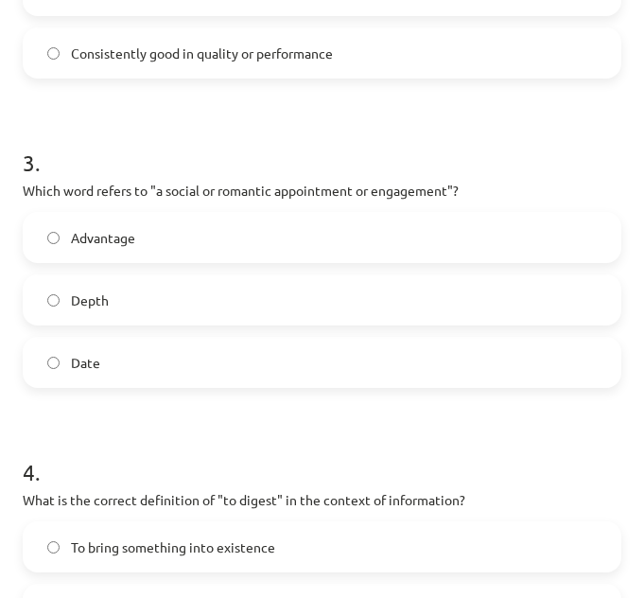
click at [339, 358] on label "Date" at bounding box center [322, 362] width 595 height 47
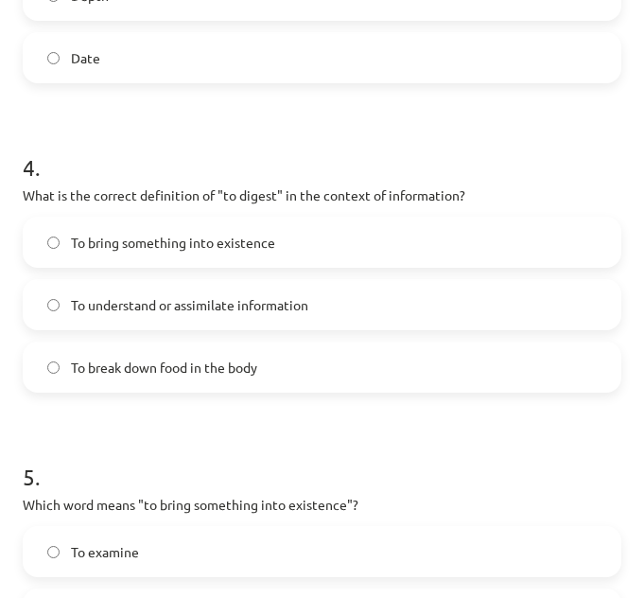
scroll to position [1237, 0]
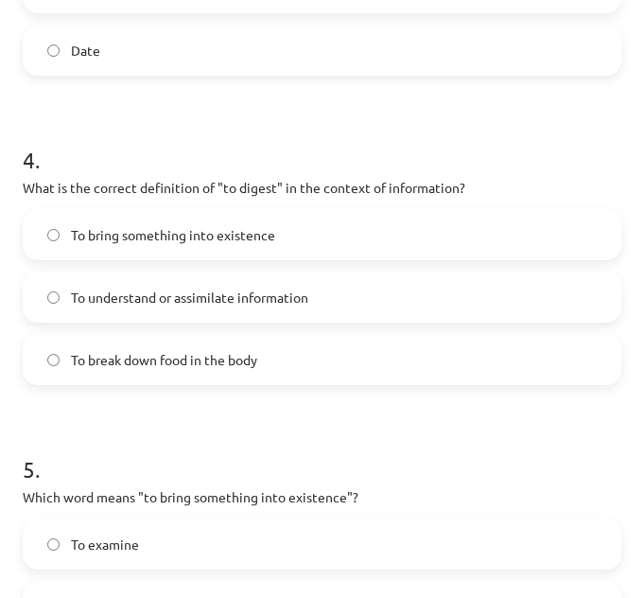
click at [444, 286] on label "To understand or assimilate information" at bounding box center [322, 296] width 595 height 47
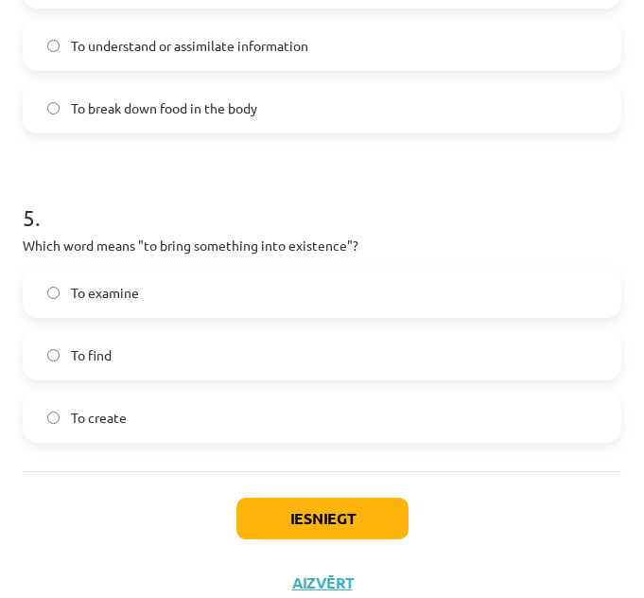
scroll to position [1517, 0]
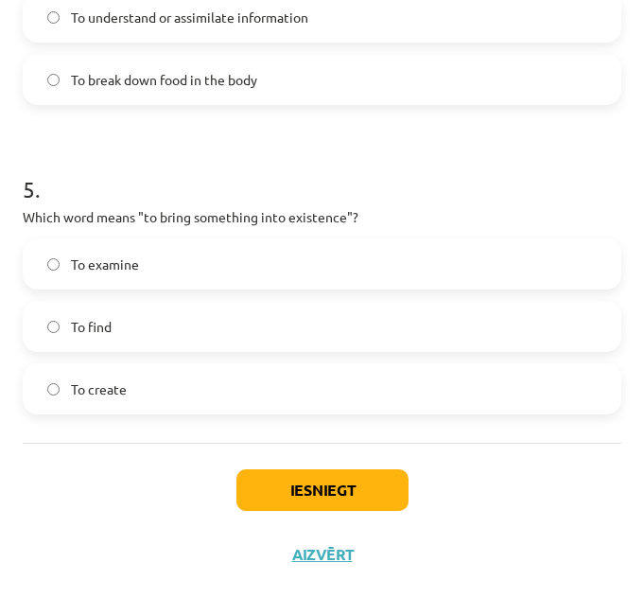
click at [359, 394] on label "To create" at bounding box center [322, 388] width 595 height 47
click at [348, 491] on button "Iesniegt" at bounding box center [322, 490] width 172 height 42
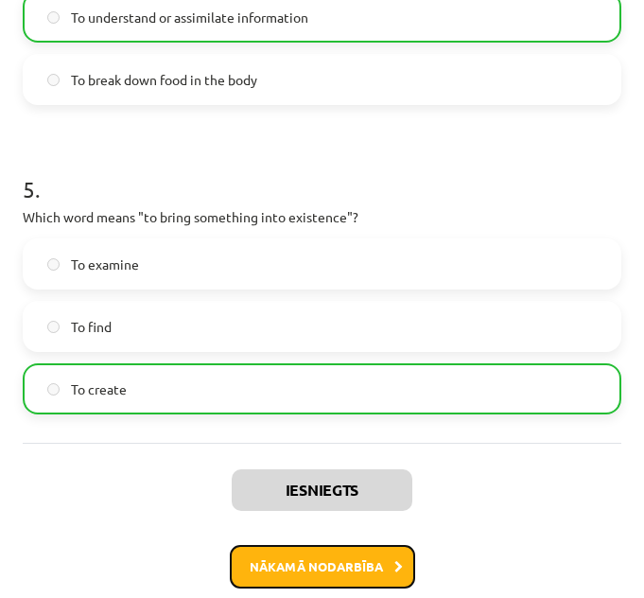
click at [352, 562] on button "Nākamā nodarbība" at bounding box center [322, 567] width 185 height 44
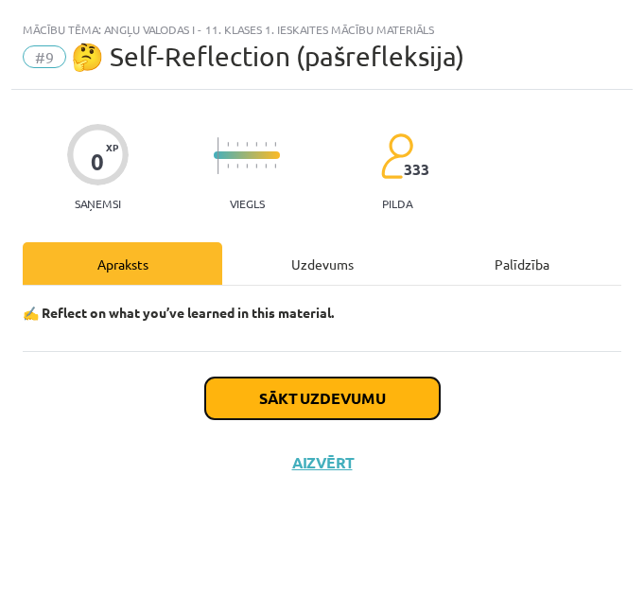
click at [393, 406] on button "Sākt uzdevumu" at bounding box center [322, 398] width 235 height 42
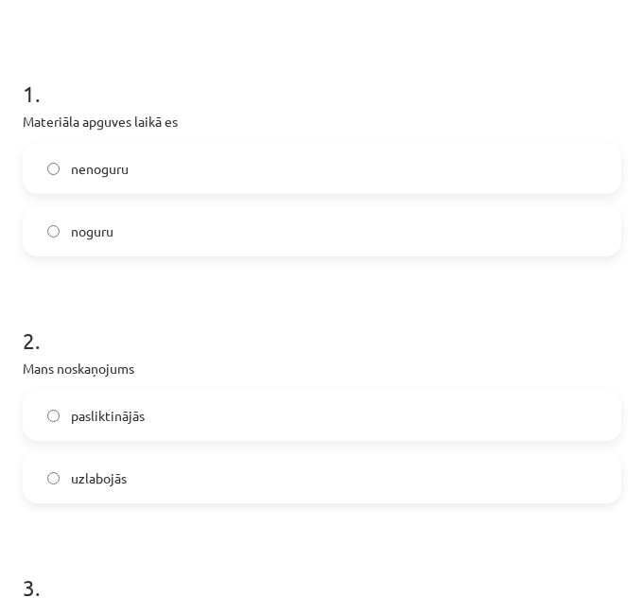
scroll to position [341, 0]
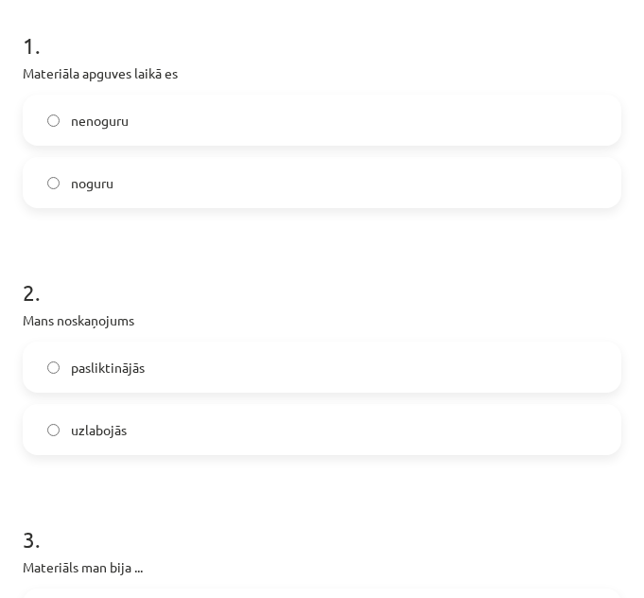
click at [535, 124] on label "nenoguru" at bounding box center [322, 119] width 595 height 47
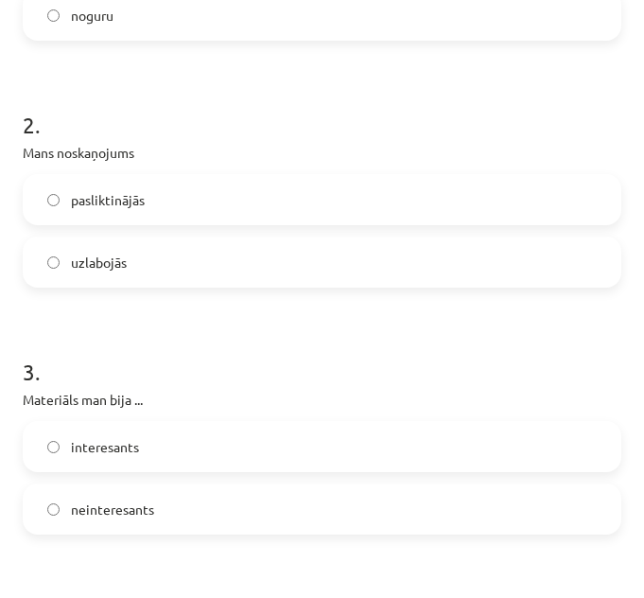
scroll to position [515, 0]
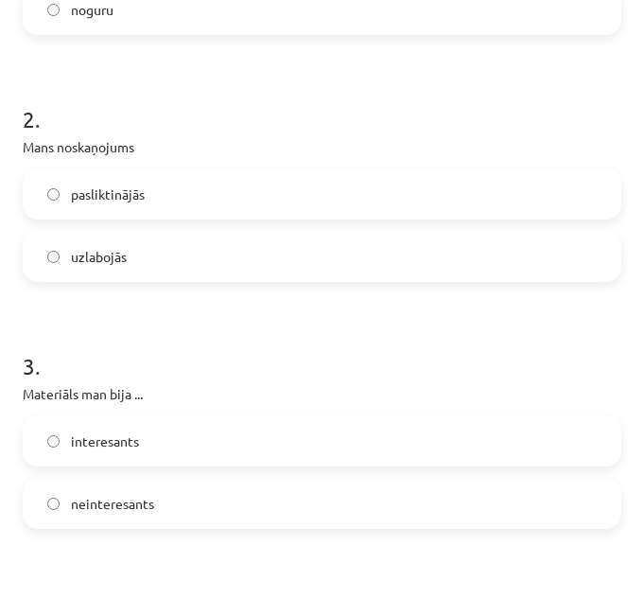
click at [352, 262] on label "uzlabojās" at bounding box center [322, 256] width 595 height 47
click at [281, 454] on label "interesants" at bounding box center [322, 440] width 595 height 47
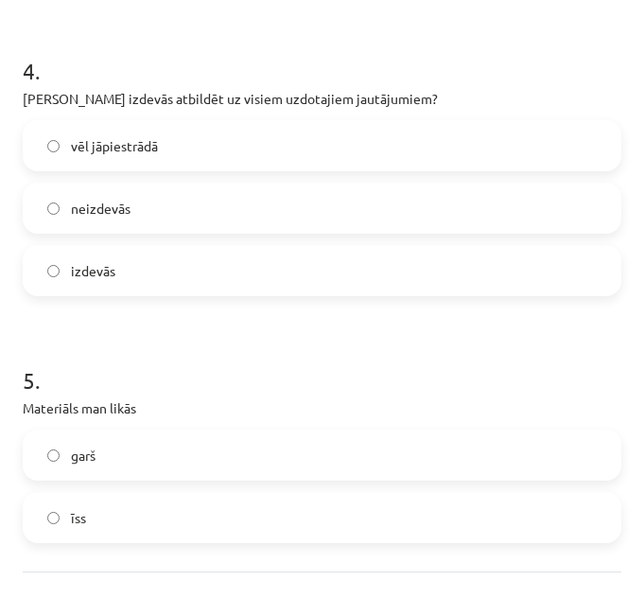
scroll to position [1059, 0]
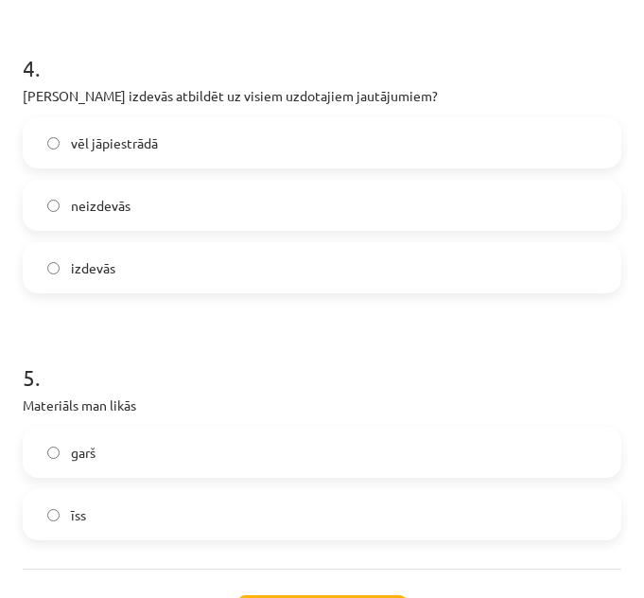
click at [372, 154] on label "vēl jāpiestrādā" at bounding box center [322, 142] width 595 height 47
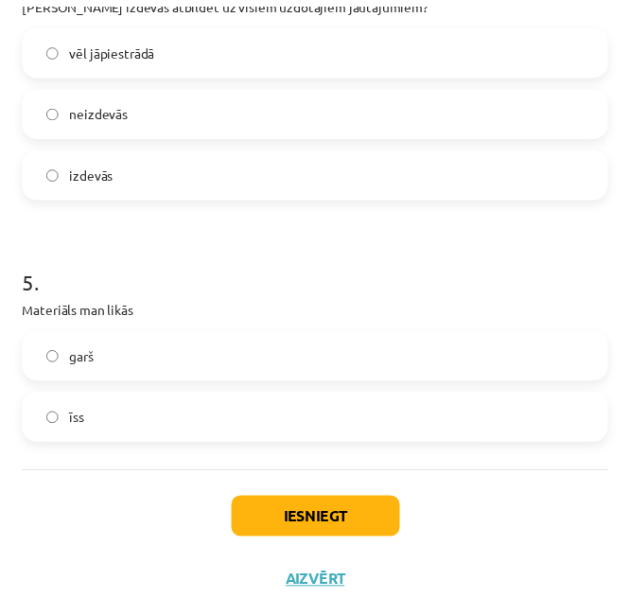
scroll to position [1185, 0]
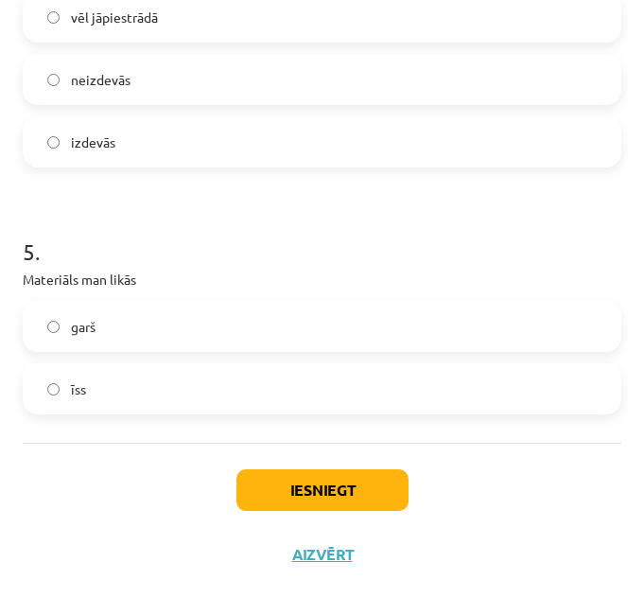
click at [462, 339] on label "garš" at bounding box center [322, 326] width 595 height 47
click at [381, 485] on button "Iesniegt" at bounding box center [322, 490] width 172 height 42
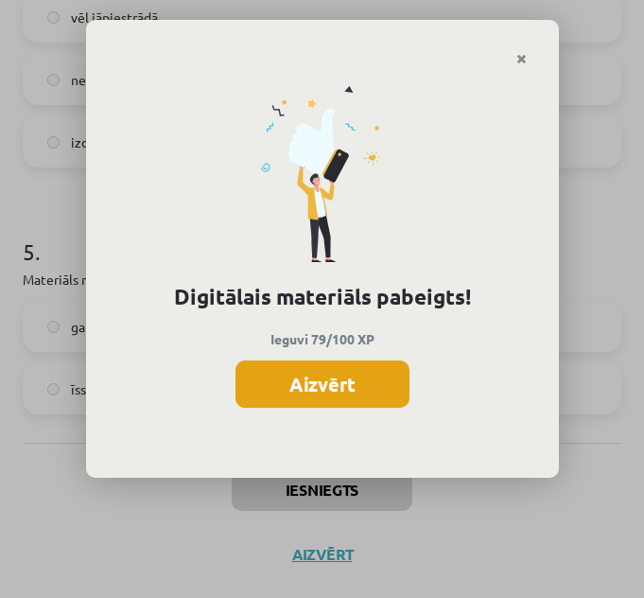
click at [349, 360] on button "Aizvērt" at bounding box center [323, 383] width 174 height 47
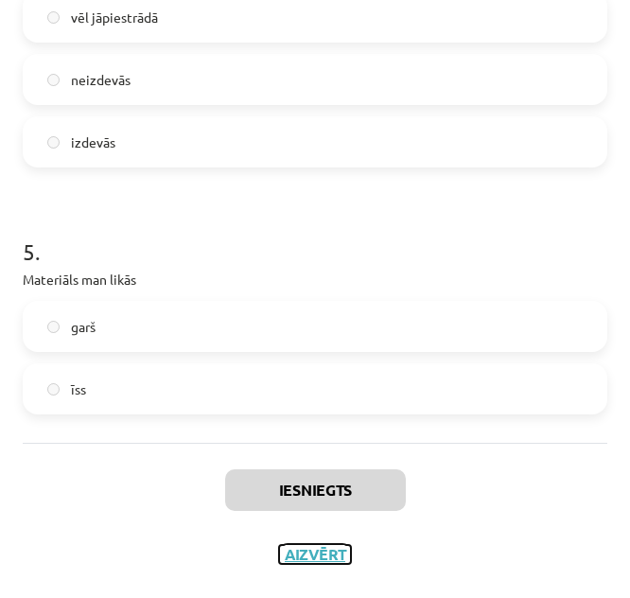
click at [308, 554] on button "Aizvērt" at bounding box center [315, 554] width 72 height 19
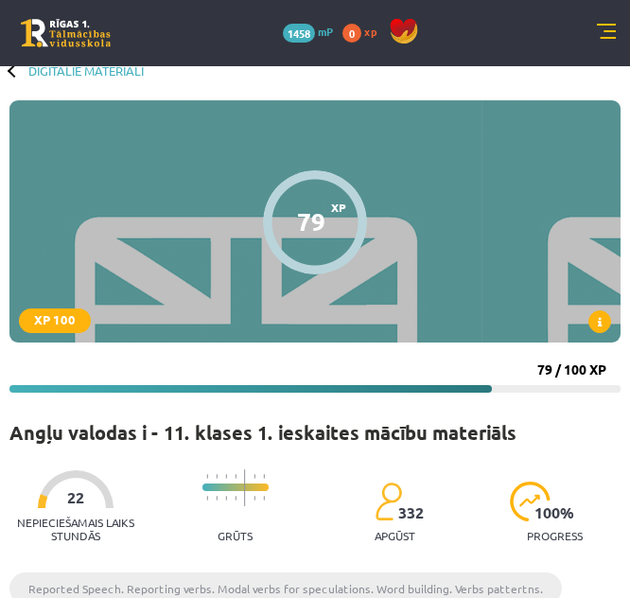
scroll to position [0, 0]
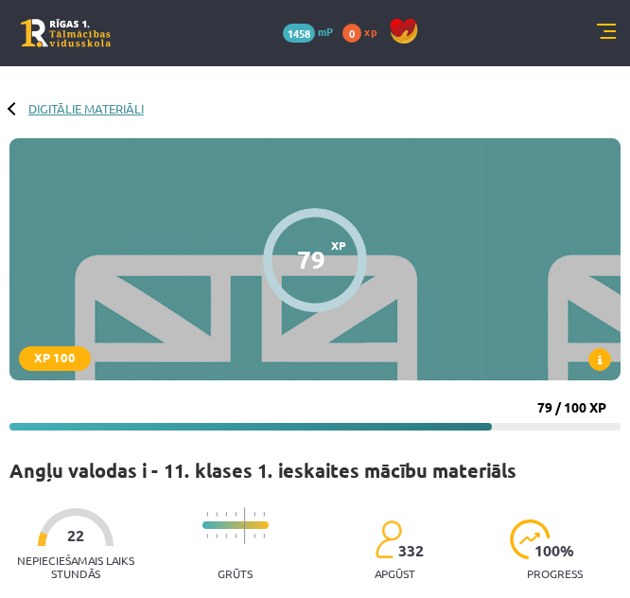
click at [41, 112] on link "Digitālie materiāli" at bounding box center [85, 108] width 115 height 14
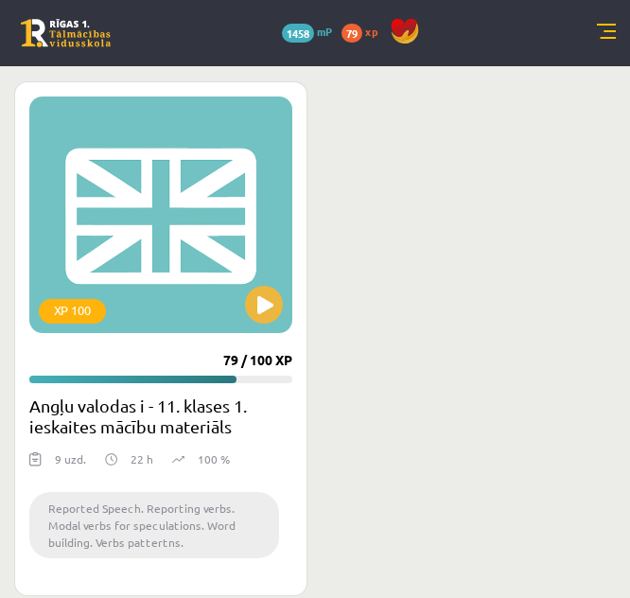
scroll to position [3182, 0]
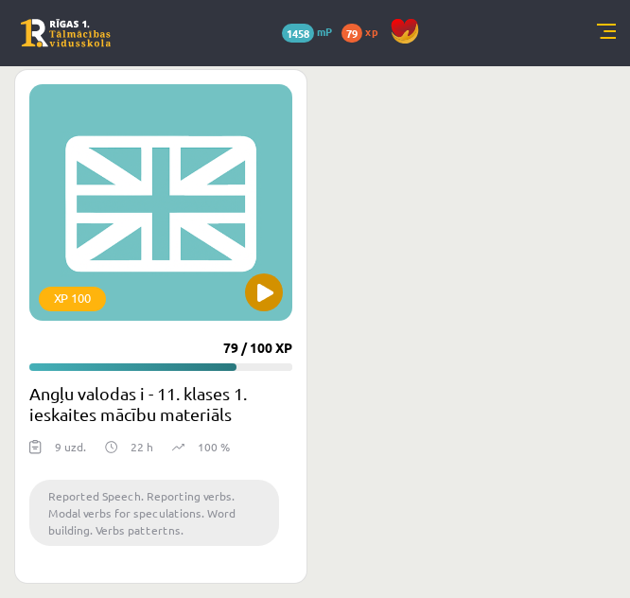
click at [218, 241] on div "XP 100" at bounding box center [160, 202] width 263 height 236
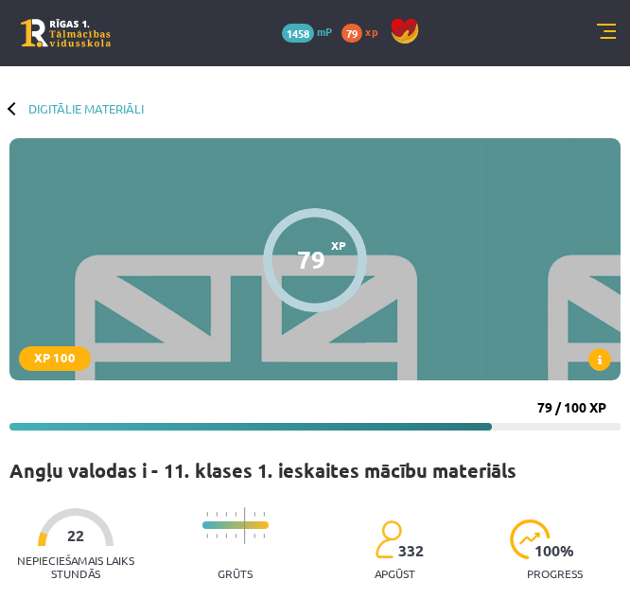
click at [605, 22] on div "0 Dāvanas 1458 mP 79 xp" at bounding box center [315, 33] width 630 height 66
click at [607, 32] on link at bounding box center [606, 33] width 19 height 19
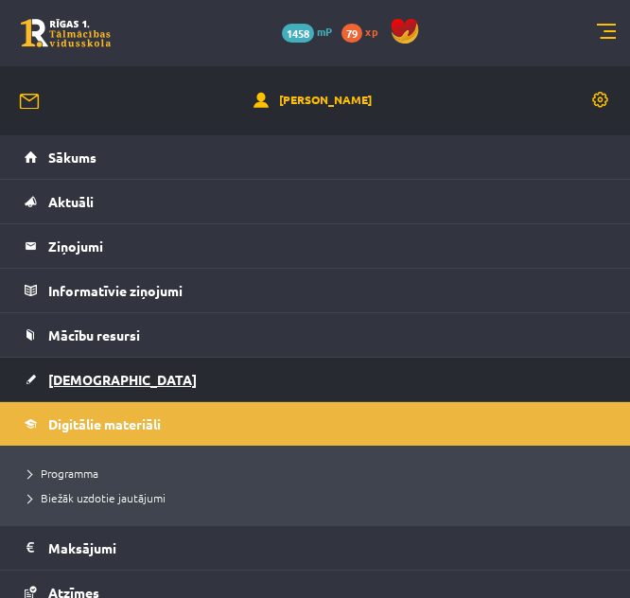
click at [274, 371] on link "[DEMOGRAPHIC_DATA]" at bounding box center [316, 380] width 582 height 44
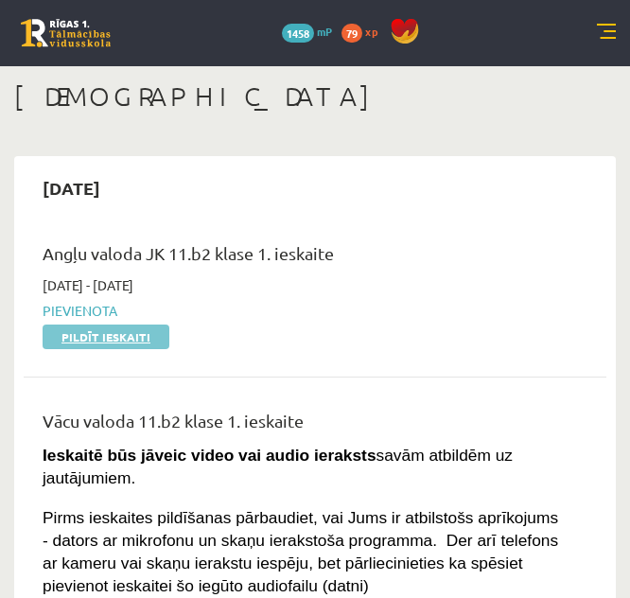
click at [120, 333] on link "Pildīt ieskaiti" at bounding box center [106, 336] width 127 height 25
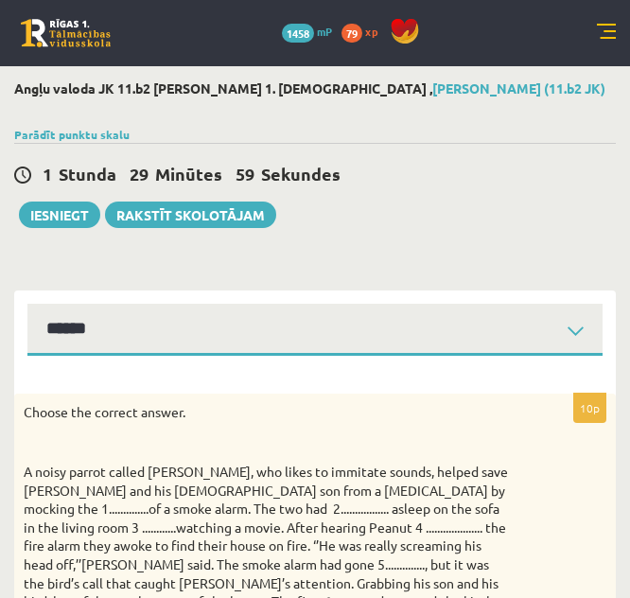
select select "**********"
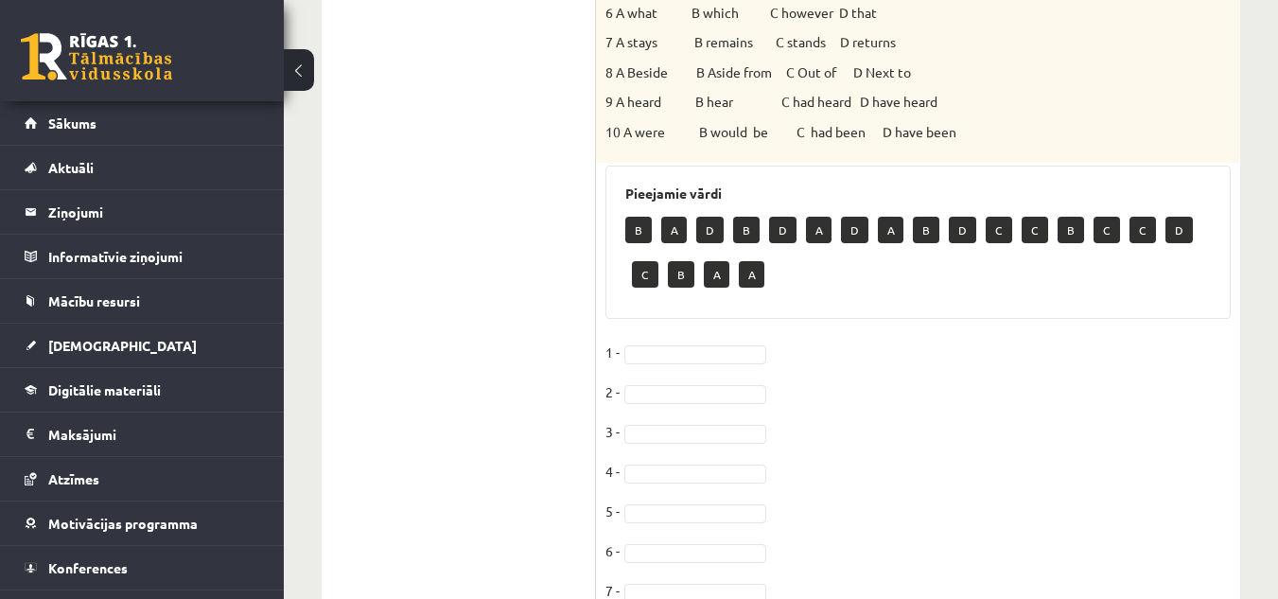
scroll to position [848, 0]
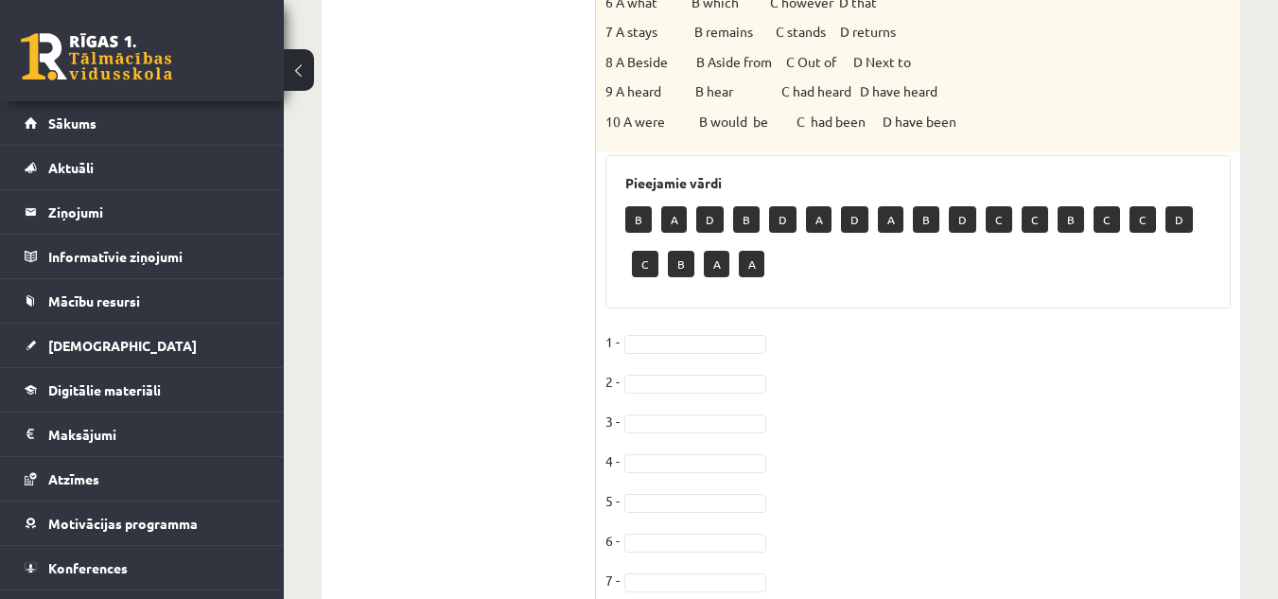
click at [629, 206] on p "B" at bounding box center [638, 219] width 26 height 26
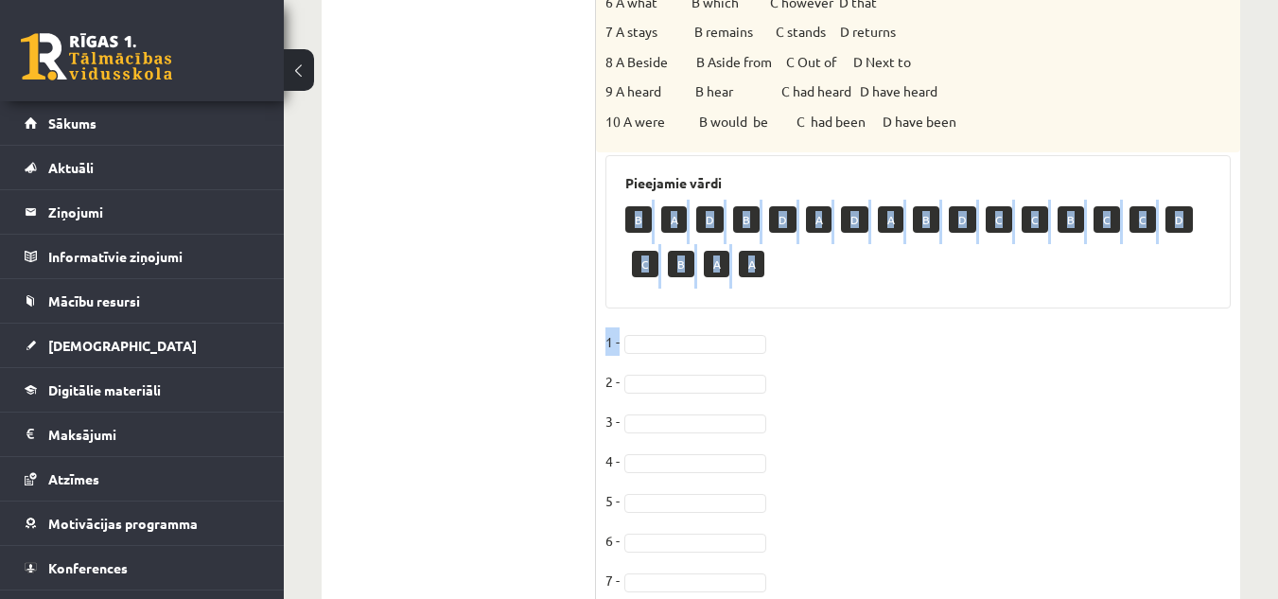
drag, startPoint x: 634, startPoint y: 204, endPoint x: 664, endPoint y: 328, distance: 127.6
click at [629, 328] on div "10p Choose the correct answer. 1 A sound B noise C shout D call 2 A fall B felt…" at bounding box center [918, 123] width 644 height 1224
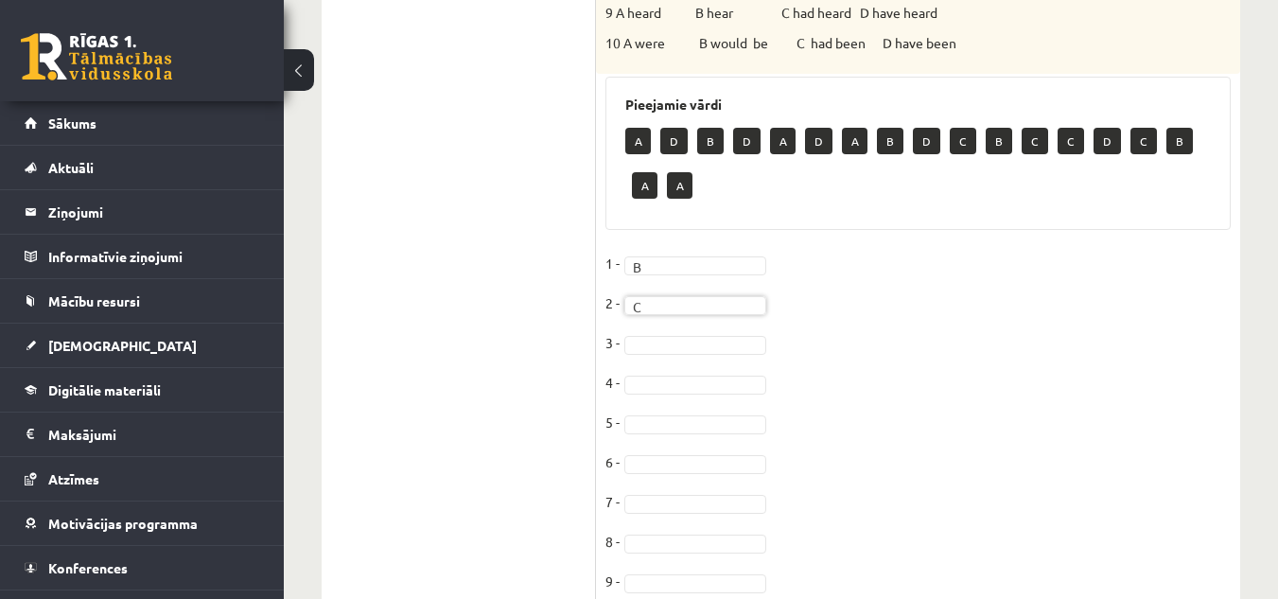
scroll to position [935, 0]
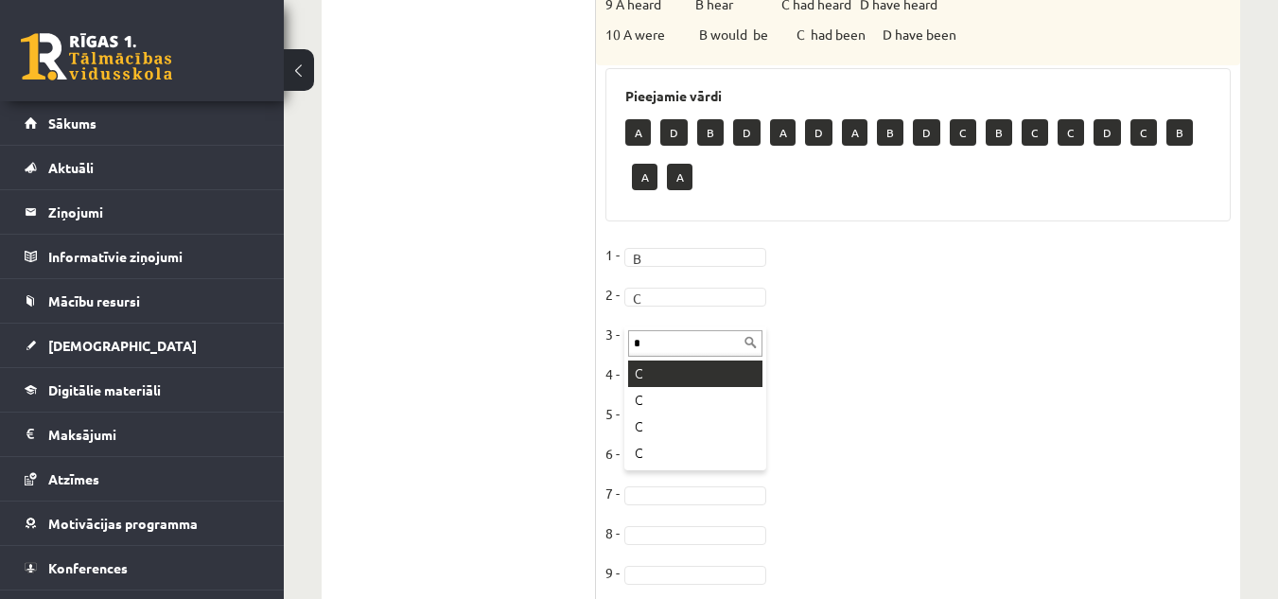
type input "*"
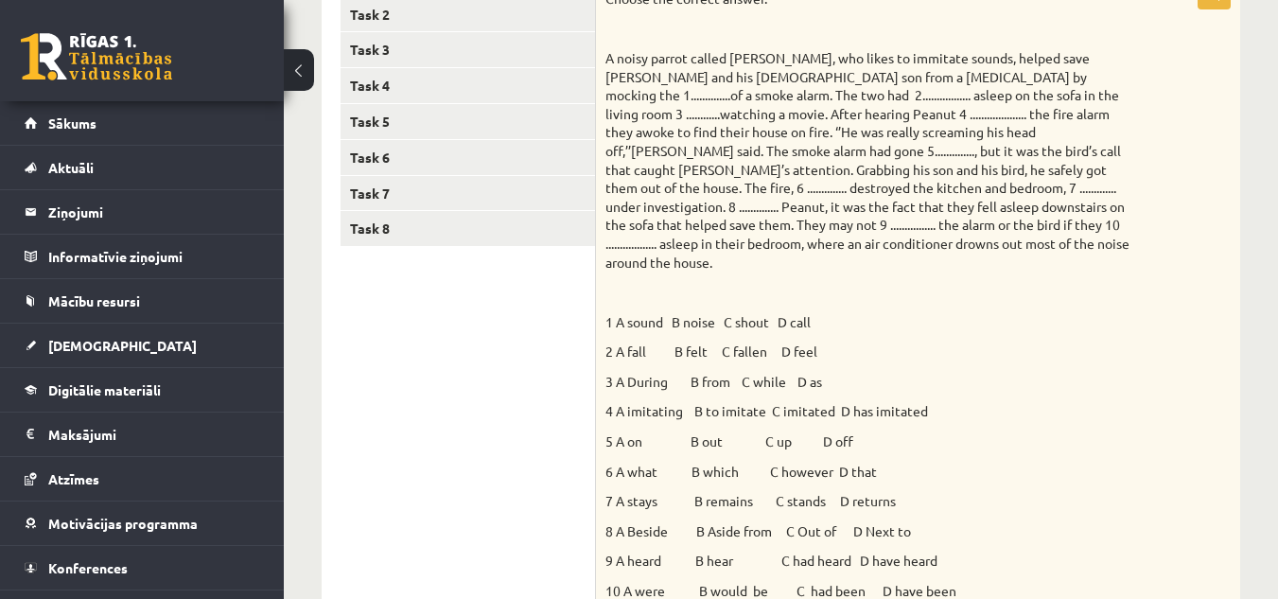
scroll to position [374, 0]
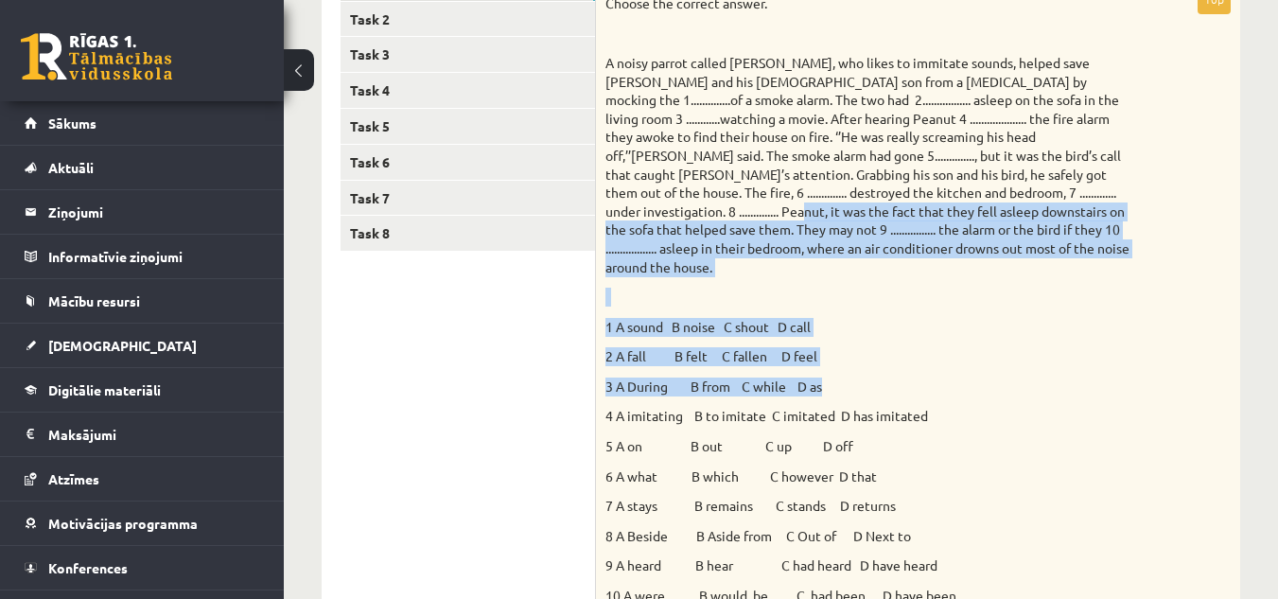
drag, startPoint x: 1273, startPoint y: 199, endPoint x: 1235, endPoint y: 352, distance: 157.8
click at [629, 352] on div "Angļu valoda JK 11.b2 [PERSON_NAME] 1. ieskaite , [PERSON_NAME] (11.b2 JK) Parā…" at bounding box center [781, 459] width 994 height 1521
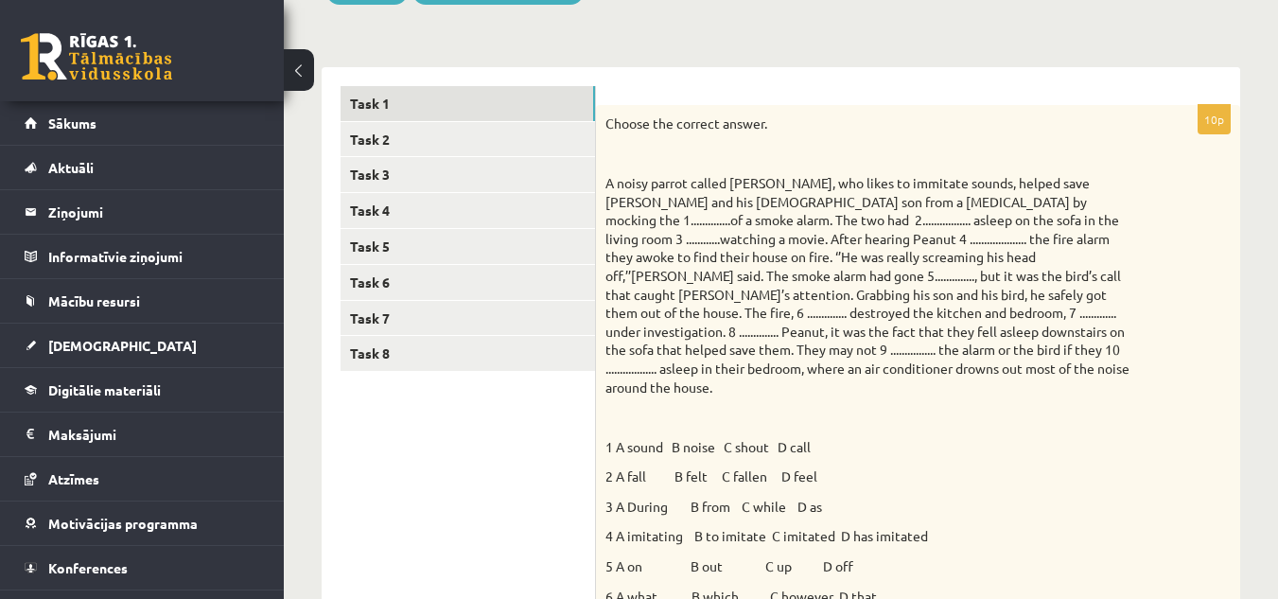
scroll to position [243, 0]
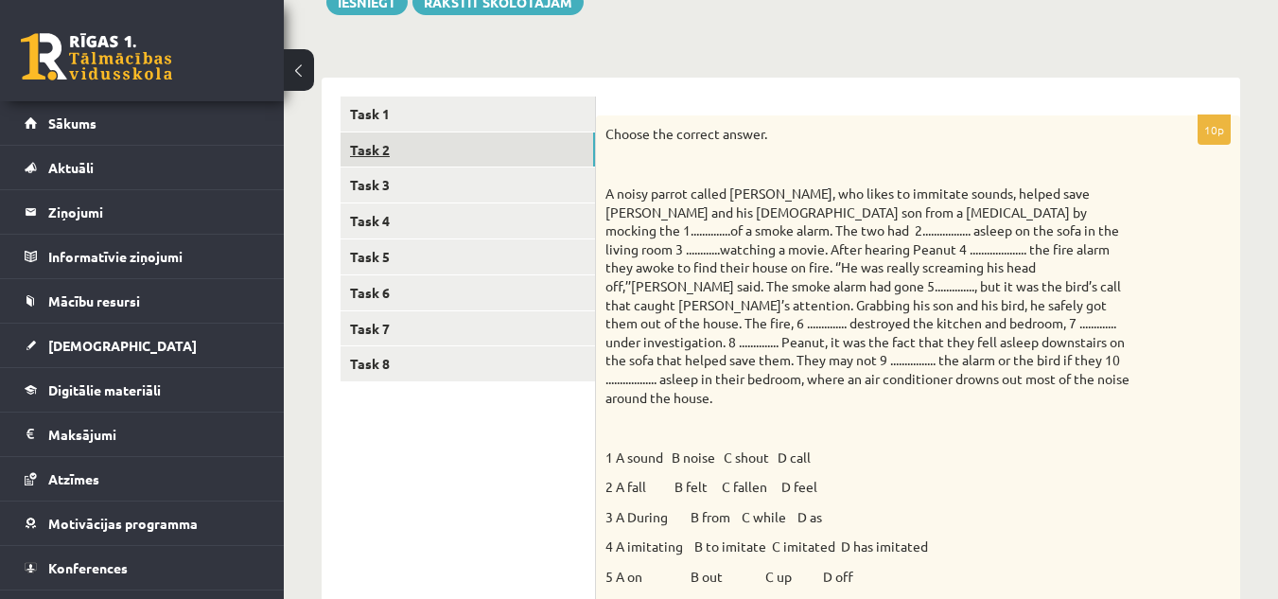
click at [484, 150] on link "Task 2" at bounding box center [468, 149] width 254 height 35
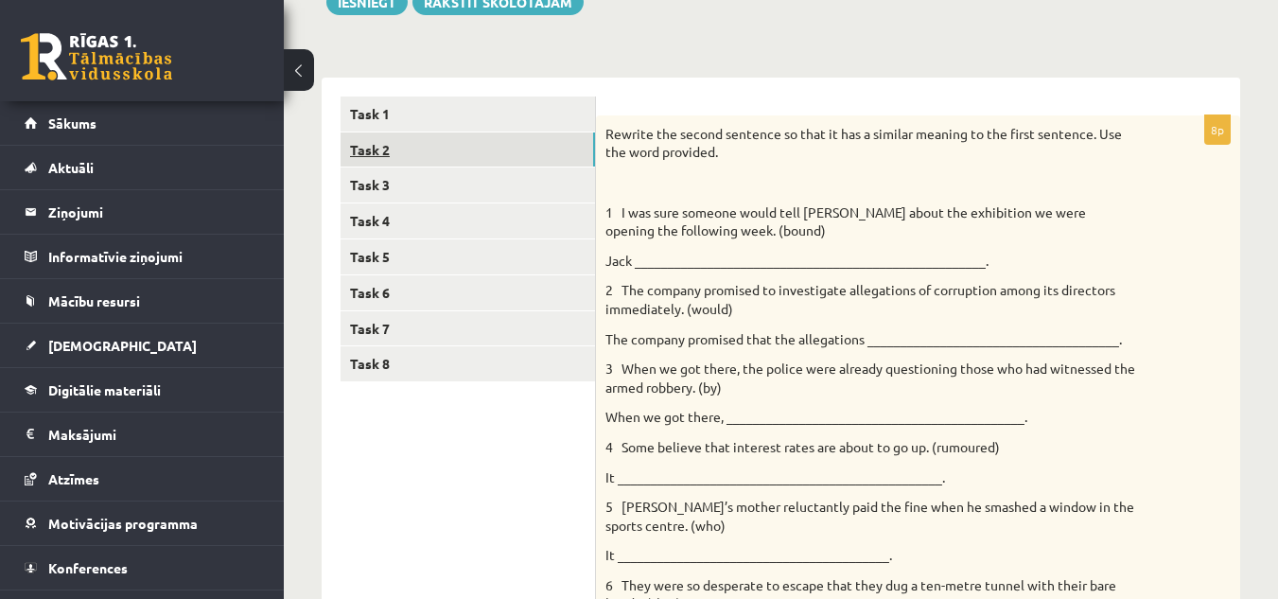
scroll to position [0, 0]
click at [629, 259] on p "Jack _____________________________________________________." at bounding box center [870, 261] width 531 height 19
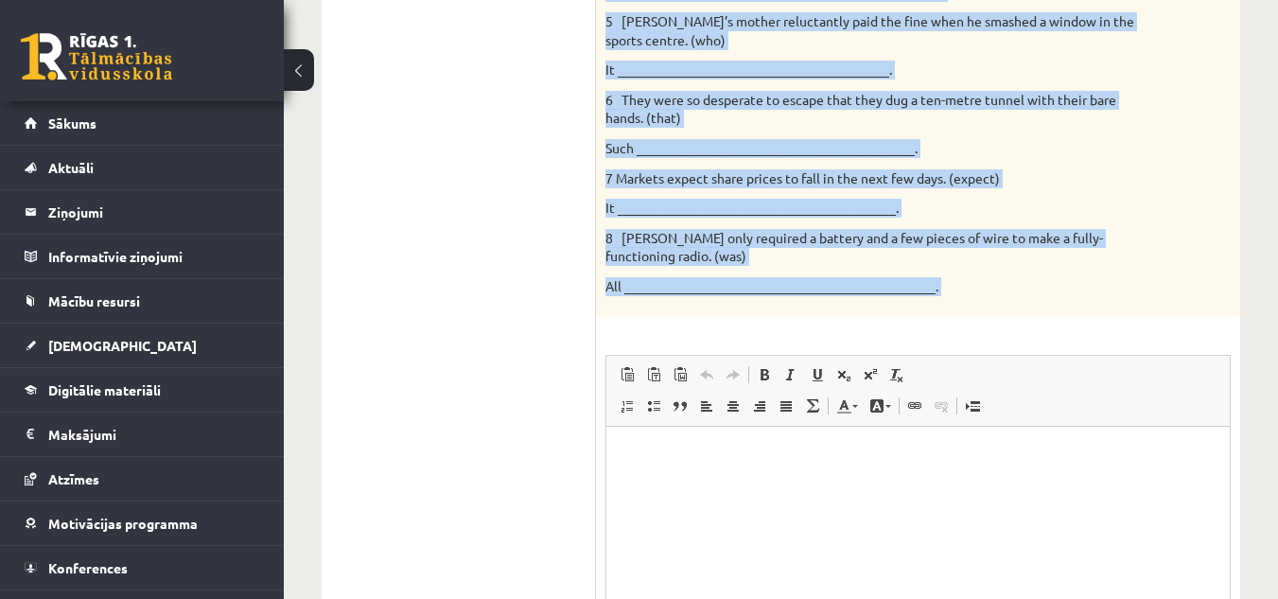
scroll to position [745, 0]
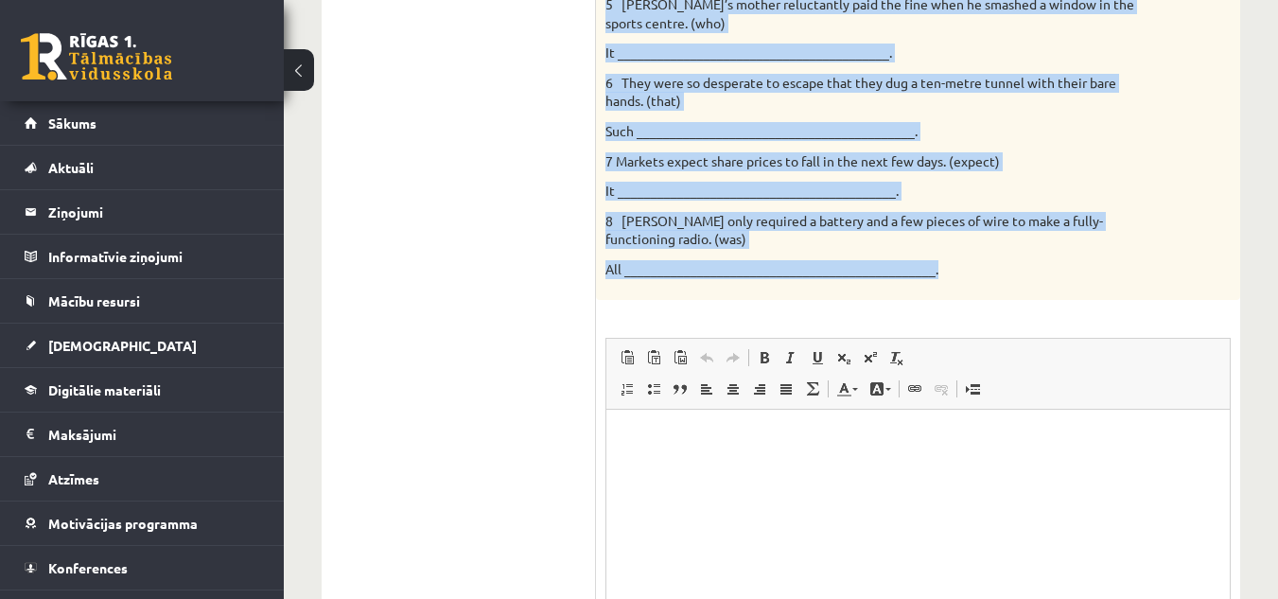
drag, startPoint x: 604, startPoint y: 119, endPoint x: 953, endPoint y: 281, distance: 384.7
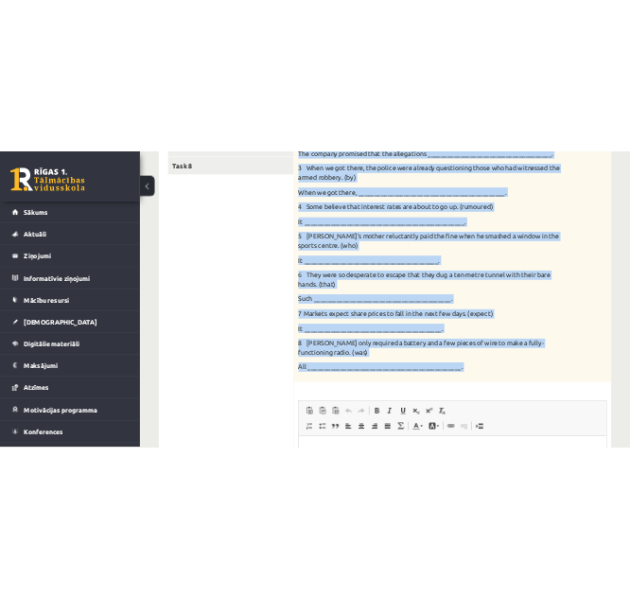
scroll to position [928, 0]
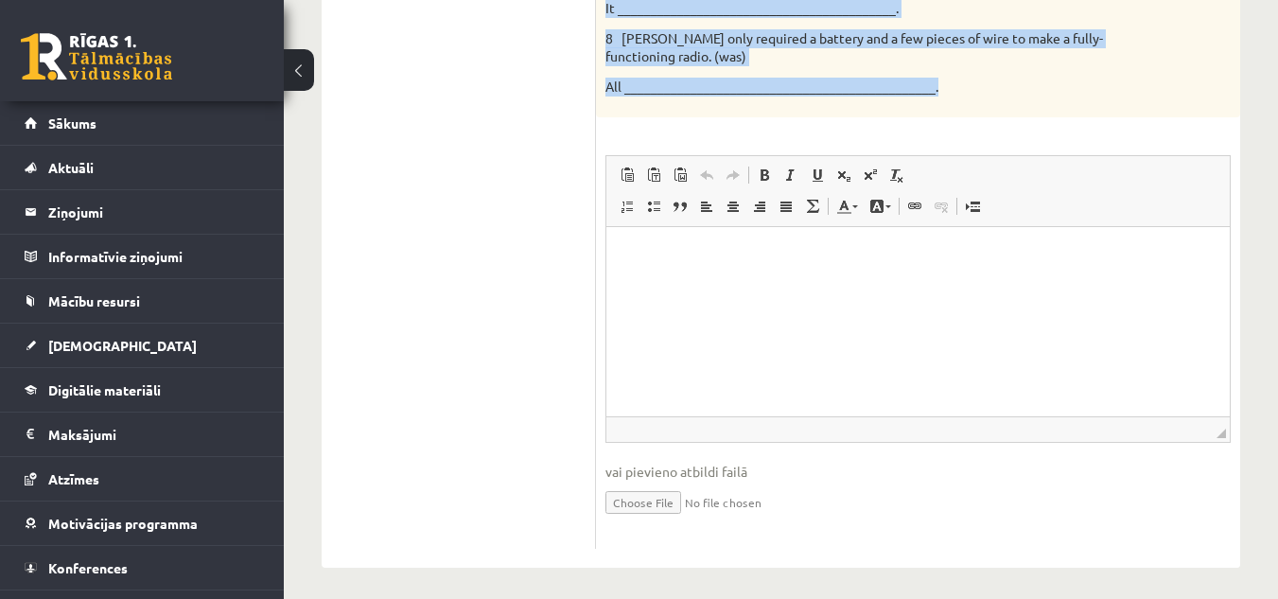
drag, startPoint x: 608, startPoint y: 168, endPoint x: 960, endPoint y: 107, distance: 357.2
copy div "Loremip dol sitame consecte ad elit se doe t incidid utlabor et dol magna aliqu…"
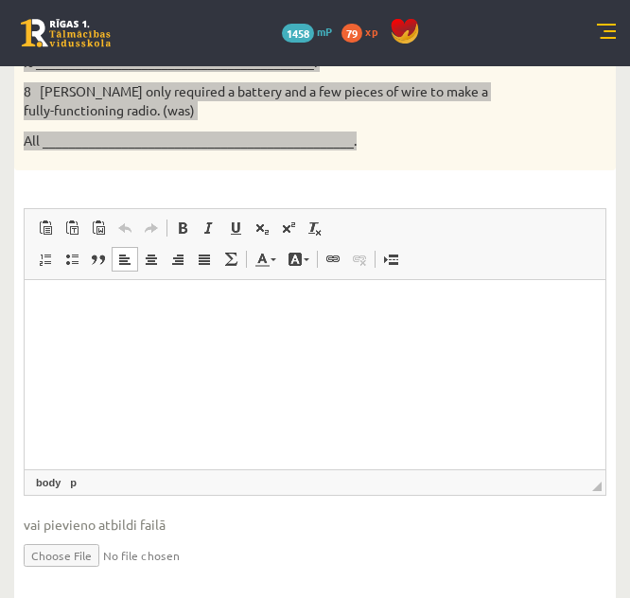
click at [71, 323] on html at bounding box center [315, 309] width 581 height 58
click at [46, 256] on span at bounding box center [45, 259] width 15 height 15
click at [170, 299] on li "Editor, wiswyg-editor-user-answer-47024787442780" at bounding box center [314, 309] width 467 height 20
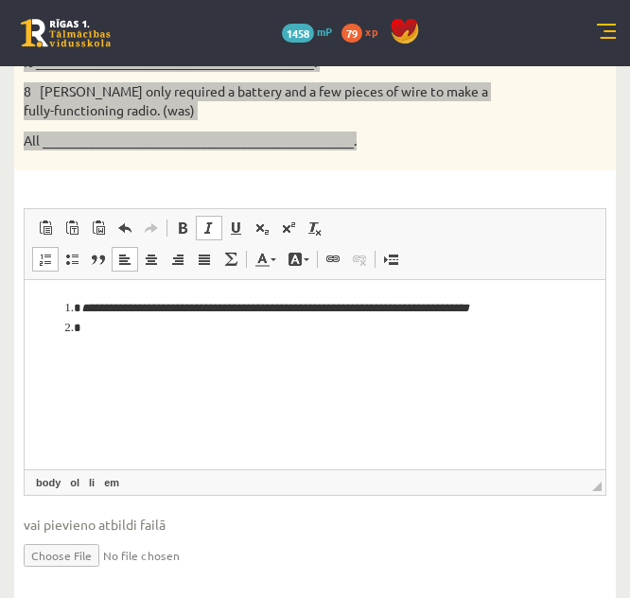
click at [115, 320] on li "Editor, wiswyg-editor-user-answer-47024787442780" at bounding box center [314, 329] width 467 height 20
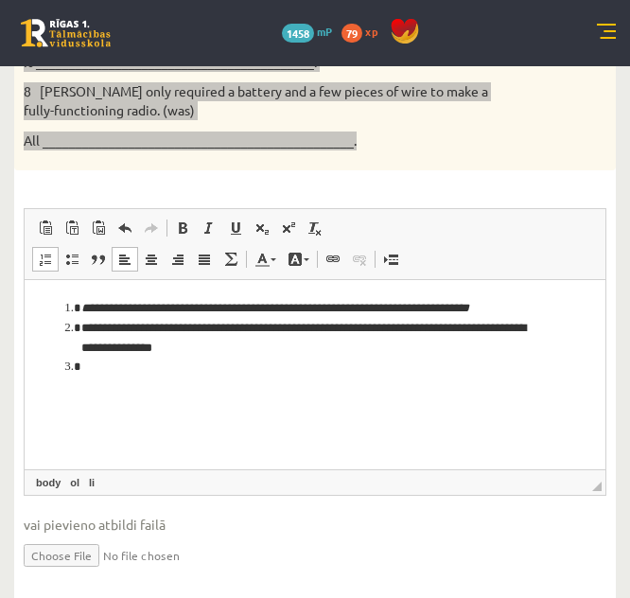
click at [177, 356] on li "**********" at bounding box center [314, 339] width 467 height 40
click at [174, 360] on li "Editor, wiswyg-editor-user-answer-47024787442780" at bounding box center [314, 368] width 467 height 20
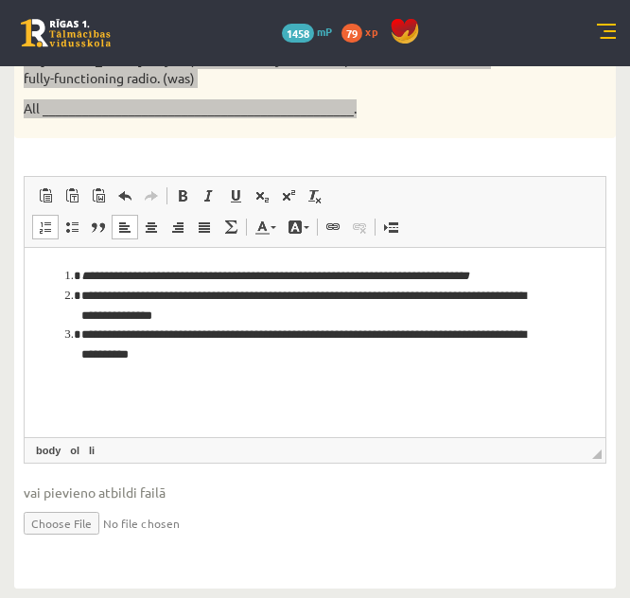
scroll to position [967, 0]
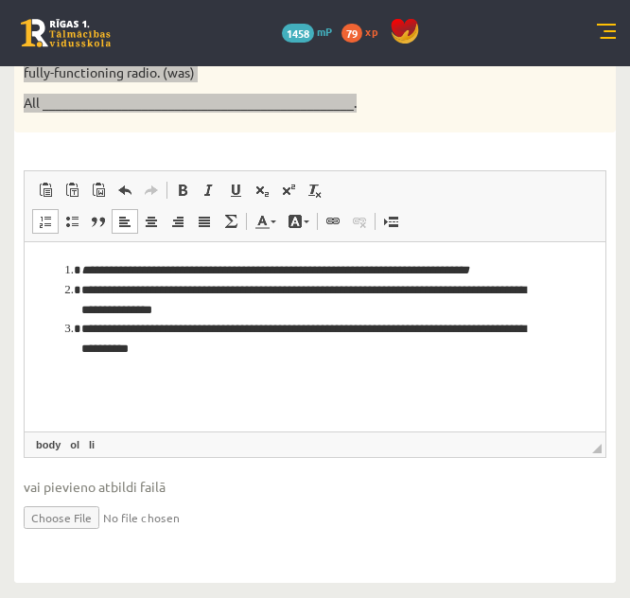
click at [273, 344] on li "**********" at bounding box center [314, 340] width 467 height 40
click at [421, 365] on li "**********" at bounding box center [314, 369] width 467 height 20
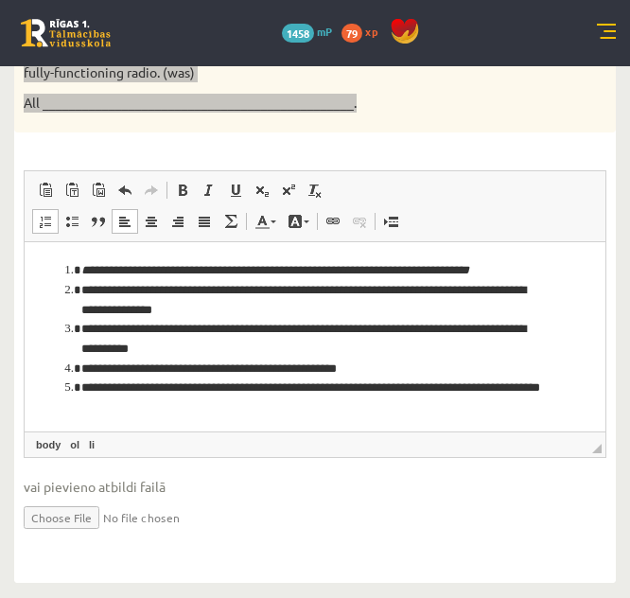
scroll to position [3, 0]
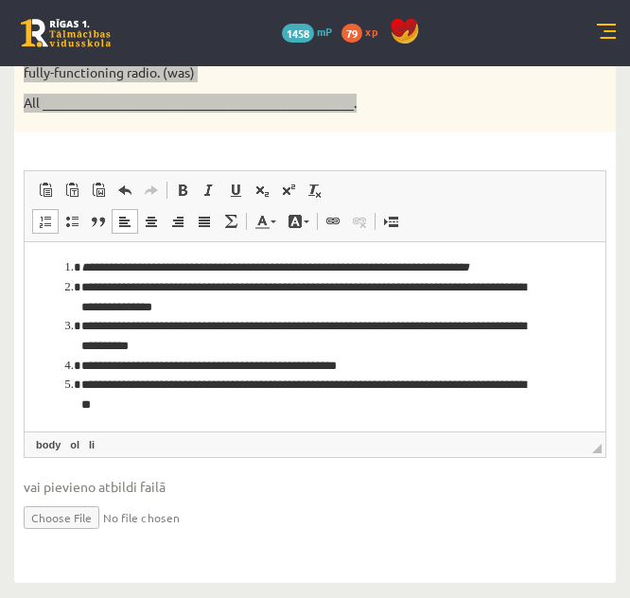
click at [241, 415] on li "**********" at bounding box center [307, 396] width 453 height 40
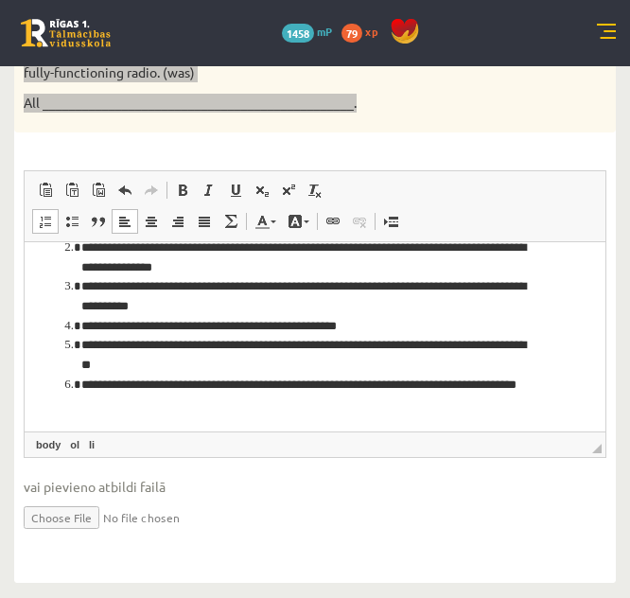
scroll to position [62, 0]
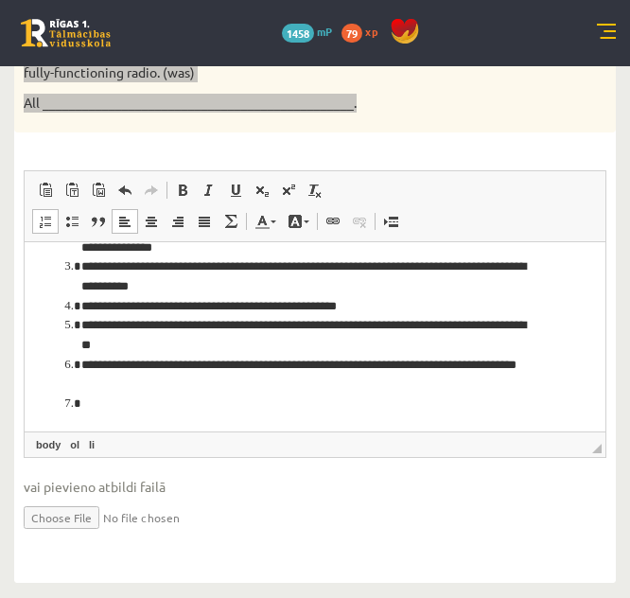
click at [114, 414] on li "Editor, wiswyg-editor-user-answer-47024787442780" at bounding box center [314, 404] width 467 height 20
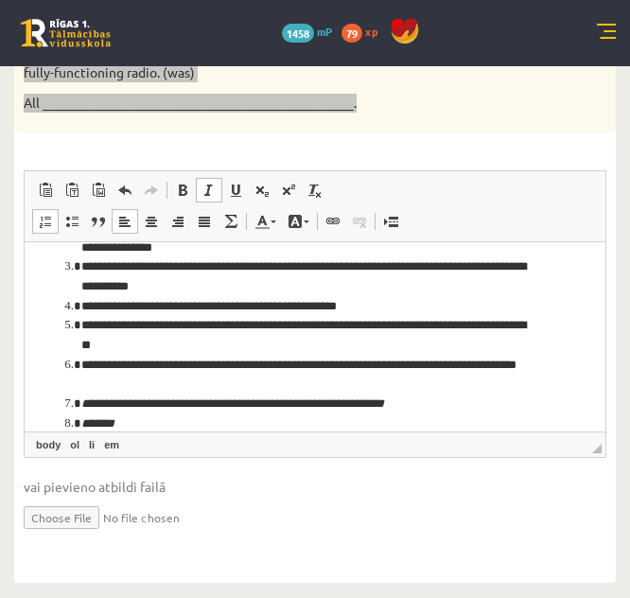
scroll to position [82, 0]
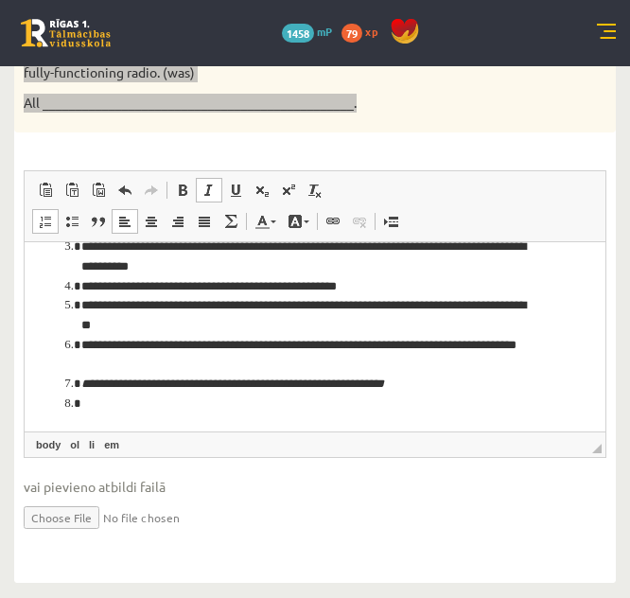
click at [128, 414] on li "Editor, wiswyg-editor-user-answer-47024787442780" at bounding box center [314, 404] width 467 height 20
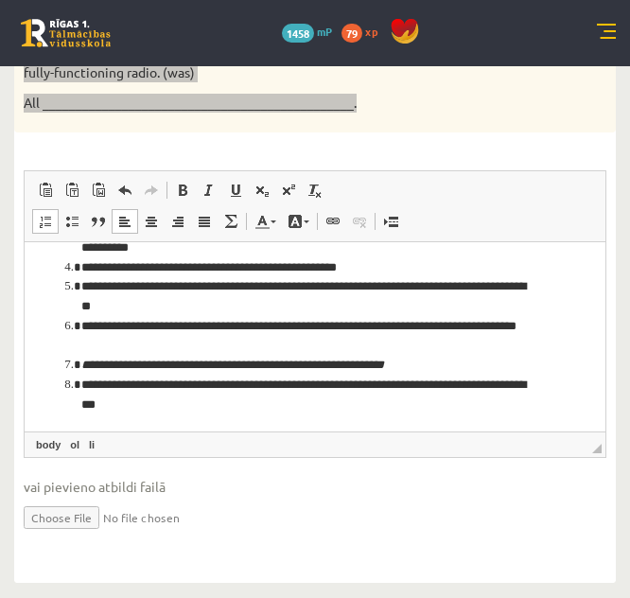
click at [82, 371] on em "**********" at bounding box center [232, 364] width 303 height 12
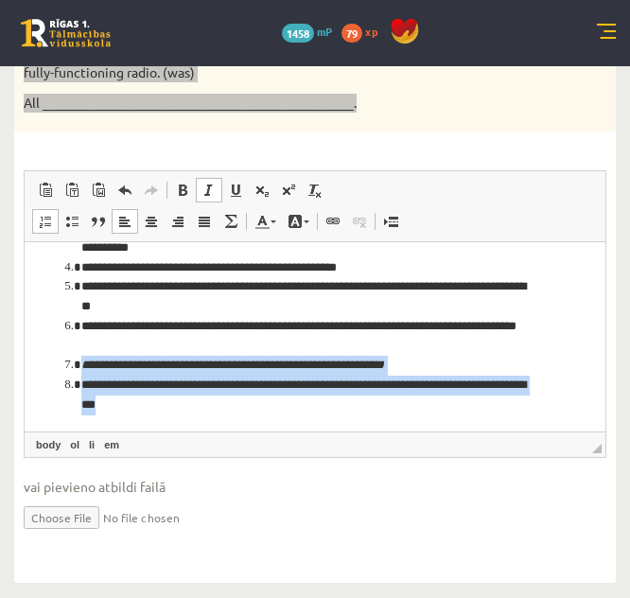
scroll to position [124, 0]
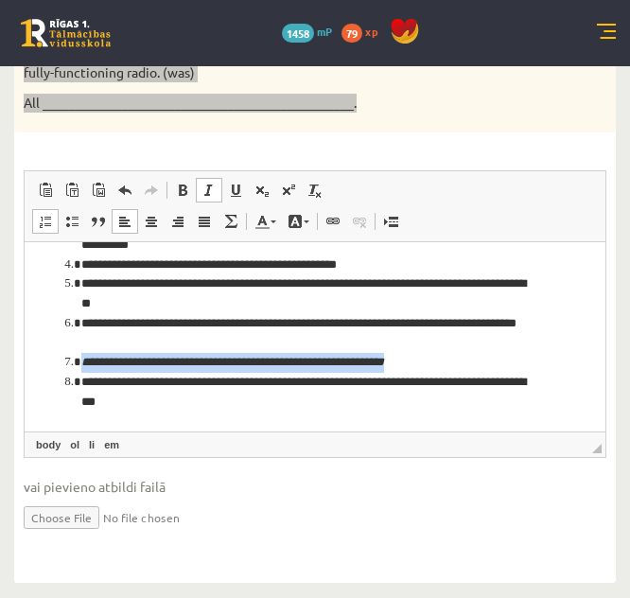
drag, startPoint x: 82, startPoint y: 383, endPoint x: 407, endPoint y: 364, distance: 325.0
click at [407, 364] on li "**********" at bounding box center [314, 363] width 467 height 20
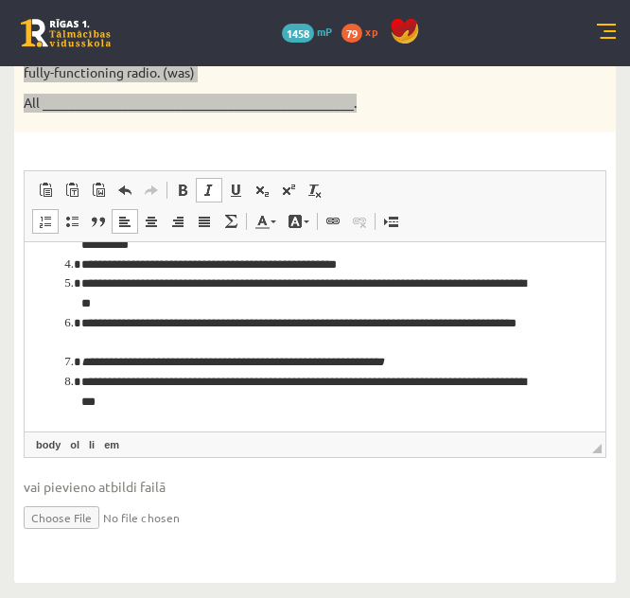
click at [207, 182] on link "Italic Keyboard shortcut Ctrl+I" at bounding box center [209, 190] width 26 height 25
click at [209, 196] on span at bounding box center [208, 190] width 15 height 15
click at [203, 187] on span at bounding box center [208, 190] width 15 height 15
click at [209, 191] on span at bounding box center [208, 190] width 15 height 15
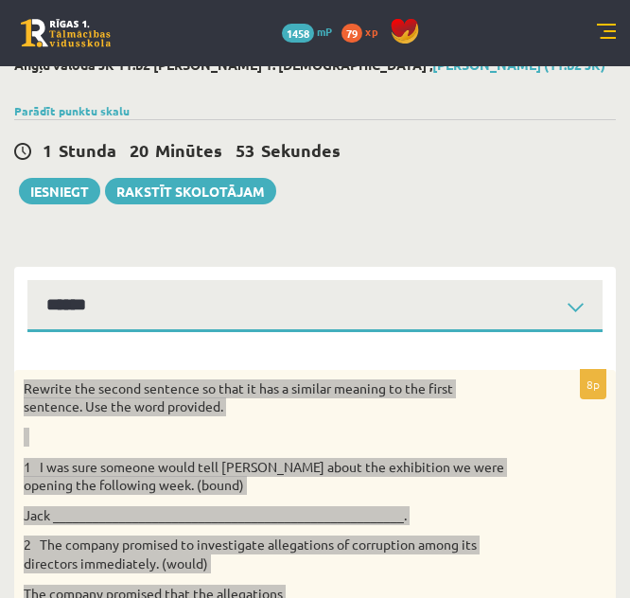
scroll to position [0, 0]
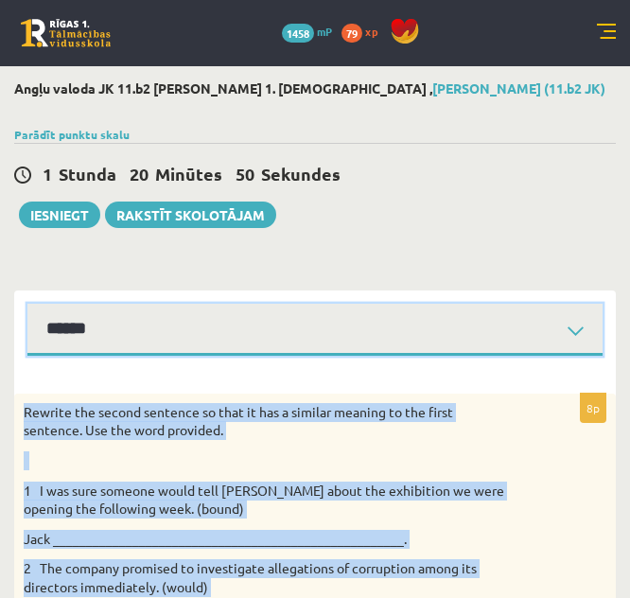
click at [428, 317] on select "****** ****** ****** ****** ****** ****** ****** ******" at bounding box center [314, 330] width 575 height 52
select select "**********"
click at [27, 304] on select "****** ****** ****** ****** ****** ****** ****** ******" at bounding box center [314, 330] width 575 height 52
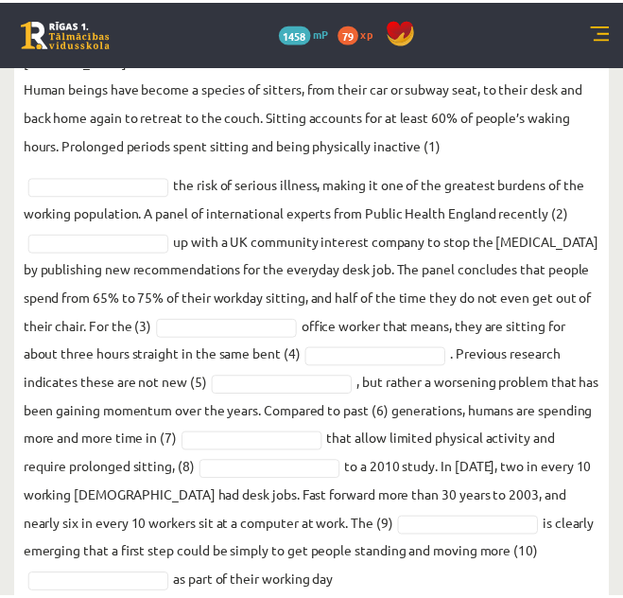
scroll to position [634, 0]
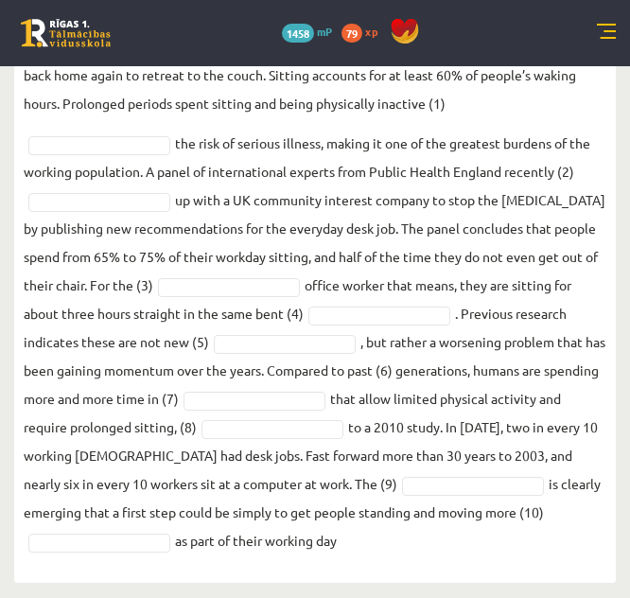
drag, startPoint x: 25, startPoint y: 270, endPoint x: 374, endPoint y: 608, distance: 486.3
copy div "Lore ipsu do sit ametcons adip el sed doeiusmod tempori utla etd magn aliquaeni…"
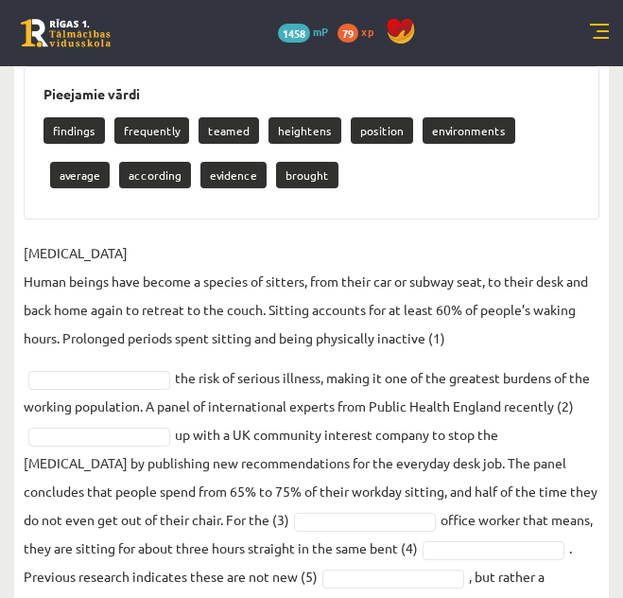
scroll to position [367, 0]
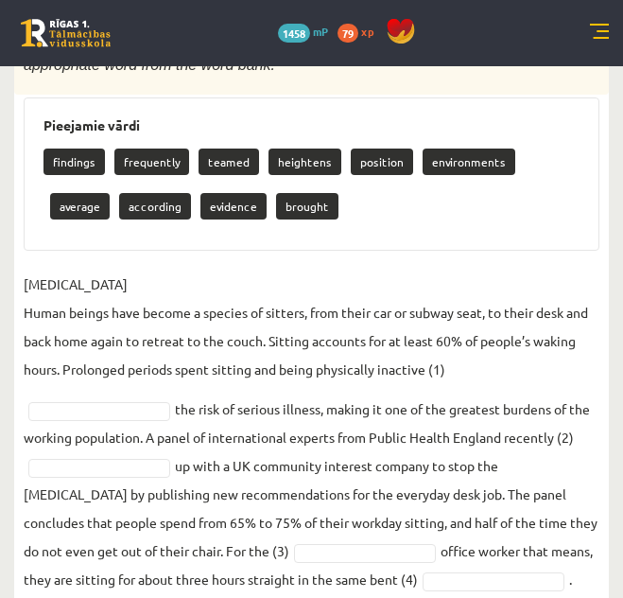
click at [529, 83] on div "Fill each of the numbered gaps in the following passage with the most appropria…" at bounding box center [311, 60] width 595 height 68
drag, startPoint x: 312, startPoint y: 159, endPoint x: 198, endPoint y: 319, distance: 196.6
click at [206, 303] on div "10p Fill each of the numbered gaps in the following passage with the most appro…" at bounding box center [311, 428] width 595 height 804
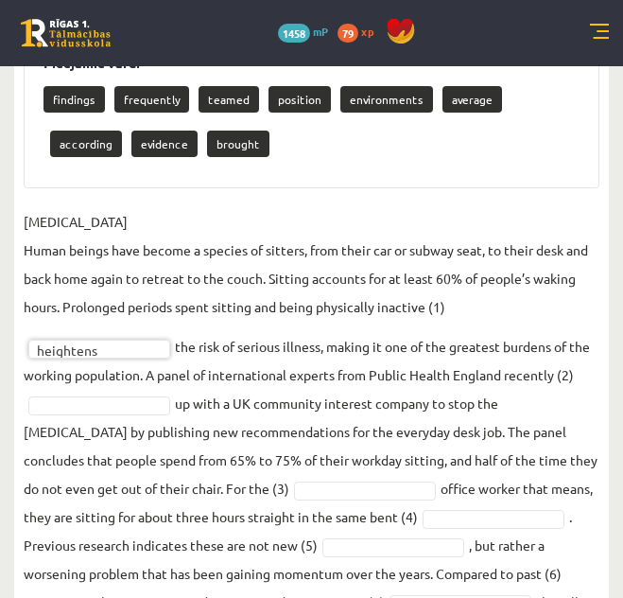
scroll to position [454, 0]
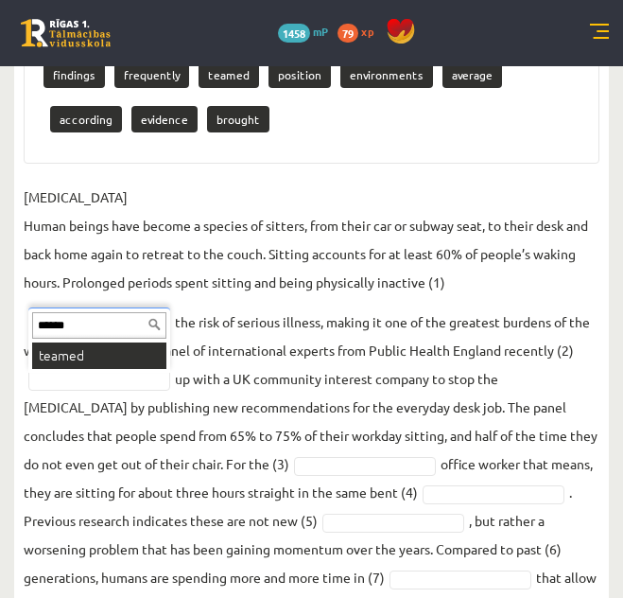
type input "******"
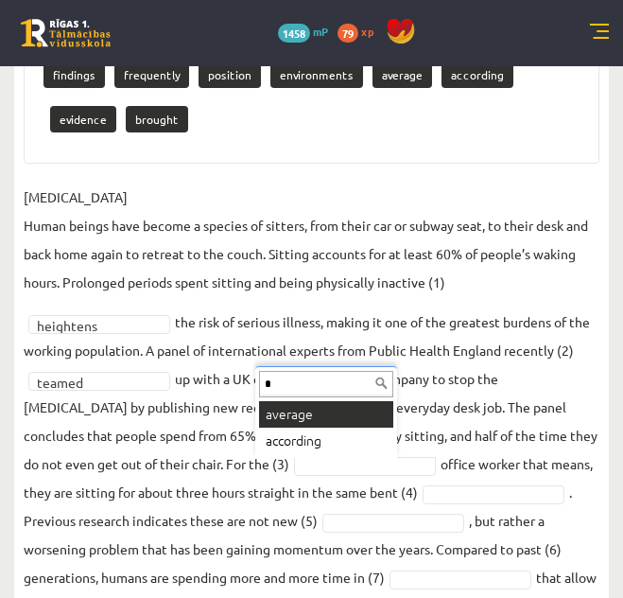
type input "**"
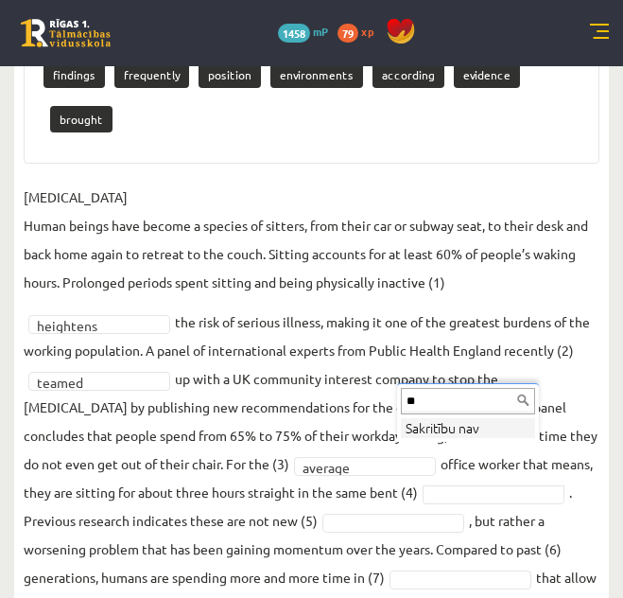
type input "*"
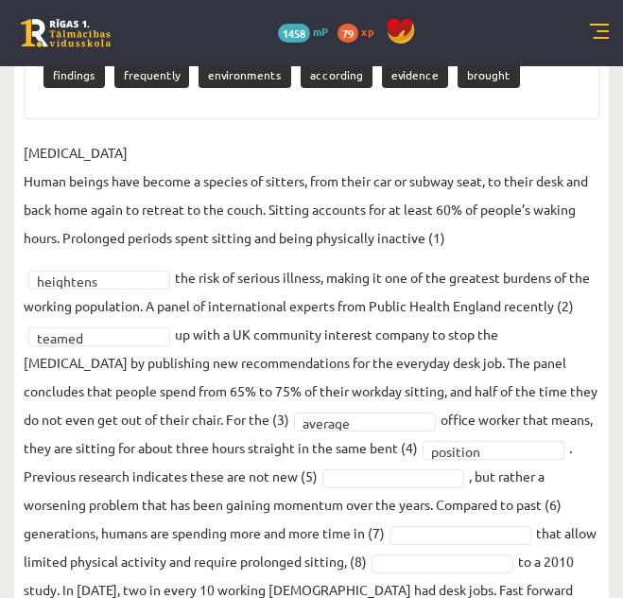
click at [401, 491] on fieldset "[MEDICAL_DATA] Human beings have become a species of sitters, from their car or…" at bounding box center [312, 413] width 576 height 551
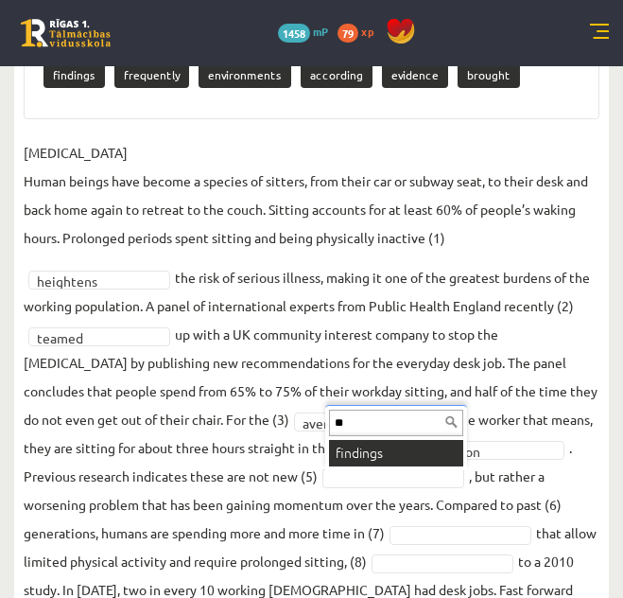
type input "***"
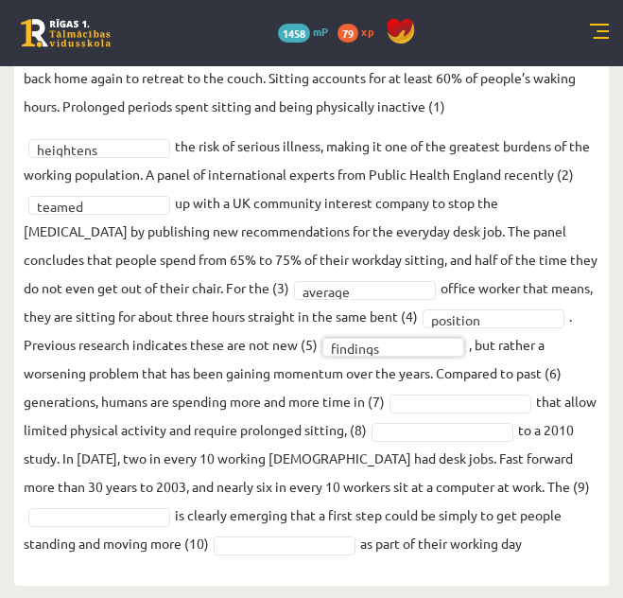
scroll to position [589, 0]
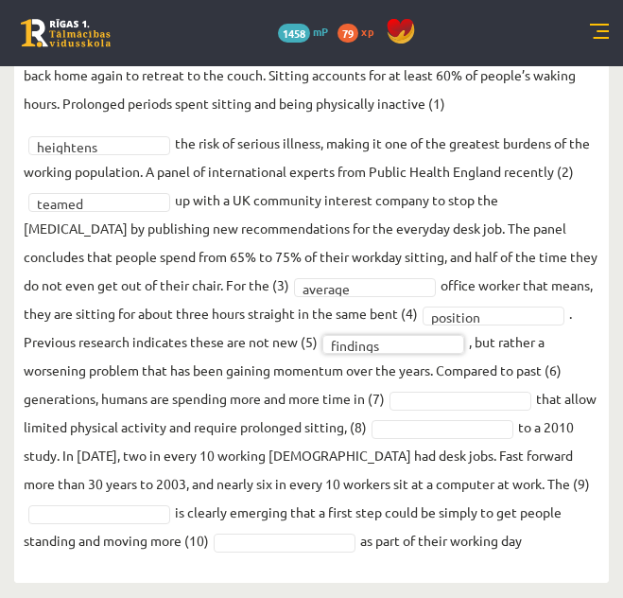
click at [574, 371] on fieldset "[MEDICAL_DATA] Human beings have become a species of sitters, from their car or…" at bounding box center [312, 279] width 576 height 551
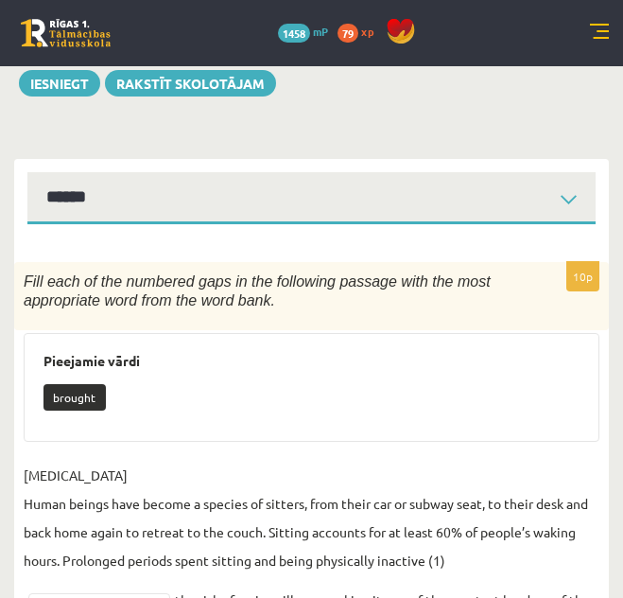
scroll to position [128, 0]
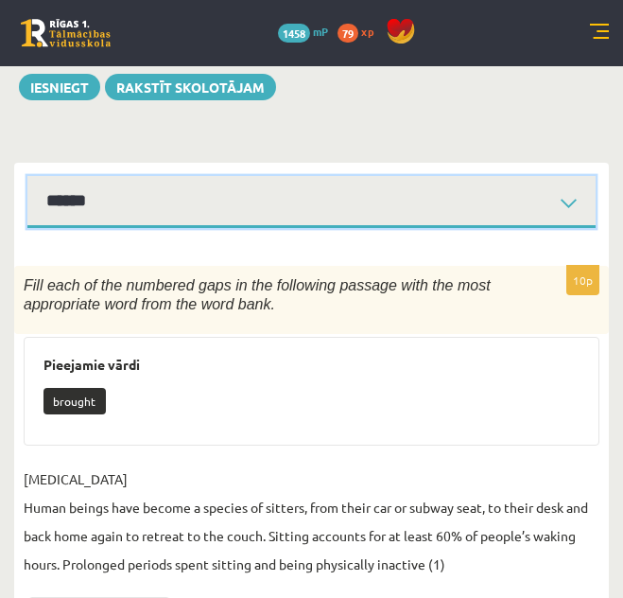
click at [536, 201] on select "****** ****** ****** ****** ****** ****** ****** ******" at bounding box center [311, 202] width 568 height 52
select select "**********"
click at [27, 176] on select "****** ****** ****** ****** ****** ****** ****** ******" at bounding box center [311, 202] width 568 height 52
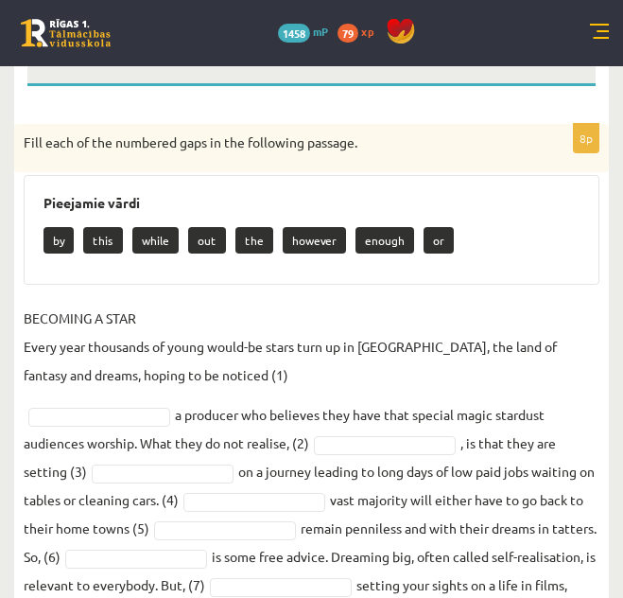
scroll to position [372, 0]
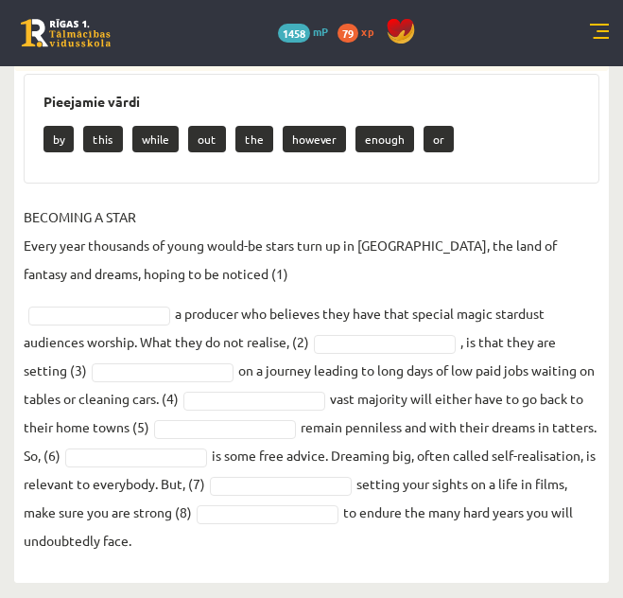
drag, startPoint x: 22, startPoint y: 284, endPoint x: 449, endPoint y: 543, distance: 500.0
click at [449, 543] on div "8p Fill each of the numbered gaps in the following passage. Pieejamie vārdi by …" at bounding box center [311, 293] width 595 height 541
copy div "Lore ipsu do sit ametcons adip el sed doeiusmod tempori. Utlaboree dolor ma ali…"
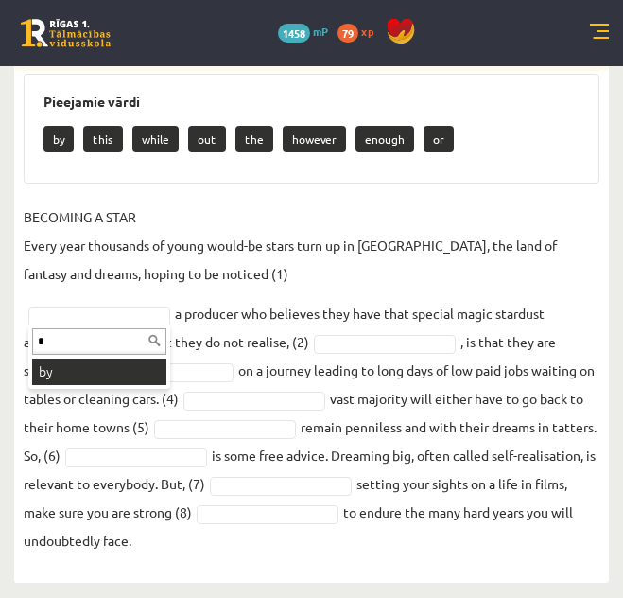
type input "**"
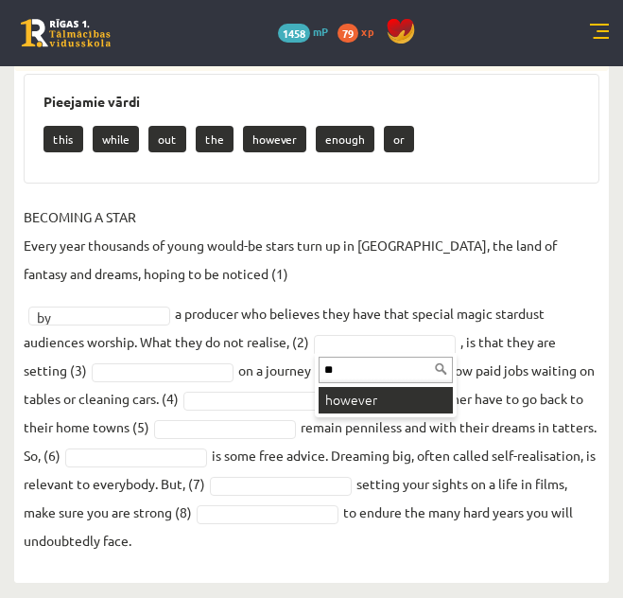
type input "***"
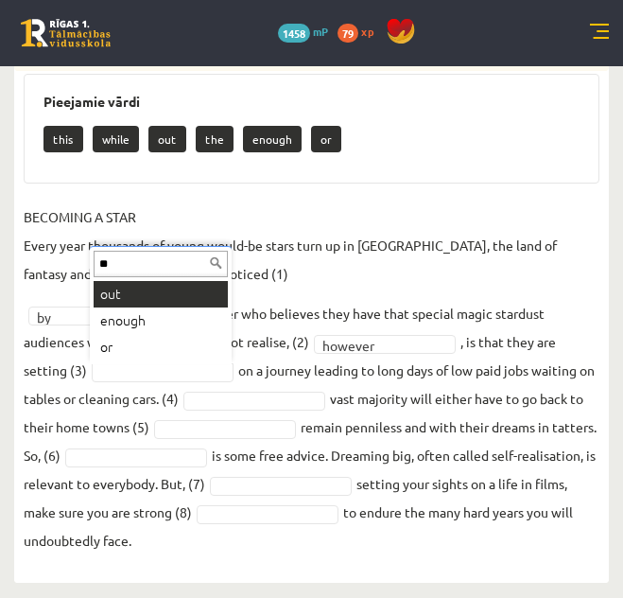
type input "***"
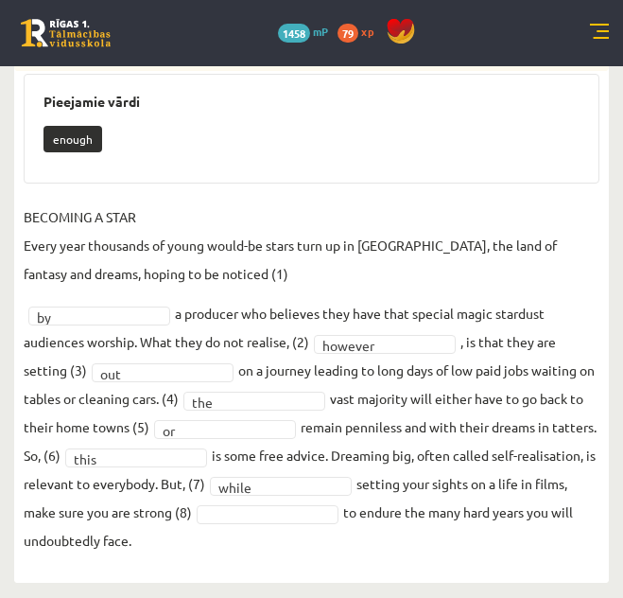
click at [325, 439] on fieldset "BECOMING A STAR Every year thousands of young would-be stars turn up in [GEOGRA…" at bounding box center [312, 378] width 576 height 352
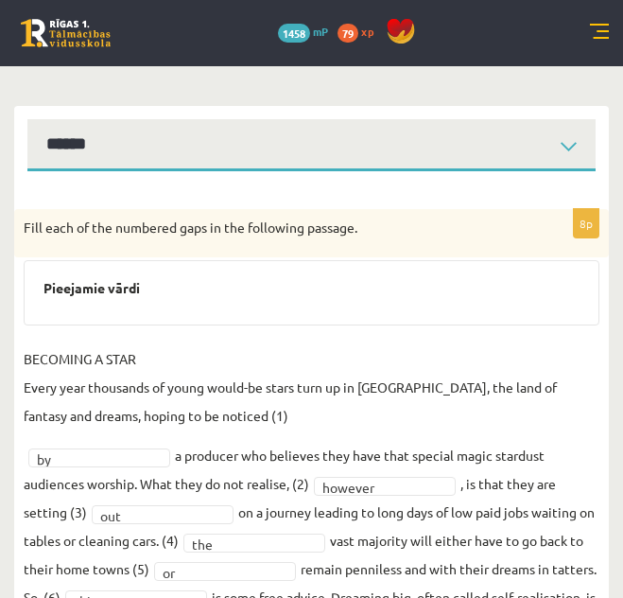
scroll to position [177, 0]
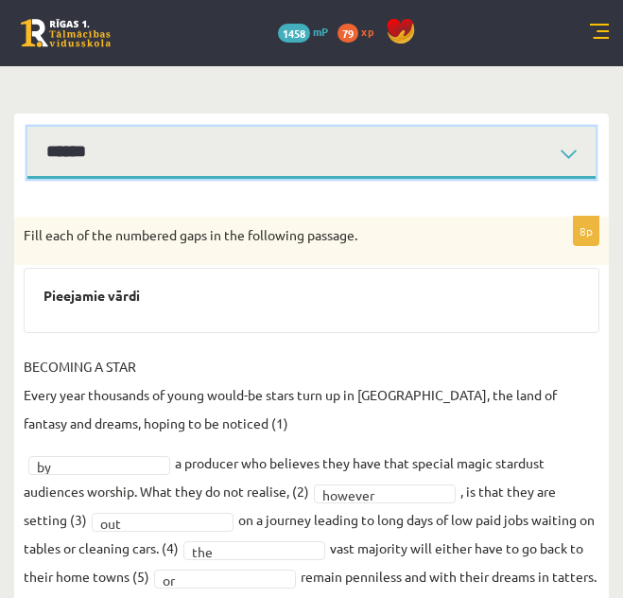
click at [576, 152] on select "****** ****** ****** ****** ****** ****** ****** ******" at bounding box center [311, 153] width 568 height 52
select select "**********"
click at [27, 127] on select "****** ****** ****** ****** ****** ****** ****** ******" at bounding box center [311, 153] width 568 height 52
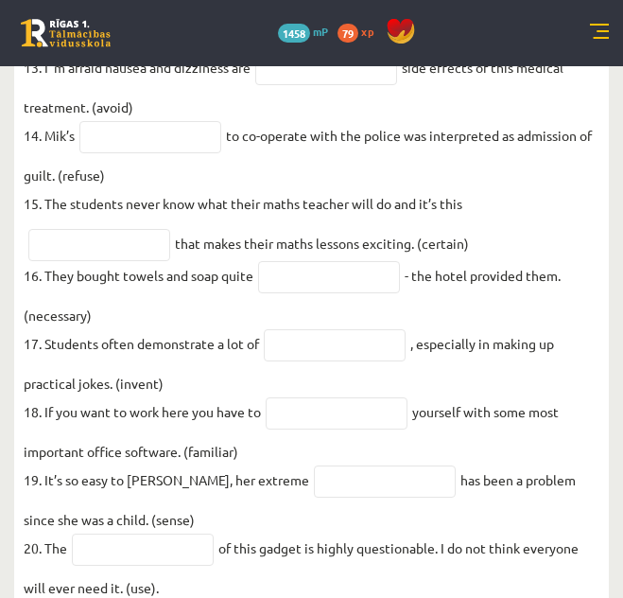
scroll to position [1196, 0]
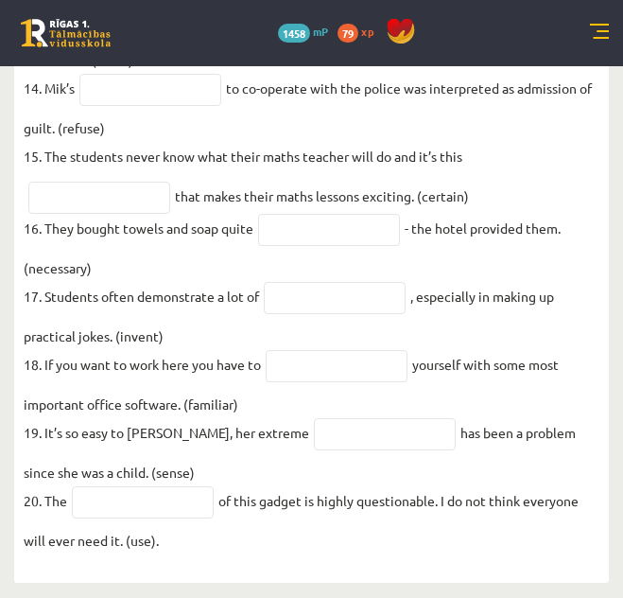
drag, startPoint x: 24, startPoint y: 233, endPoint x: 480, endPoint y: 533, distance: 546.2
copy div "Lor ips dolo si ametcons ad elit s doei temp inci utl etd. 5. Magna aliqua enim…"
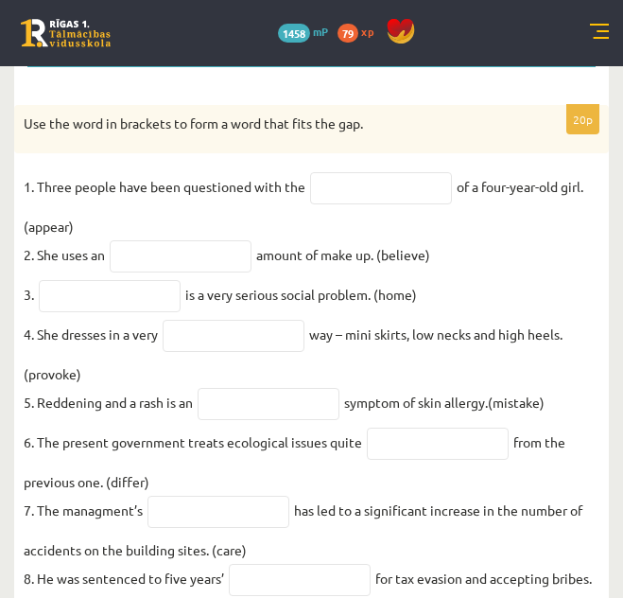
scroll to position [271, 0]
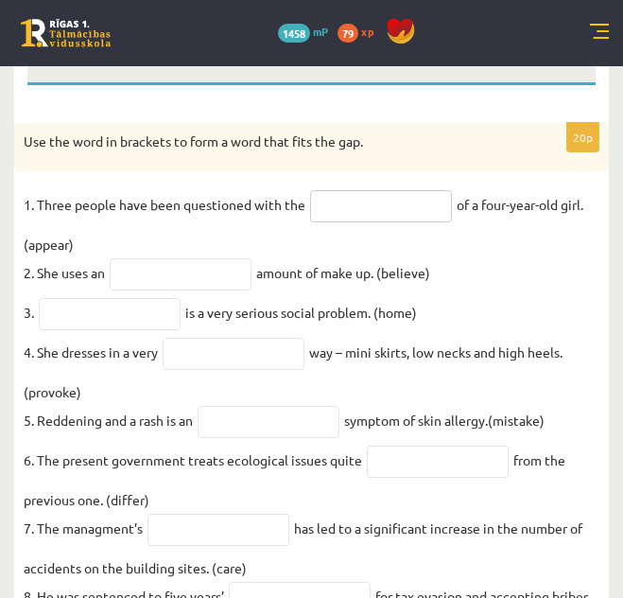
click at [414, 198] on input "text" at bounding box center [381, 206] width 142 height 32
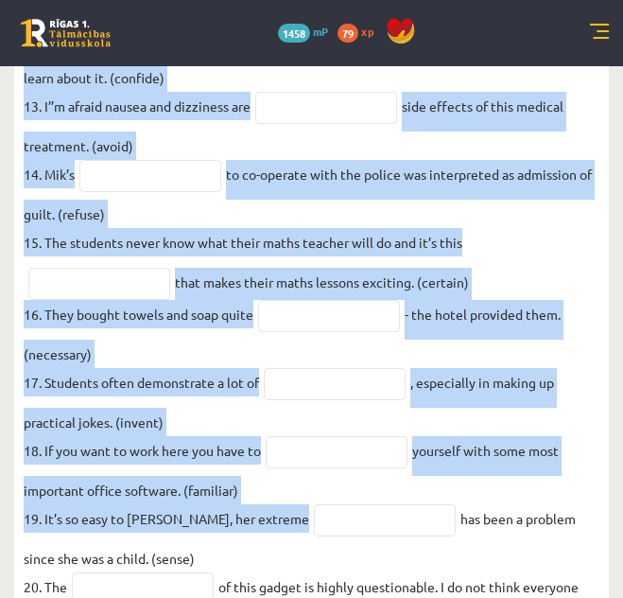
scroll to position [1196, 0]
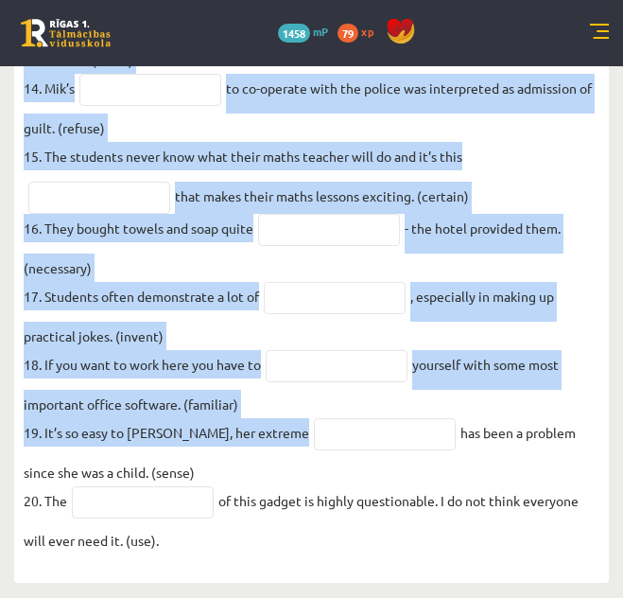
drag, startPoint x: 22, startPoint y: 136, endPoint x: 263, endPoint y: 530, distance: 461.5
copy div "Lor ips dolo si ametcons ad elit s doei temp inci utl etd. 5. Magna aliqua enim…"
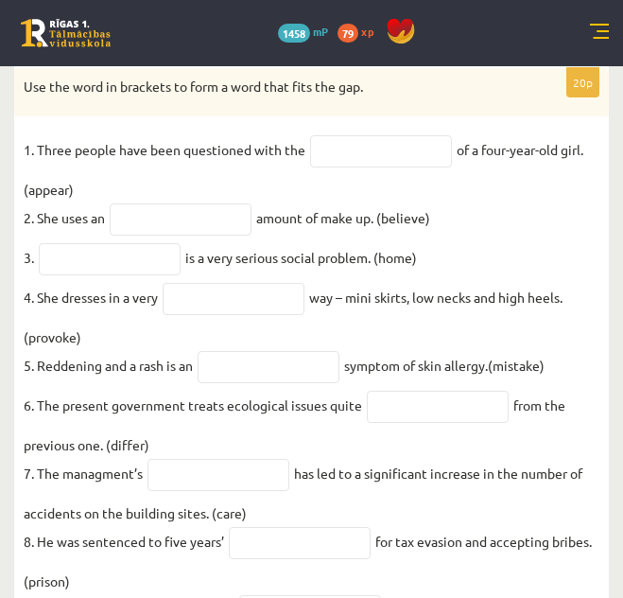
scroll to position [280, 0]
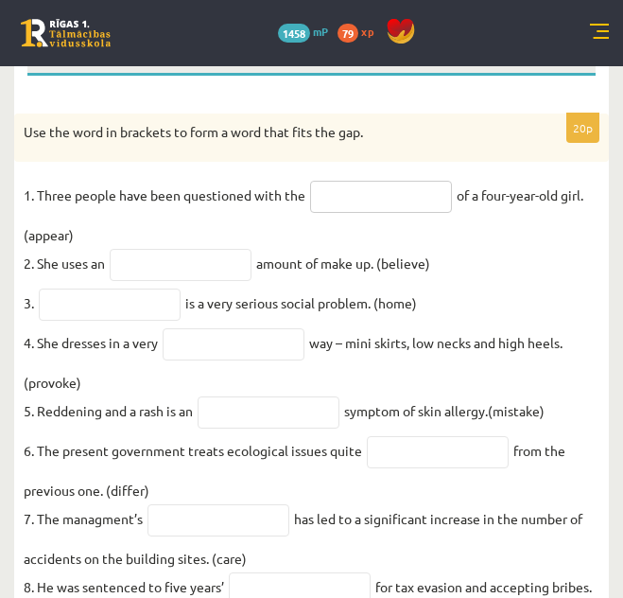
click at [418, 199] on input "text" at bounding box center [381, 197] width 142 height 32
type input "**********"
click at [230, 265] on input "text" at bounding box center [181, 265] width 142 height 32
type input "**********"
click at [105, 316] on input "text" at bounding box center [110, 304] width 142 height 32
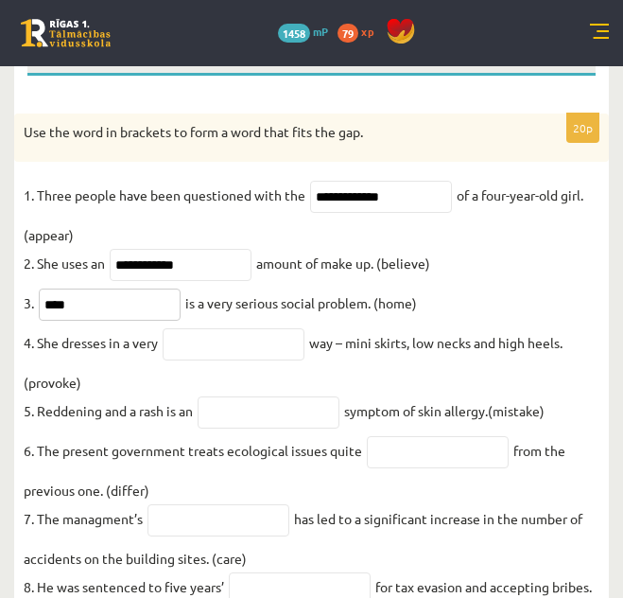
click at [126, 307] on input "****" at bounding box center [110, 304] width 142 height 32
click at [157, 308] on input "**********" at bounding box center [110, 304] width 142 height 32
type input "**********"
click at [220, 343] on input "text" at bounding box center [234, 344] width 142 height 32
type input "**********"
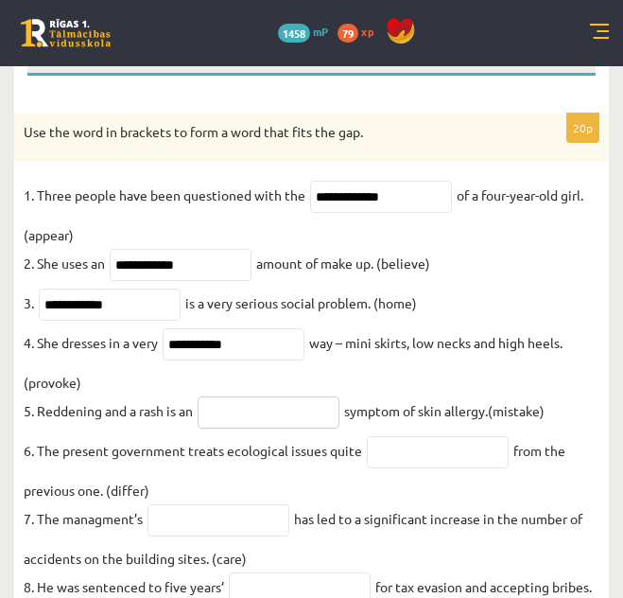
click at [246, 415] on input "text" at bounding box center [269, 412] width 142 height 32
type input "********"
click at [418, 463] on input "text" at bounding box center [438, 452] width 142 height 32
type input "*"
type input "**********"
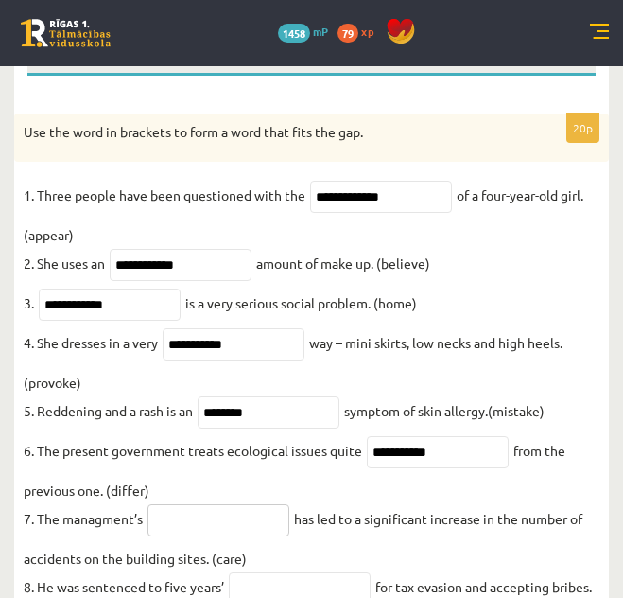
click at [234, 536] on input "text" at bounding box center [219, 520] width 142 height 32
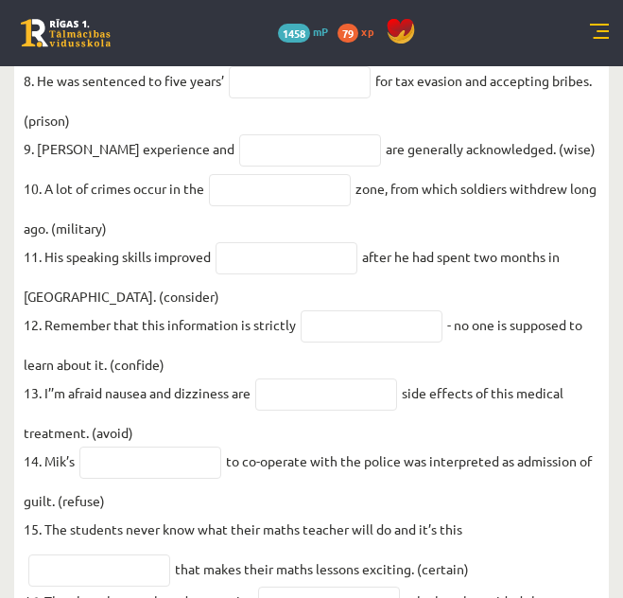
scroll to position [792, 0]
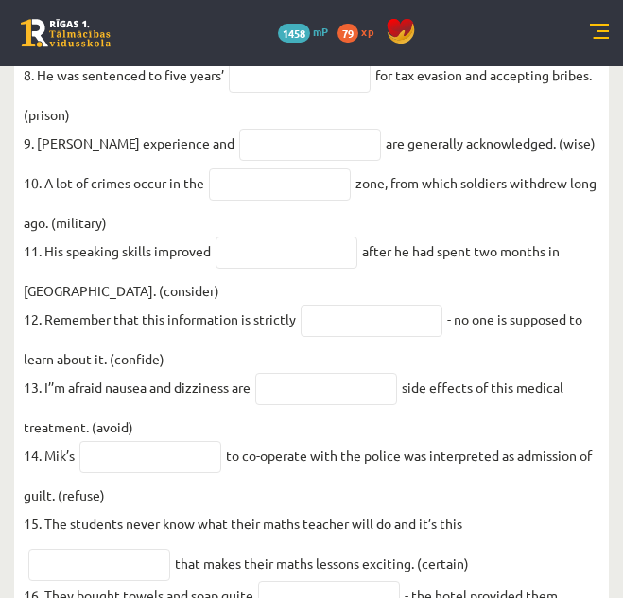
type input "**********"
click at [293, 92] on input "text" at bounding box center [300, 77] width 142 height 32
click at [253, 88] on input "text" at bounding box center [300, 77] width 142 height 32
type input "**********"
click at [330, 154] on input "text" at bounding box center [310, 145] width 142 height 32
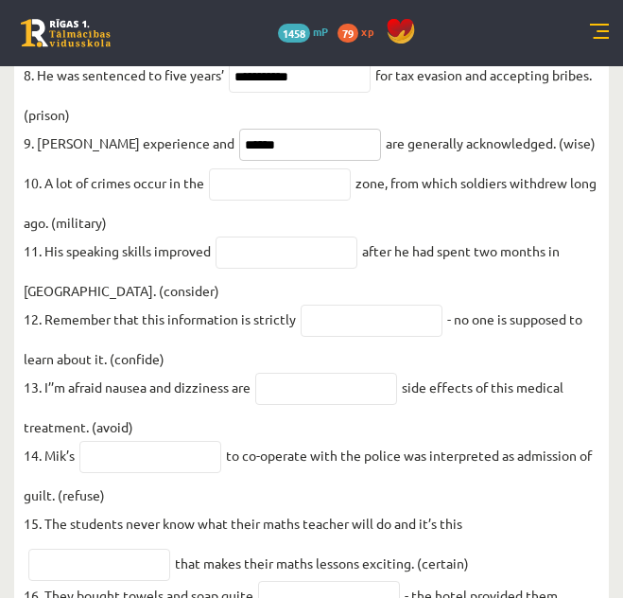
type input "******"
click at [236, 201] on input "text" at bounding box center [280, 184] width 142 height 32
type input "**********"
click at [236, 269] on input "text" at bounding box center [287, 252] width 142 height 32
type input "**********"
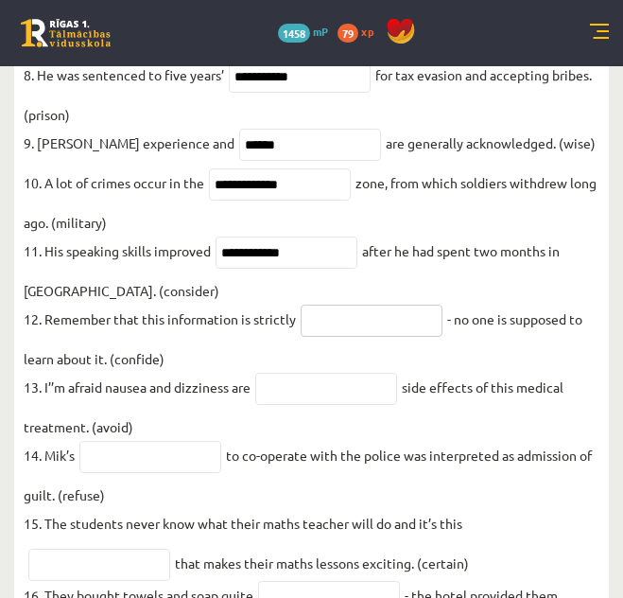
click at [338, 337] on input "text" at bounding box center [372, 321] width 142 height 32
type input "**********"
click at [317, 405] on input "text" at bounding box center [326, 389] width 142 height 32
type input "**********"
click at [196, 473] on input "text" at bounding box center [150, 457] width 142 height 32
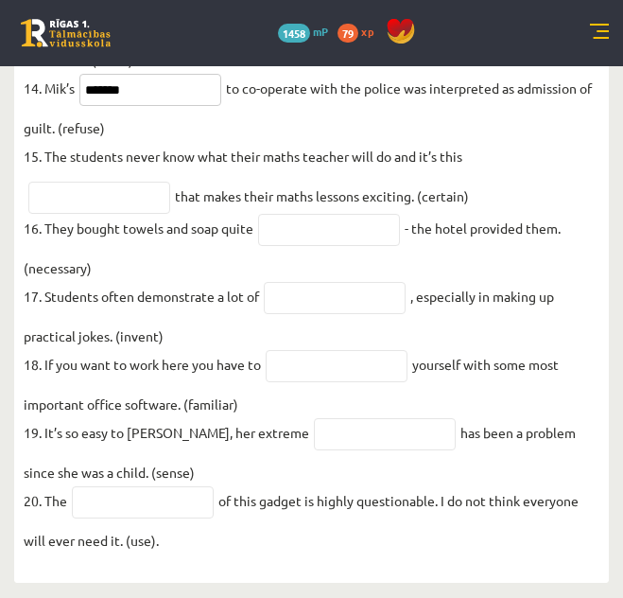
scroll to position [1196, 0]
type input "*******"
click at [56, 193] on input "text" at bounding box center [99, 198] width 142 height 32
click at [118, 201] on input "text" at bounding box center [99, 198] width 142 height 32
type input "**********"
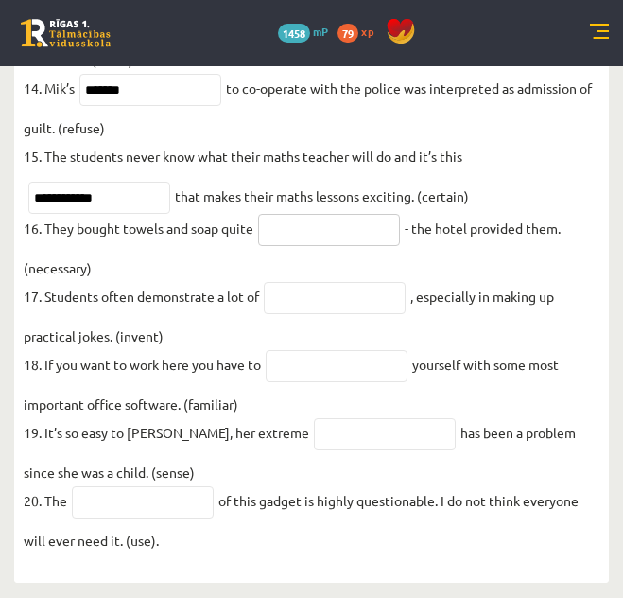
click at [278, 214] on input "text" at bounding box center [329, 230] width 142 height 32
click at [316, 221] on input "**********" at bounding box center [329, 230] width 142 height 32
click at [314, 293] on input "text" at bounding box center [335, 298] width 142 height 32
click at [377, 214] on input "**********" at bounding box center [329, 230] width 142 height 32
type input "*"
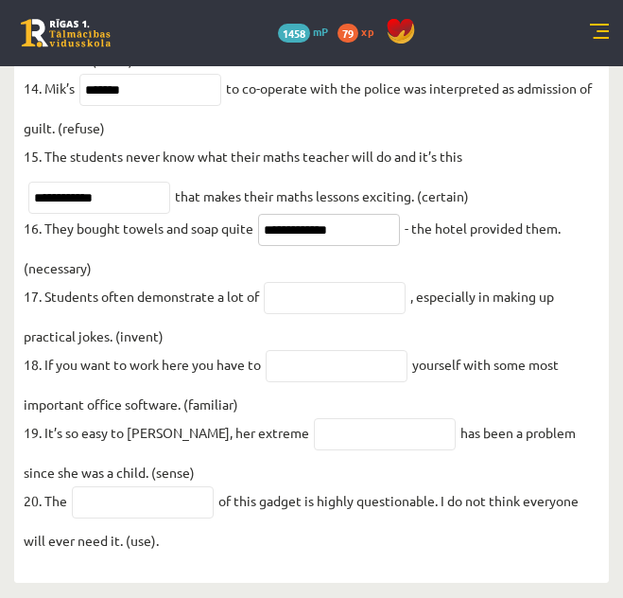
type input "**********"
click at [356, 294] on input "text" at bounding box center [335, 298] width 142 height 32
type input "**********"
click at [330, 360] on input "text" at bounding box center [337, 366] width 142 height 32
type input "**********"
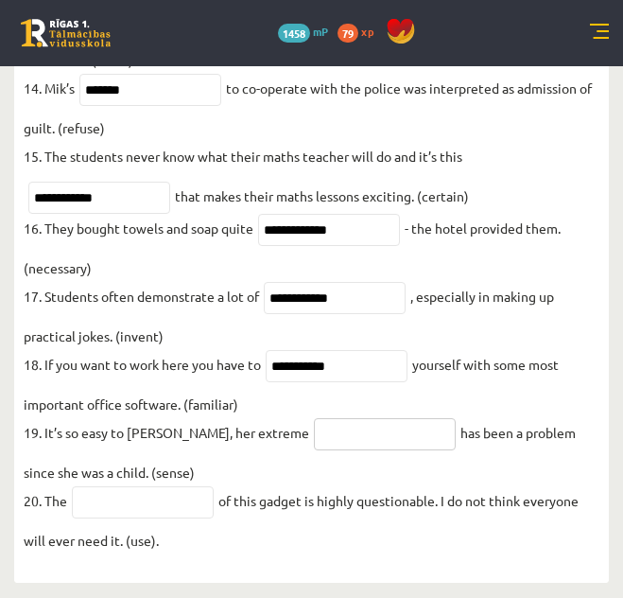
click at [314, 430] on input "text" at bounding box center [385, 434] width 142 height 32
type input "**********"
click at [163, 516] on input "text" at bounding box center [143, 502] width 142 height 32
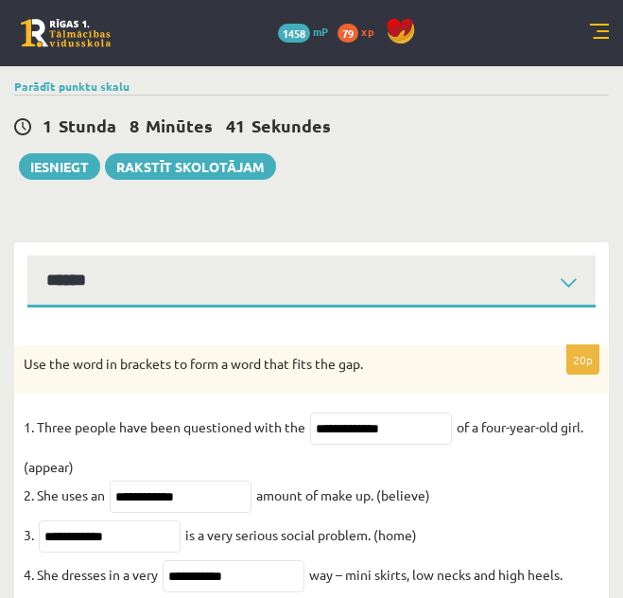
scroll to position [43, 0]
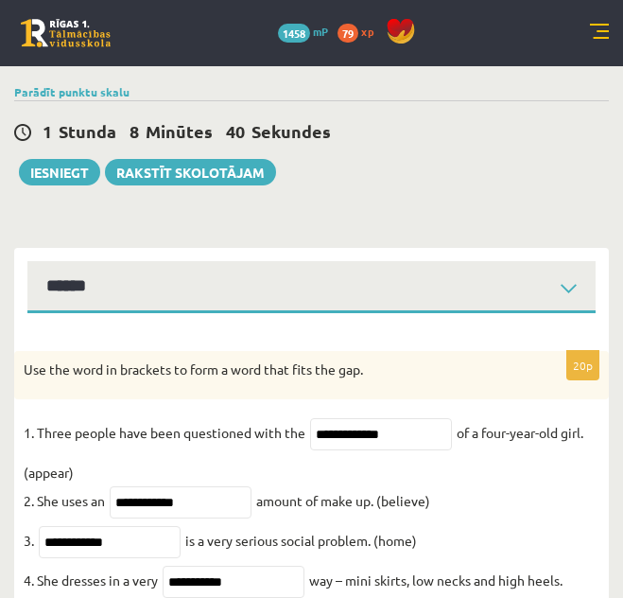
type input "**********"
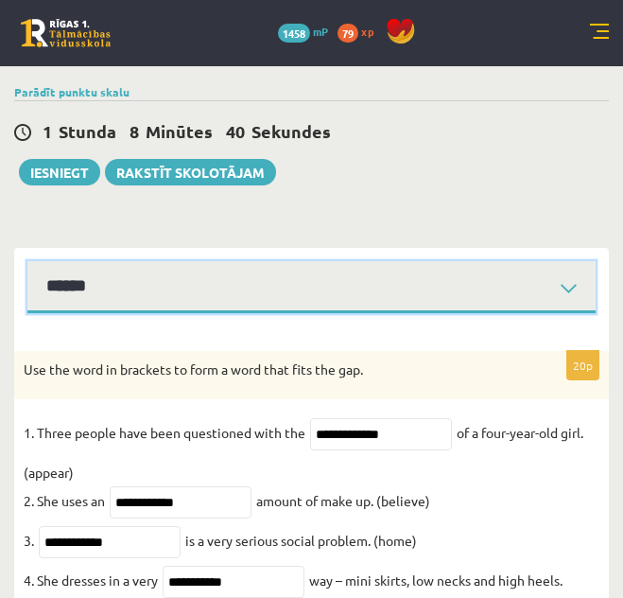
click at [370, 299] on select "****** ****** ****** ****** ****** ****** ****** ******" at bounding box center [311, 287] width 568 height 52
click at [27, 261] on select "****** ****** ****** ****** ****** ****** ****** ******" at bounding box center [311, 287] width 568 height 52
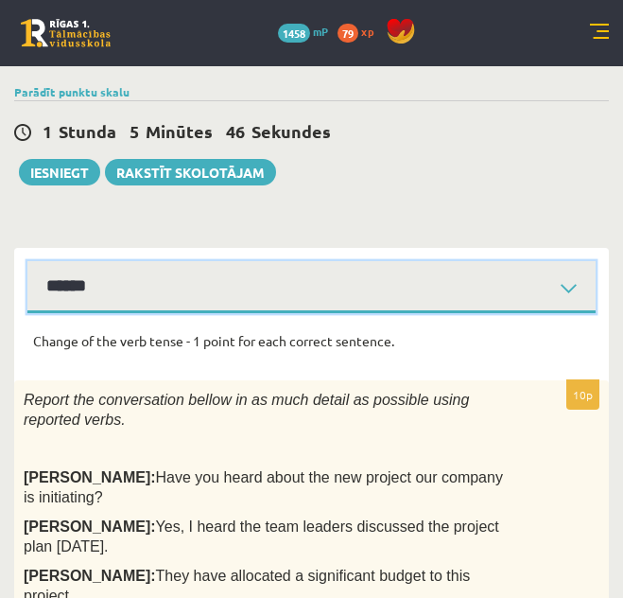
click at [562, 288] on select "****** ****** ****** ****** ****** ****** ****** ******" at bounding box center [311, 287] width 568 height 52
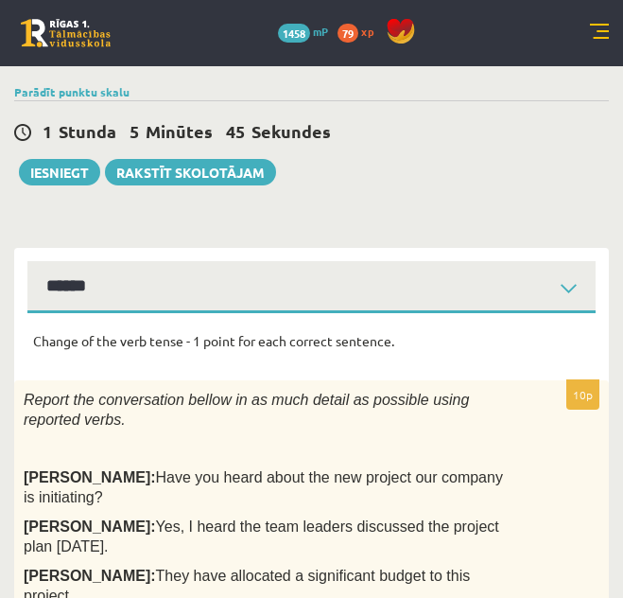
click at [545, 170] on div "1 [PERSON_NAME] 5 Minūtes 45 Sekundes Notikusi kļūda pie pēdējās saglabāšanas. …" at bounding box center [311, 142] width 595 height 85
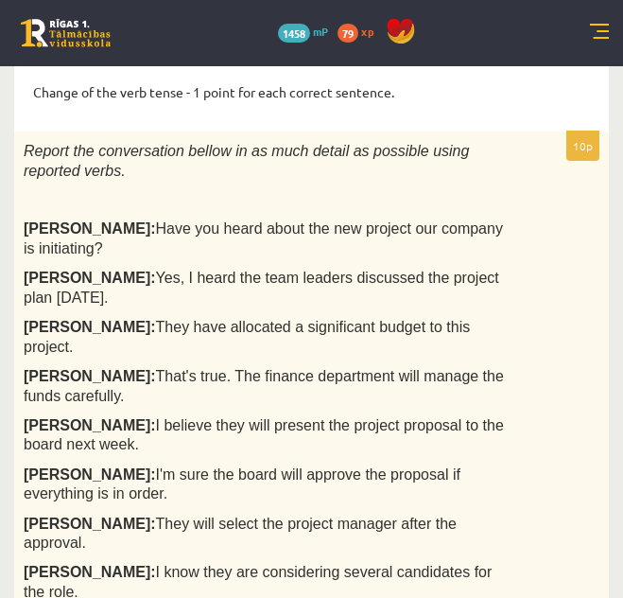
scroll to position [281, 0]
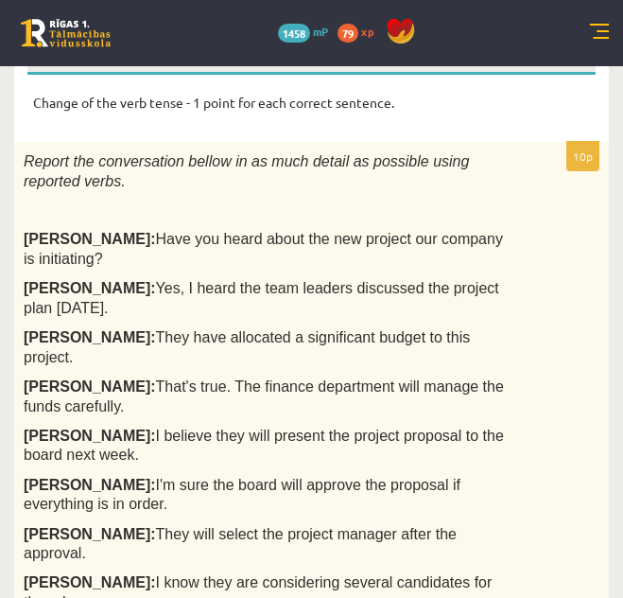
drag, startPoint x: 35, startPoint y: 96, endPoint x: 458, endPoint y: 512, distance: 592.6
copy form "Change of the verb tense - 1 point for each correct sentence. 10p Report the co…"
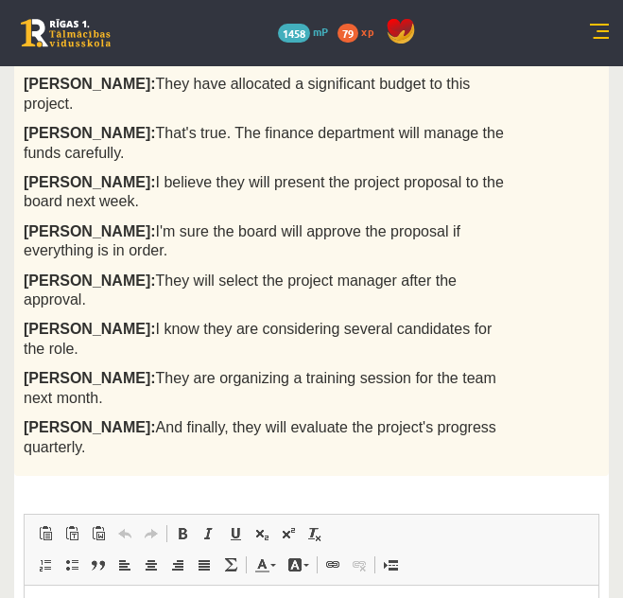
scroll to position [539, 0]
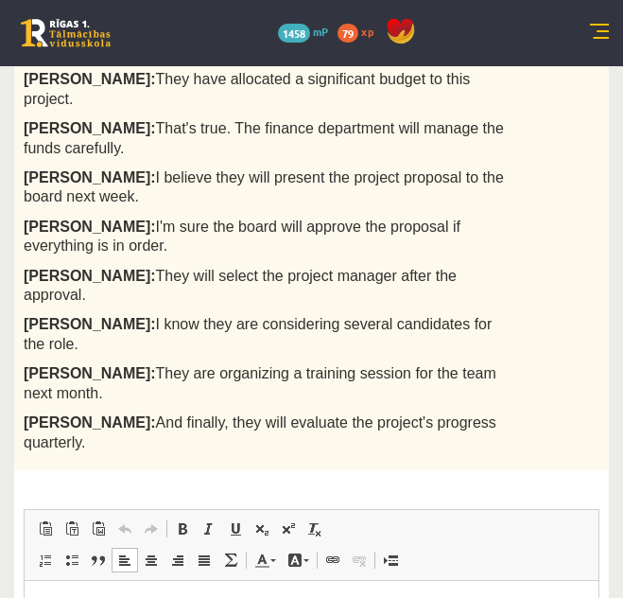
click at [481, 597] on html at bounding box center [312, 609] width 574 height 58
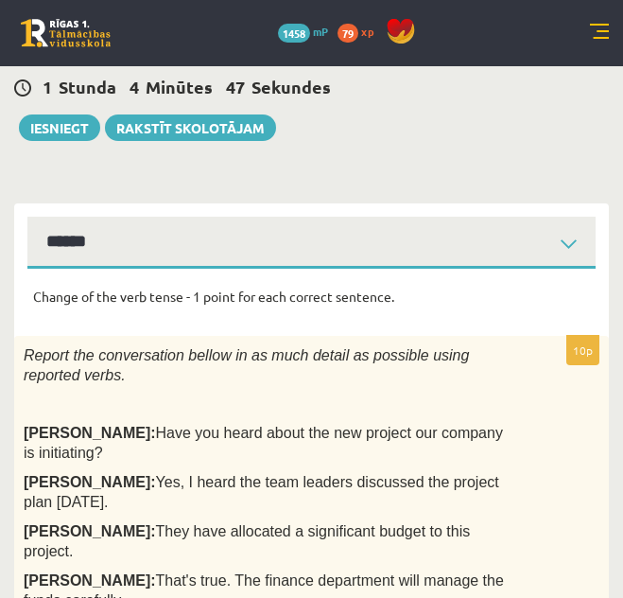
scroll to position [48, 0]
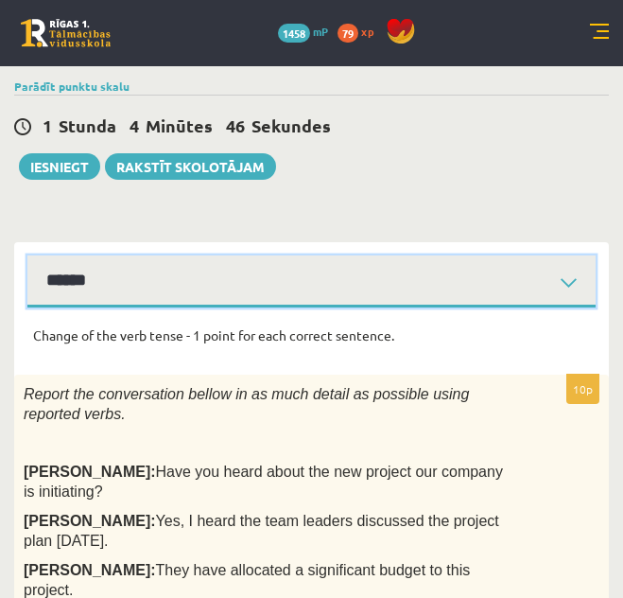
click at [413, 285] on select "****** ****** ****** ****** ****** ****** ****** ******" at bounding box center [311, 281] width 568 height 52
click at [27, 255] on select "****** ****** ****** ****** ****** ****** ****** ******" at bounding box center [311, 281] width 568 height 52
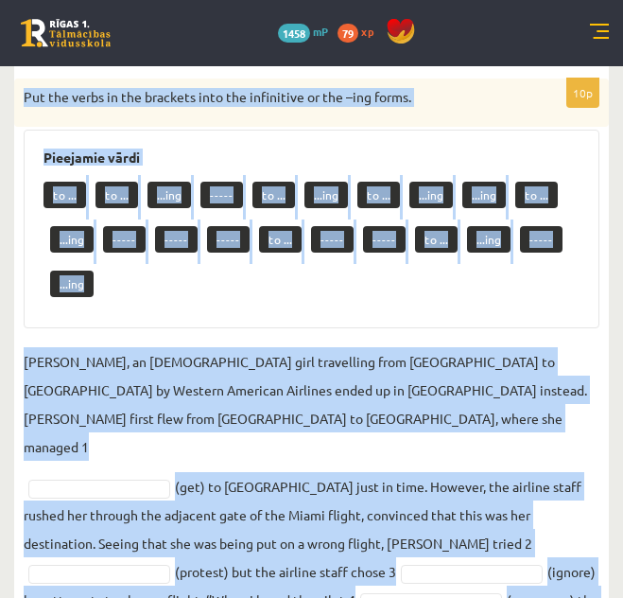
scroll to position [541, 0]
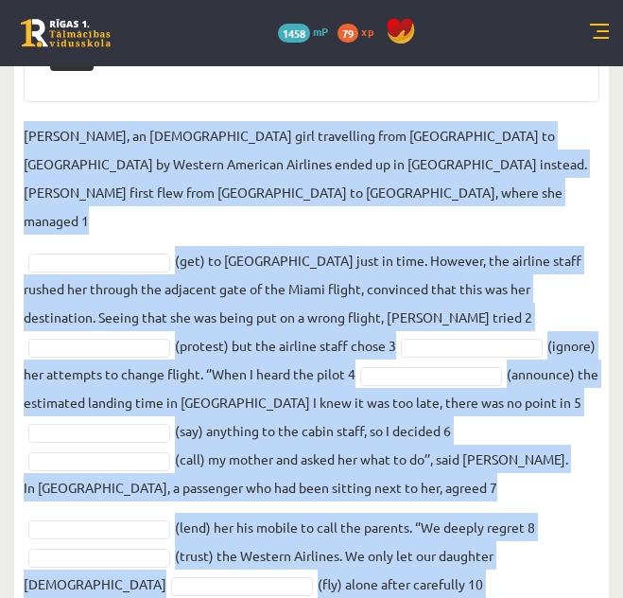
drag, startPoint x: 23, startPoint y: 363, endPoint x: 336, endPoint y: 581, distance: 381.3
click at [336, 581] on div "10p Put the verbs in the brackets into the infinitive or the –ing forms. Pieeja…" at bounding box center [311, 249] width 595 height 868
copy div "Lor ips dolor si ame consecte adip eli seddoeiusm te inc –utl etdol. Magnaaliq …"
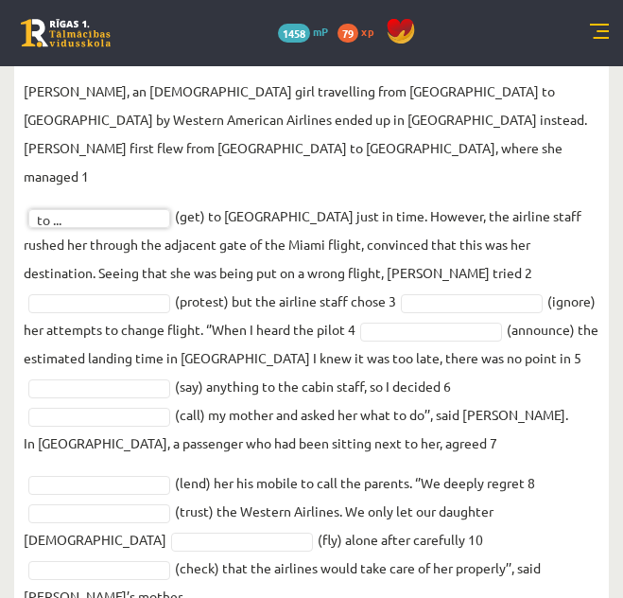
scroll to position [497, 0]
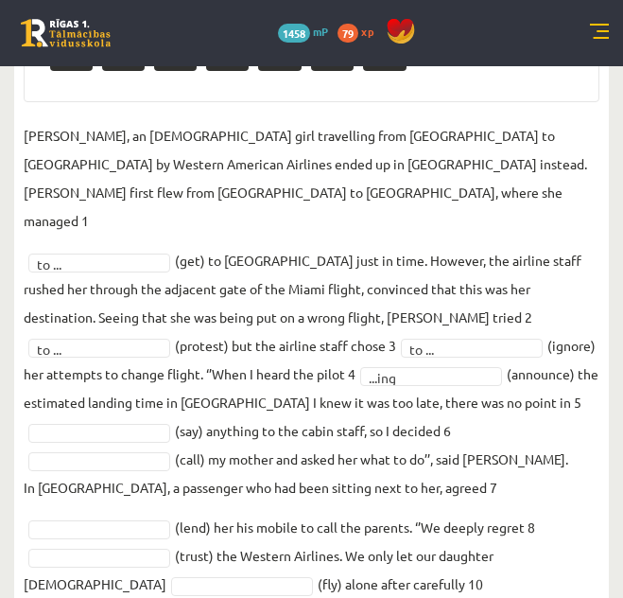
click at [141, 393] on fieldset "[PERSON_NAME], an [DEMOGRAPHIC_DATA] girl travelling from [GEOGRAPHIC_DATA] to …" at bounding box center [312, 387] width 576 height 533
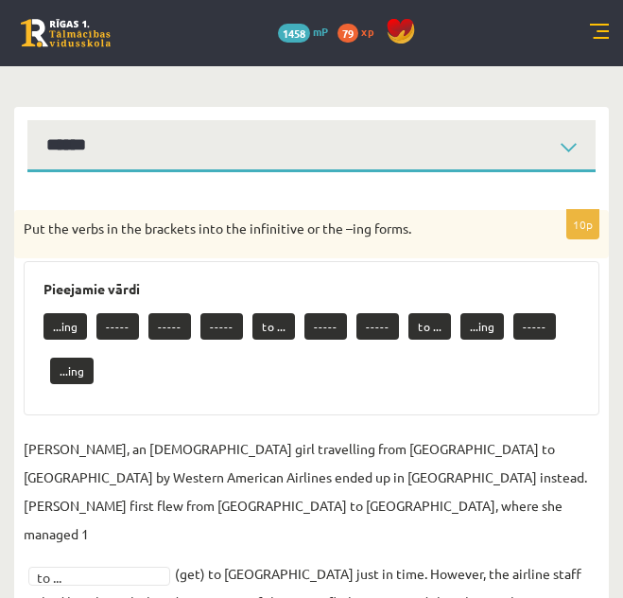
scroll to position [0, 0]
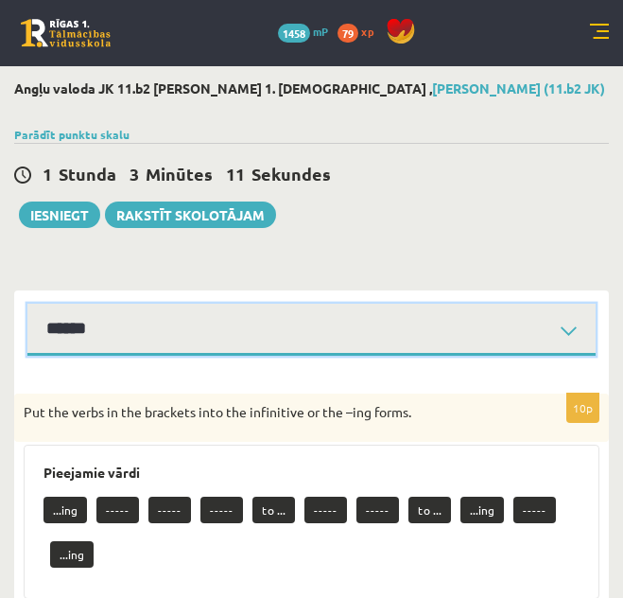
click at [293, 330] on select "****** ****** ****** ****** ****** ****** ****** ******" at bounding box center [311, 330] width 568 height 52
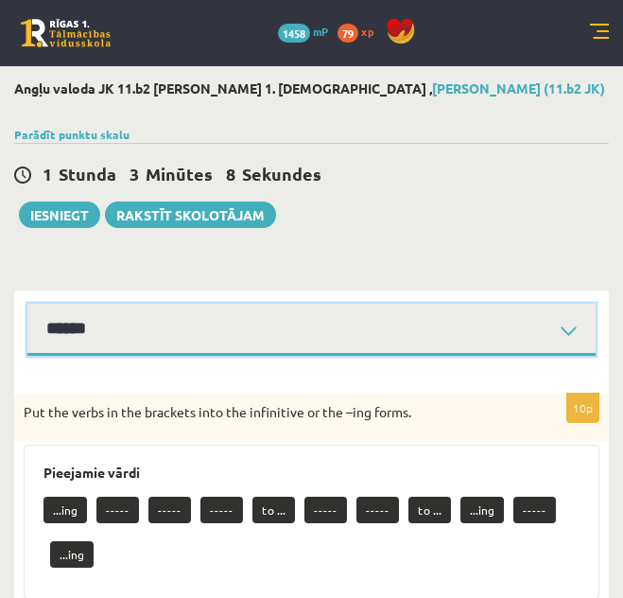
click at [259, 340] on select "****** ****** ****** ****** ****** ****** ****** ******" at bounding box center [311, 330] width 568 height 52
select select "**********"
click at [27, 304] on select "****** ****** ****** ****** ****** ****** ****** ******" at bounding box center [311, 330] width 568 height 52
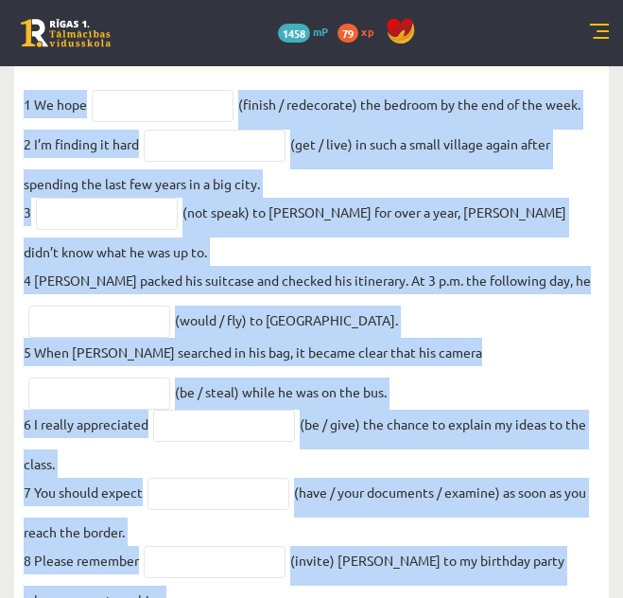
scroll to position [552, 0]
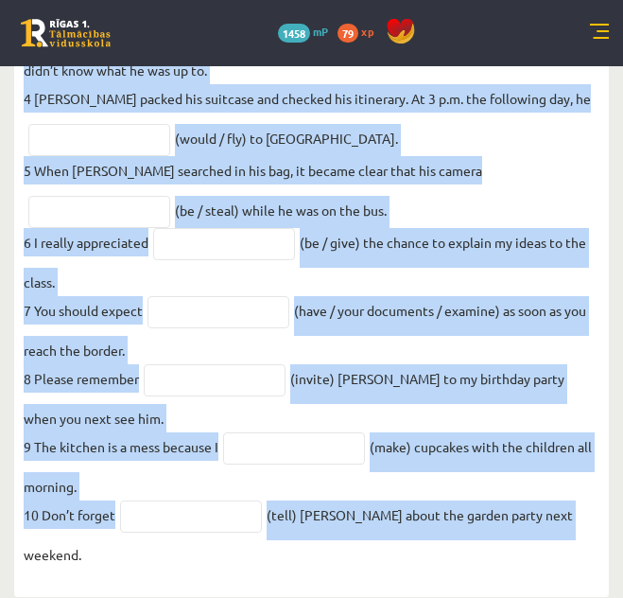
drag, startPoint x: 26, startPoint y: 153, endPoint x: 580, endPoint y: 543, distance: 676.8
click at [580, 543] on div "10p Put the verbs in the bracket in the correct form. 1 We hope (finish / redec…" at bounding box center [311, 210] width 595 height 738
copy div "Put the verbs in the bracket in the correct form. 1 We hope (finish / redecorat…"
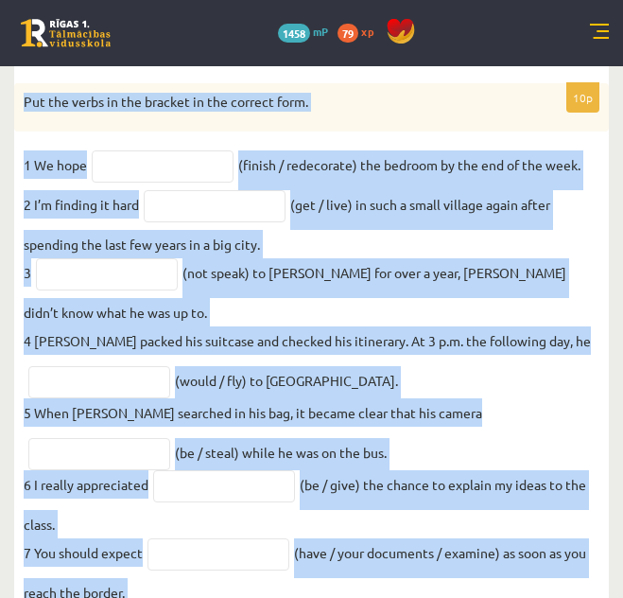
scroll to position [278, 0]
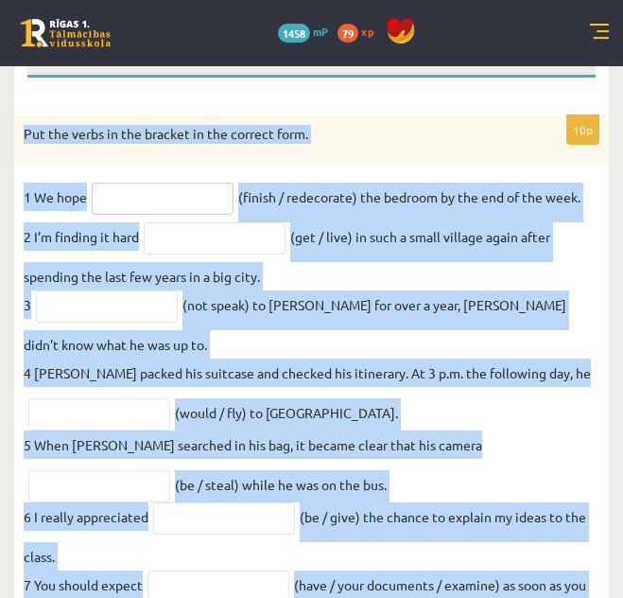
click at [187, 196] on input "text" at bounding box center [163, 199] width 142 height 32
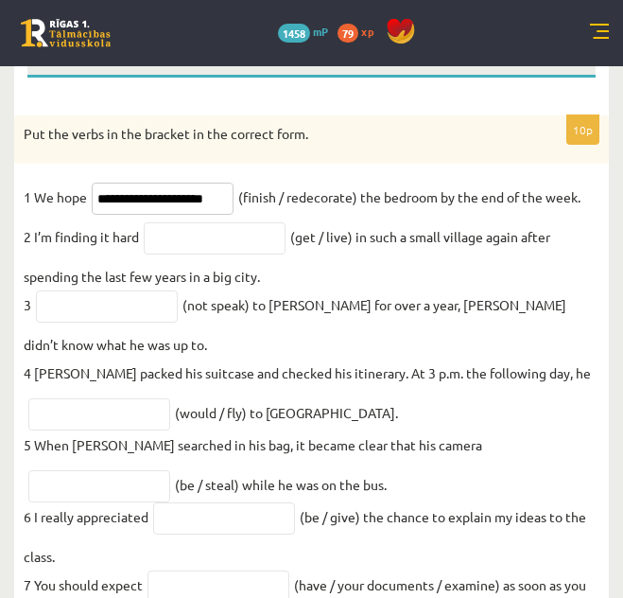
type input "**********"
click at [184, 227] on input "text" at bounding box center [215, 238] width 142 height 32
type input "**********"
click at [120, 306] on input "text" at bounding box center [107, 306] width 142 height 32
type input "**********"
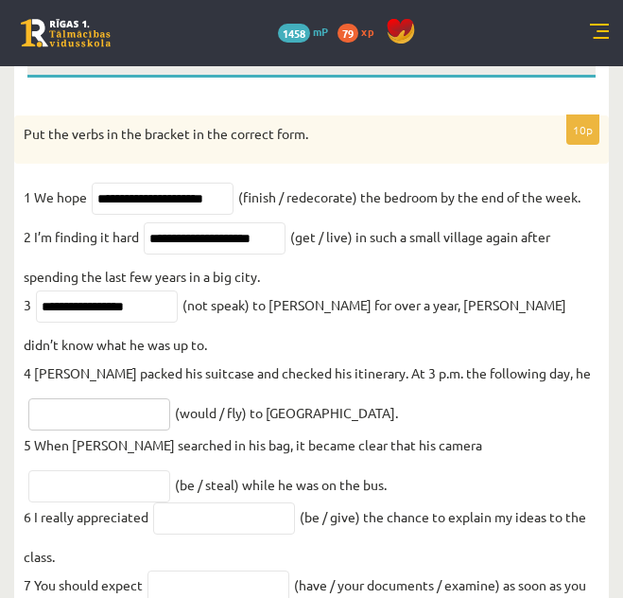
click at [92, 423] on input "text" at bounding box center [99, 414] width 142 height 32
type input "*********"
click at [170, 470] on input "text" at bounding box center [99, 486] width 142 height 32
type input "**********"
click at [200, 518] on input "text" at bounding box center [224, 518] width 142 height 32
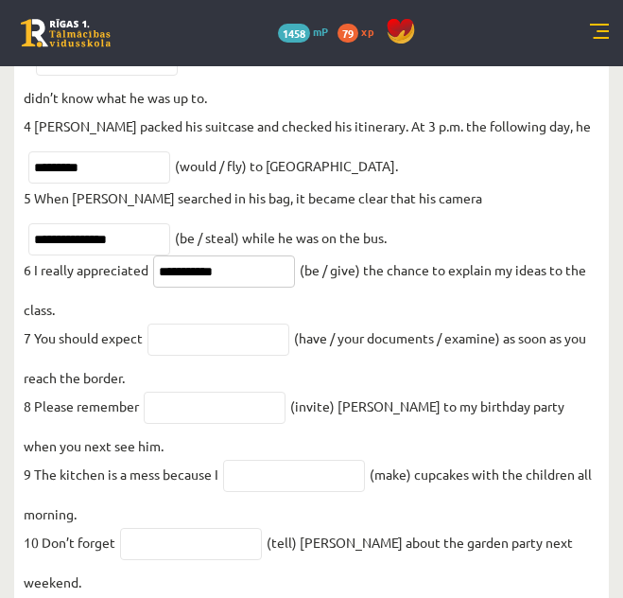
scroll to position [529, 0]
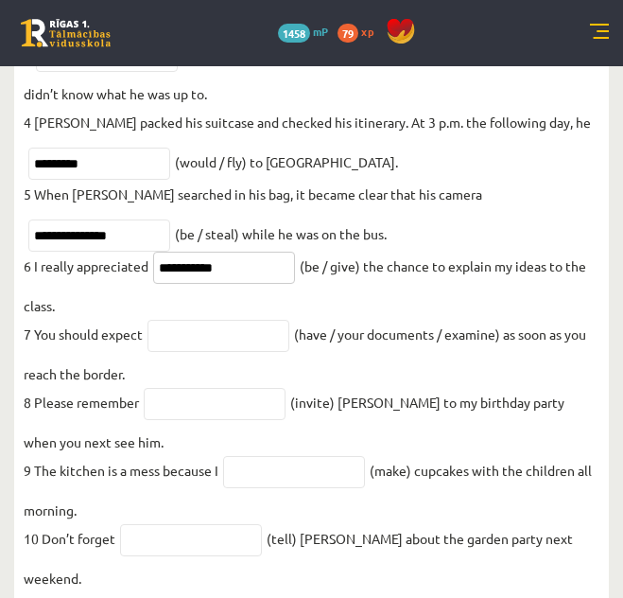
type input "**********"
click at [236, 339] on input "text" at bounding box center [219, 336] width 142 height 32
click at [190, 352] on input "text" at bounding box center [219, 336] width 142 height 32
type input "**********"
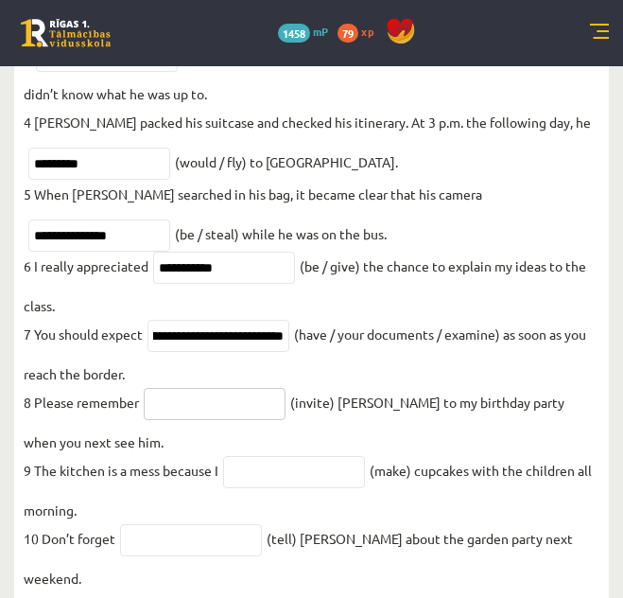
scroll to position [0, 0]
click at [197, 409] on input "text" at bounding box center [215, 404] width 142 height 32
type input "*********"
click at [265, 488] on input "text" at bounding box center [294, 472] width 142 height 32
type input "**********"
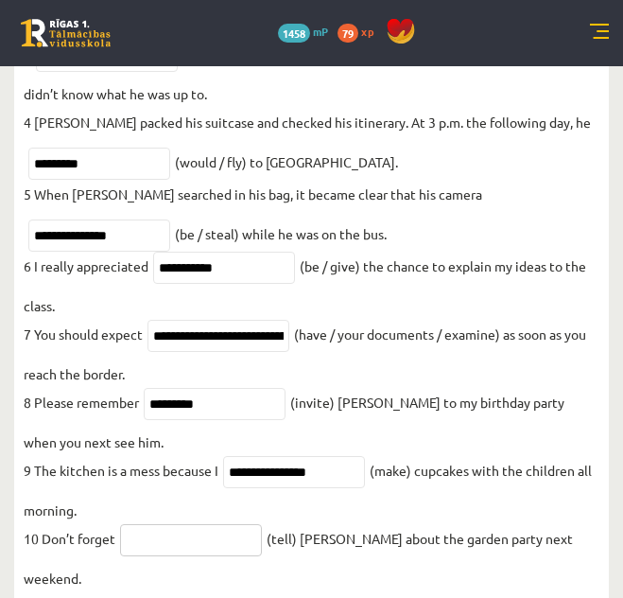
click at [217, 551] on input "text" at bounding box center [191, 540] width 142 height 32
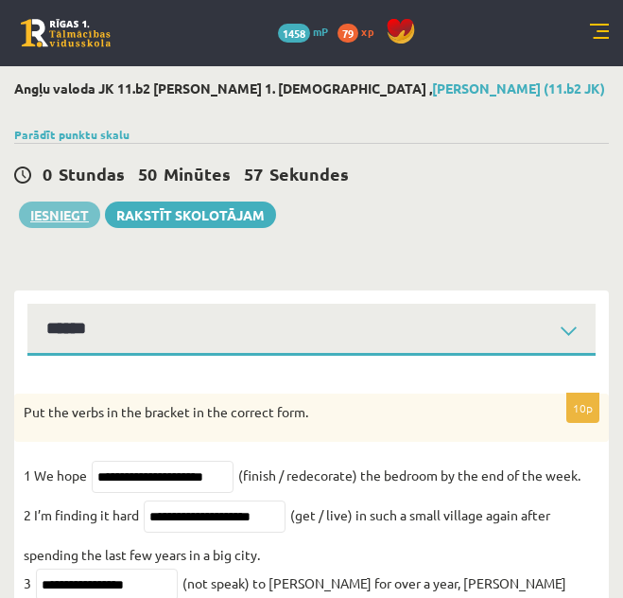
type input "*******"
click at [76, 214] on button "Iesniegt" at bounding box center [59, 214] width 81 height 26
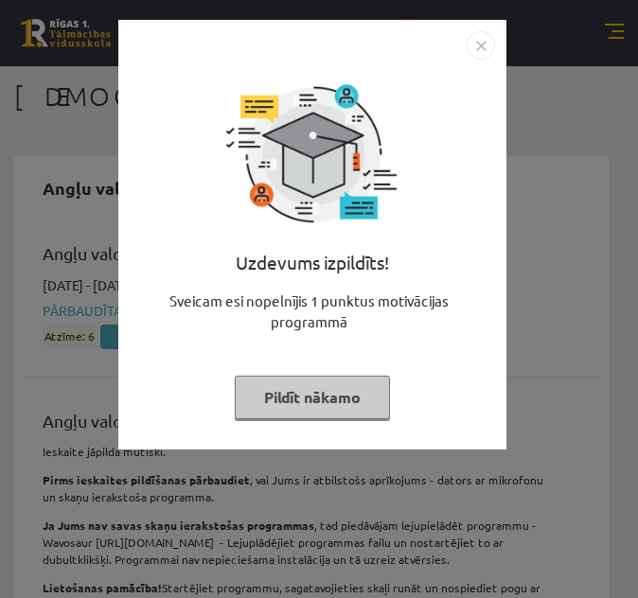
click at [350, 392] on button "Pildīt nākamo" at bounding box center [312, 398] width 155 height 44
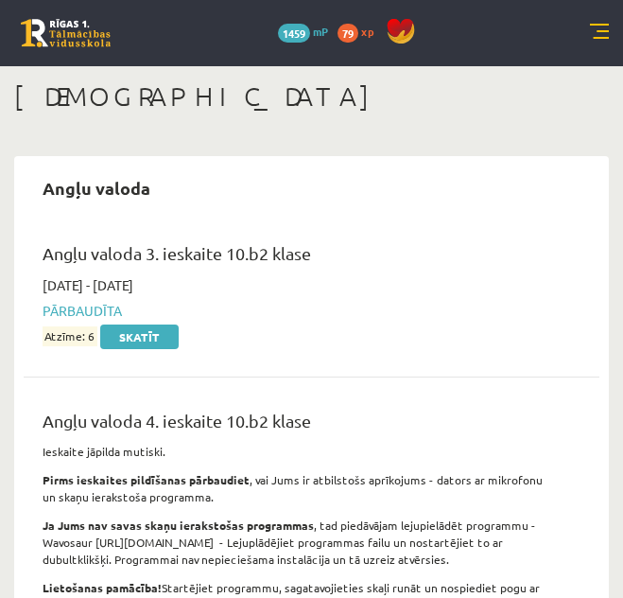
click at [599, 36] on link at bounding box center [599, 33] width 19 height 19
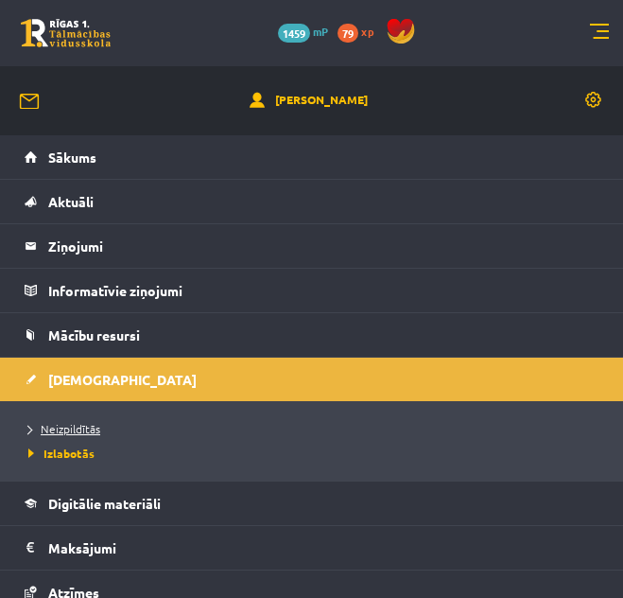
click at [73, 429] on span "Neizpildītās" at bounding box center [64, 428] width 72 height 15
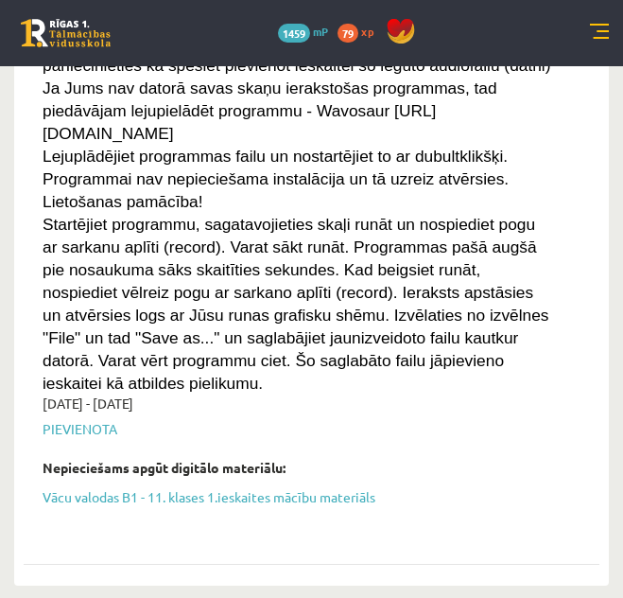
scroll to position [552, 0]
